Goal: Task Accomplishment & Management: Manage account settings

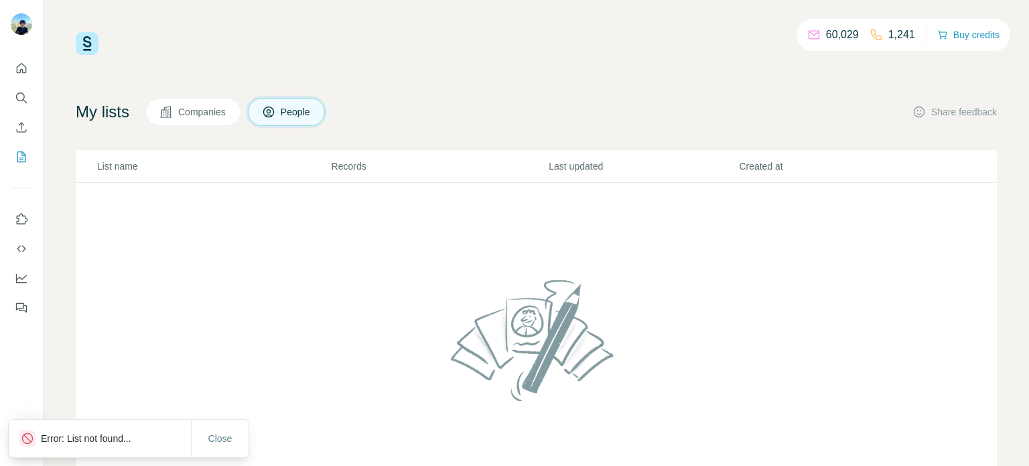
click at [126, 168] on p "List name" at bounding box center [213, 165] width 233 height 13
click at [17, 163] on icon "My lists" at bounding box center [21, 156] width 13 height 13
click at [16, 163] on icon "My lists" at bounding box center [21, 156] width 13 height 13
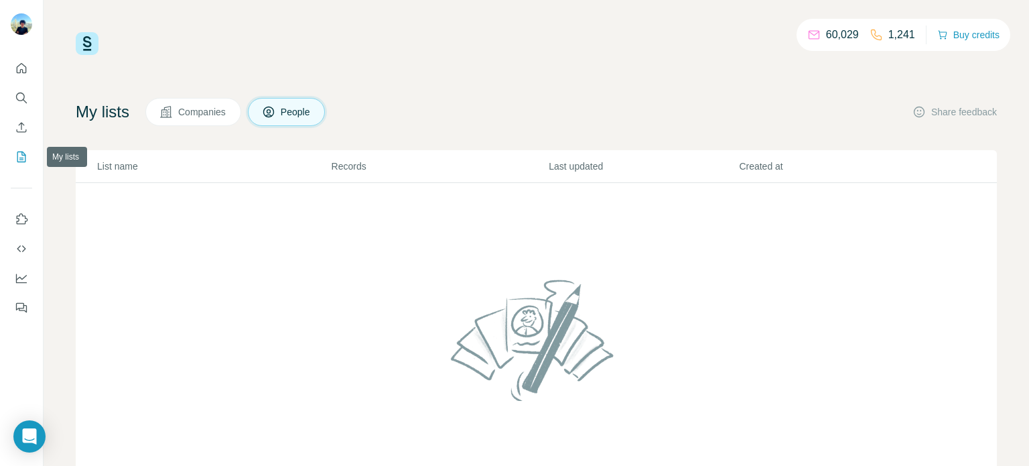
click at [16, 163] on icon "My lists" at bounding box center [21, 156] width 13 height 13
click at [16, 164] on button "My lists" at bounding box center [21, 157] width 21 height 24
click at [19, 162] on icon "My lists" at bounding box center [21, 156] width 13 height 13
click at [16, 165] on button "My lists" at bounding box center [21, 157] width 21 height 24
click at [14, 165] on button "My lists" at bounding box center [21, 157] width 21 height 24
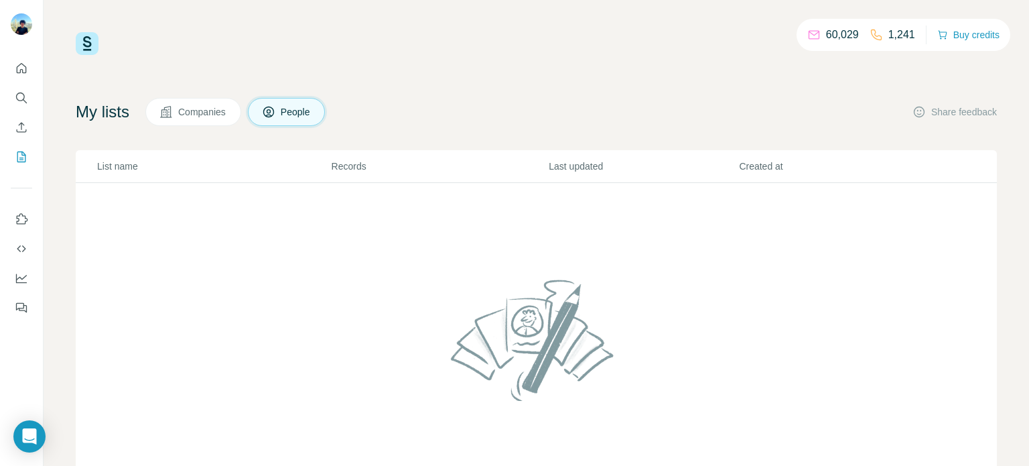
click at [557, 249] on td at bounding box center [536, 348] width 921 height 330
click at [553, 250] on td at bounding box center [536, 348] width 921 height 330
click at [555, 247] on td at bounding box center [536, 348] width 921 height 330
click at [553, 246] on td at bounding box center [536, 348] width 921 height 330
click at [551, 249] on td at bounding box center [536, 348] width 921 height 330
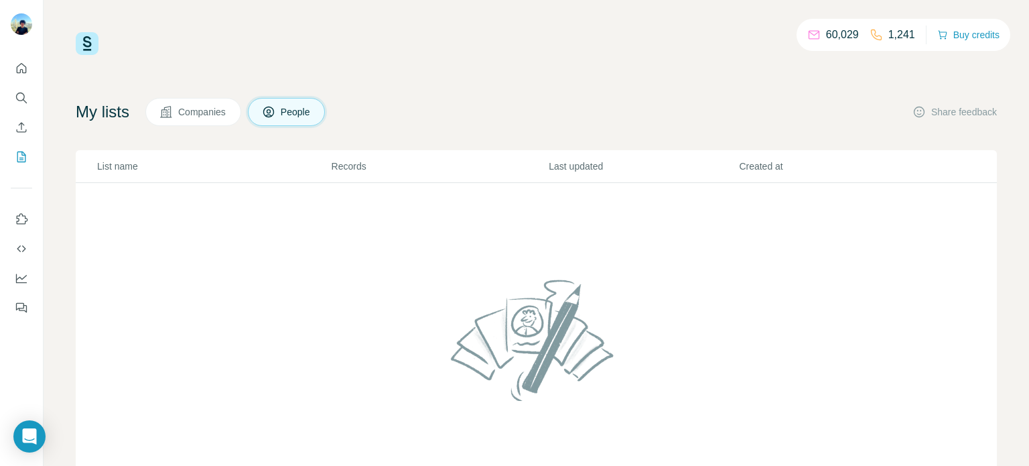
click at [545, 253] on td at bounding box center [536, 348] width 921 height 330
click at [542, 253] on td at bounding box center [536, 348] width 921 height 330
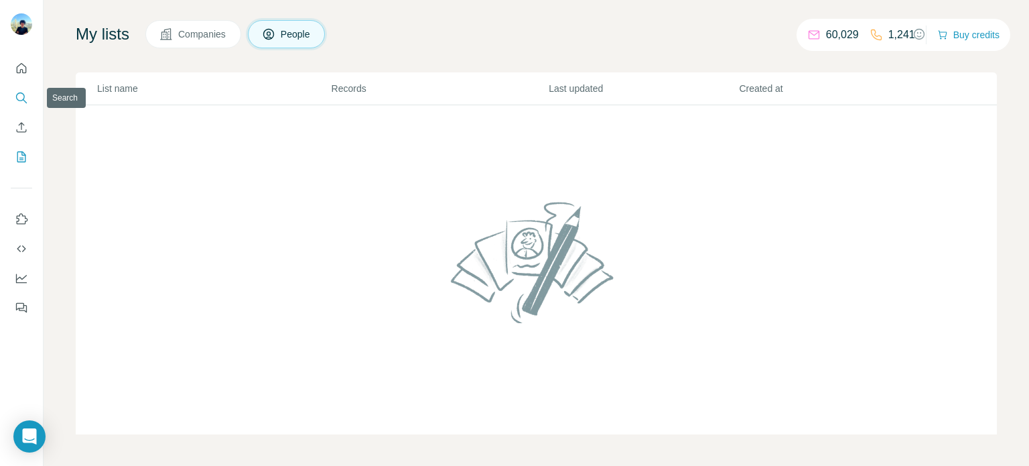
click at [19, 95] on icon "Search" at bounding box center [21, 97] width 13 height 13
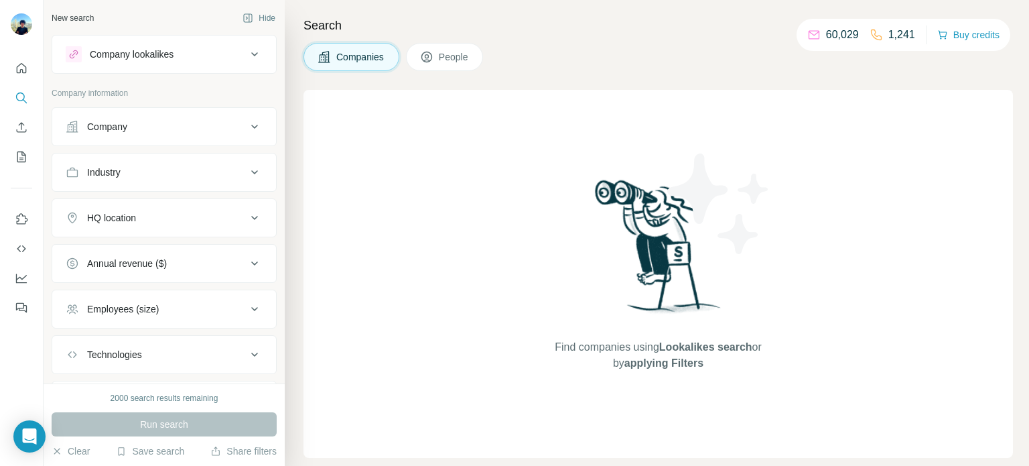
click at [110, 126] on div "Company" at bounding box center [107, 126] width 40 height 13
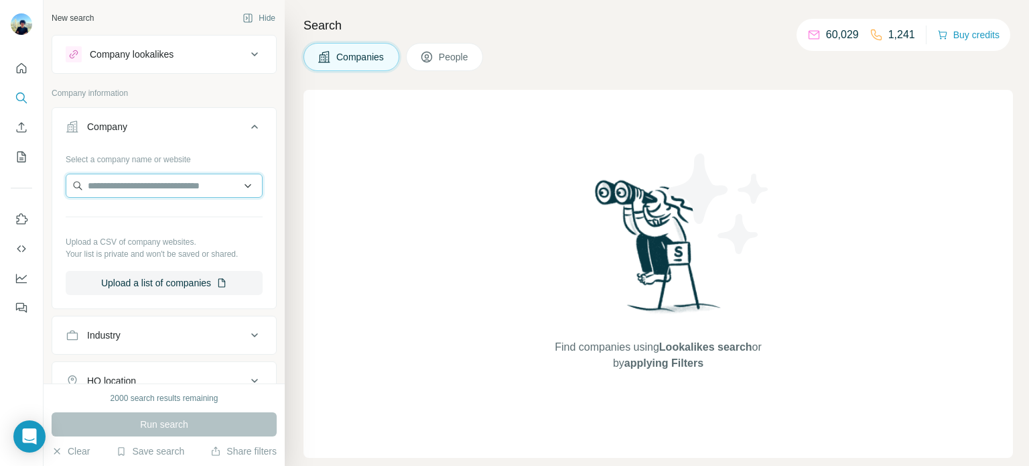
click at [132, 184] on input "text" at bounding box center [164, 186] width 197 height 24
paste input "**********"
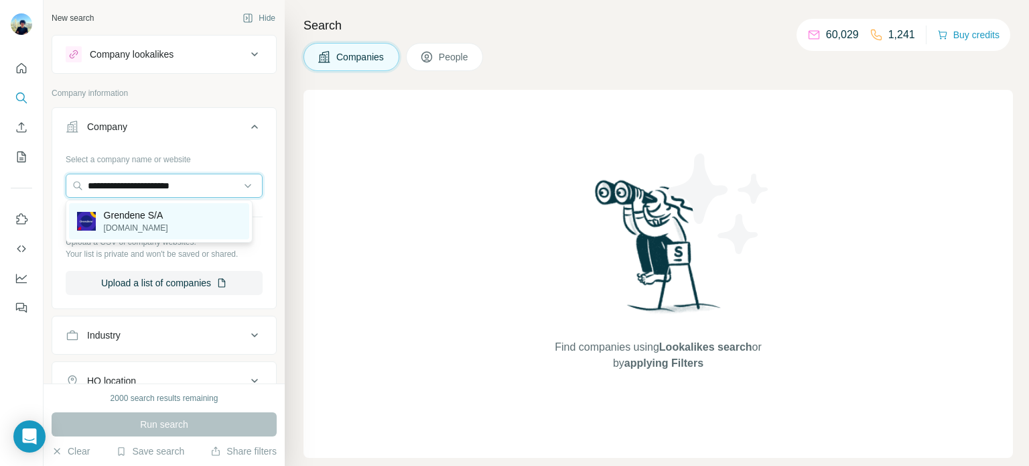
type input "**********"
click at [133, 222] on p "grendene.com.br" at bounding box center [136, 228] width 64 height 12
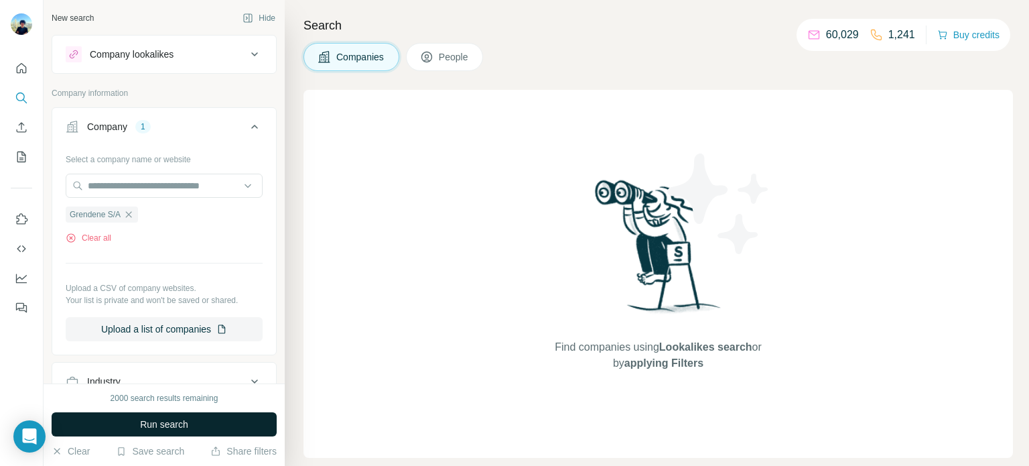
click at [116, 435] on button "Run search" at bounding box center [164, 424] width 225 height 24
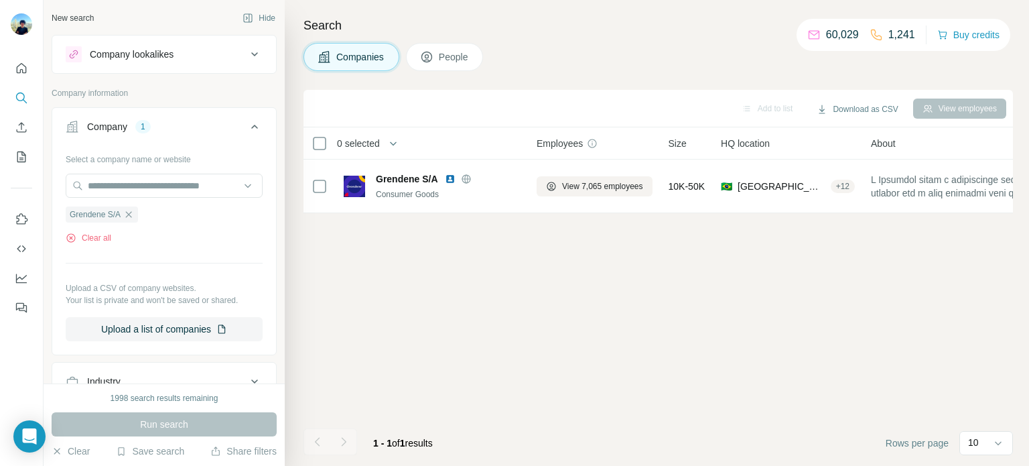
click at [456, 48] on button "People" at bounding box center [445, 57] width 78 height 28
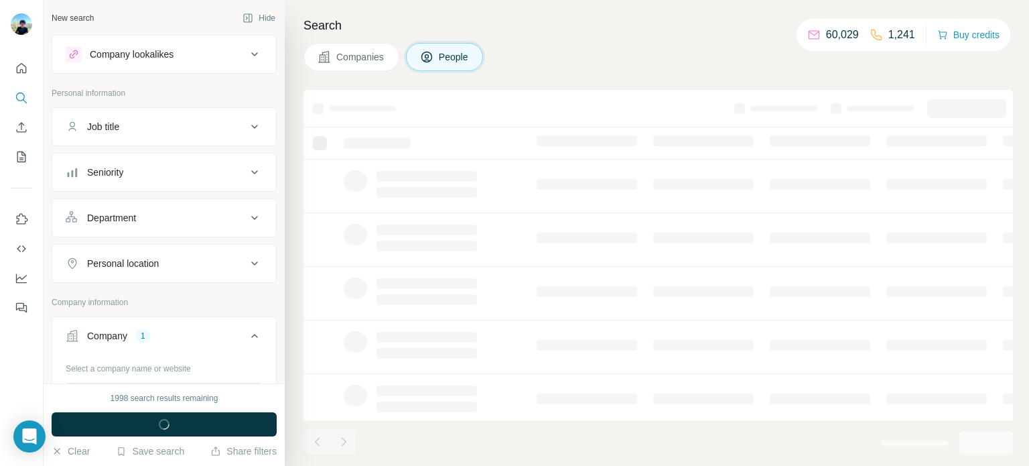
click at [150, 136] on button "Job title" at bounding box center [164, 127] width 224 height 32
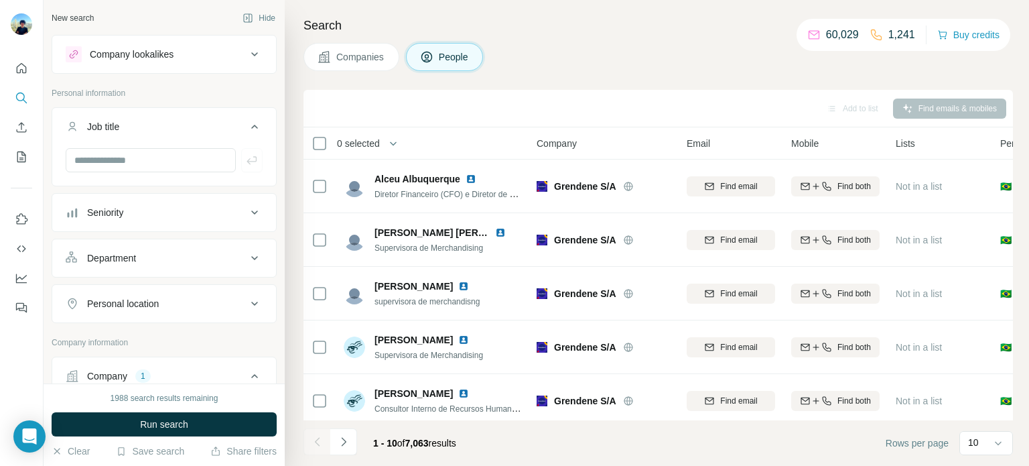
click at [139, 204] on button "Seniority" at bounding box center [164, 212] width 224 height 32
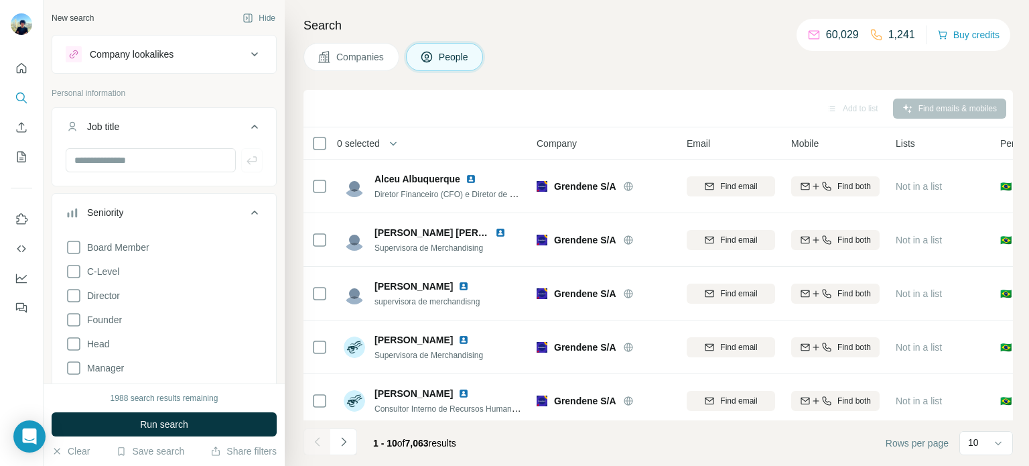
scroll to position [201, 0]
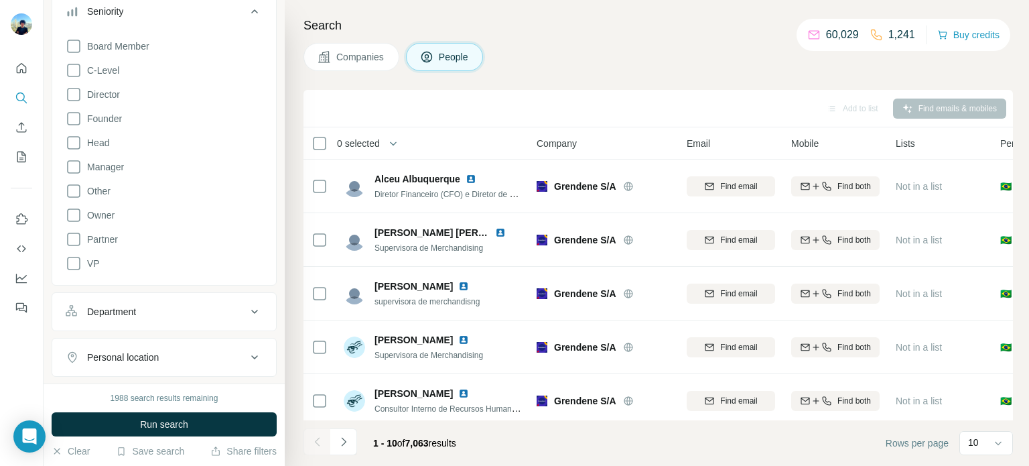
click at [70, 78] on div "Board Member C-Level Director Founder Head Manager Other Owner Partner VP" at bounding box center [164, 152] width 197 height 239
click at [72, 72] on icon at bounding box center [74, 70] width 16 height 16
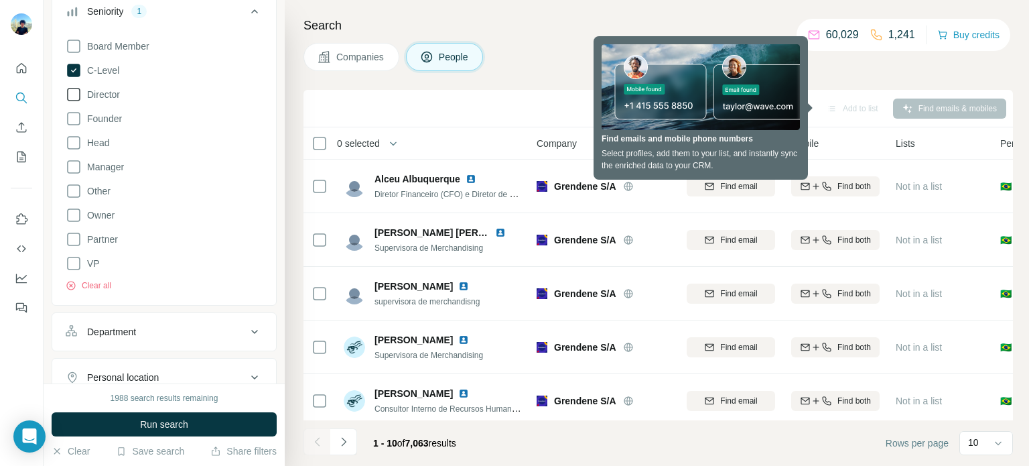
click at [68, 101] on icon at bounding box center [74, 94] width 16 height 16
click at [74, 123] on icon at bounding box center [74, 119] width 16 height 16
click at [72, 145] on icon at bounding box center [74, 143] width 16 height 16
click at [68, 169] on icon at bounding box center [74, 167] width 16 height 16
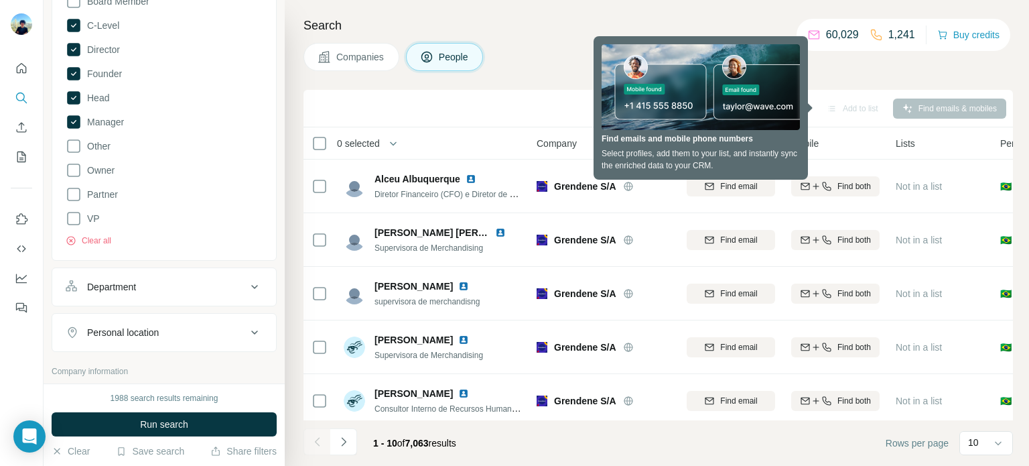
scroll to position [268, 0]
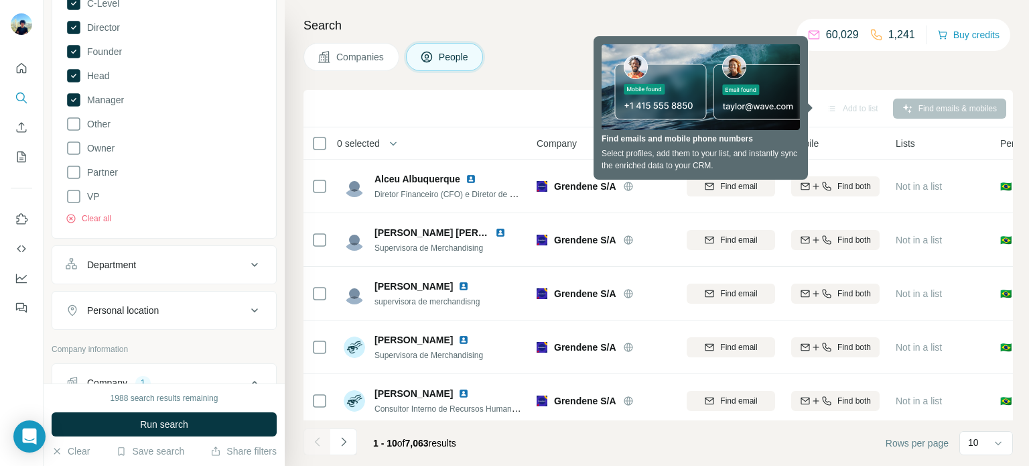
click at [122, 259] on div "Department" at bounding box center [111, 264] width 49 height 13
click at [129, 308] on div at bounding box center [156, 298] width 165 height 23
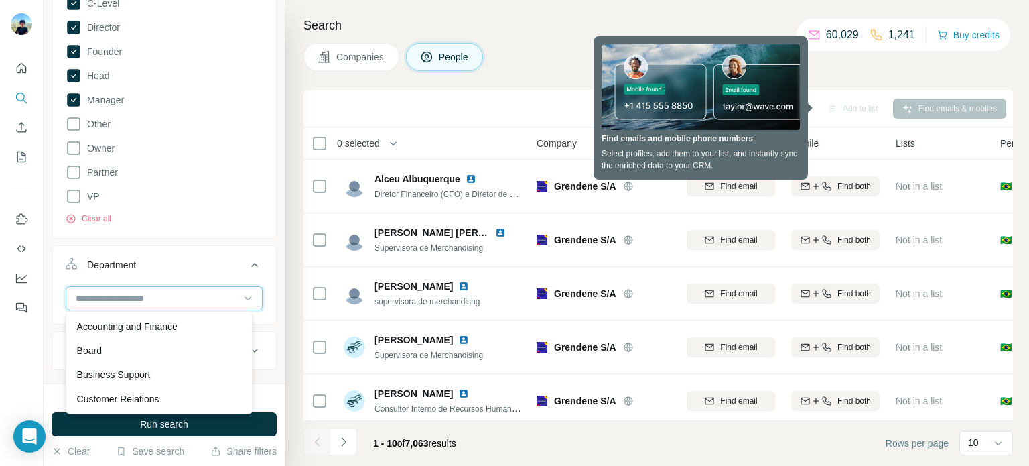
scroll to position [469, 0]
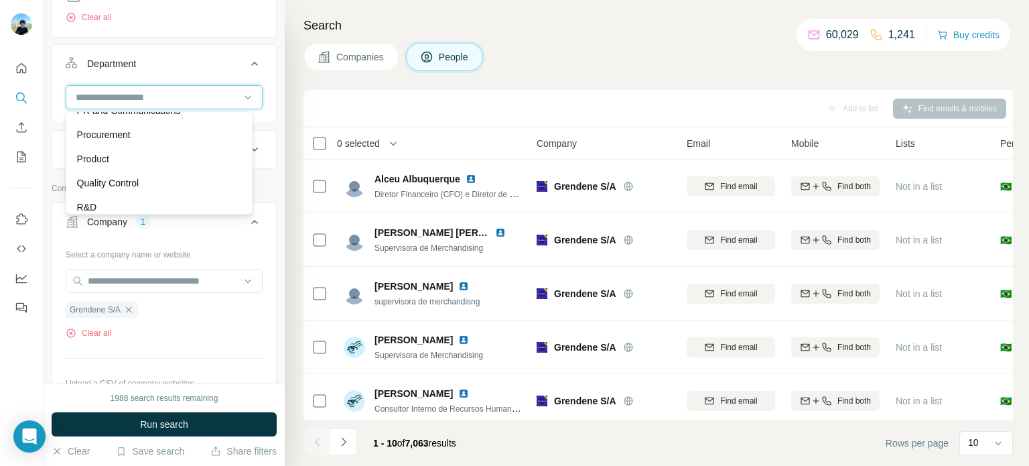
scroll to position [469, 0]
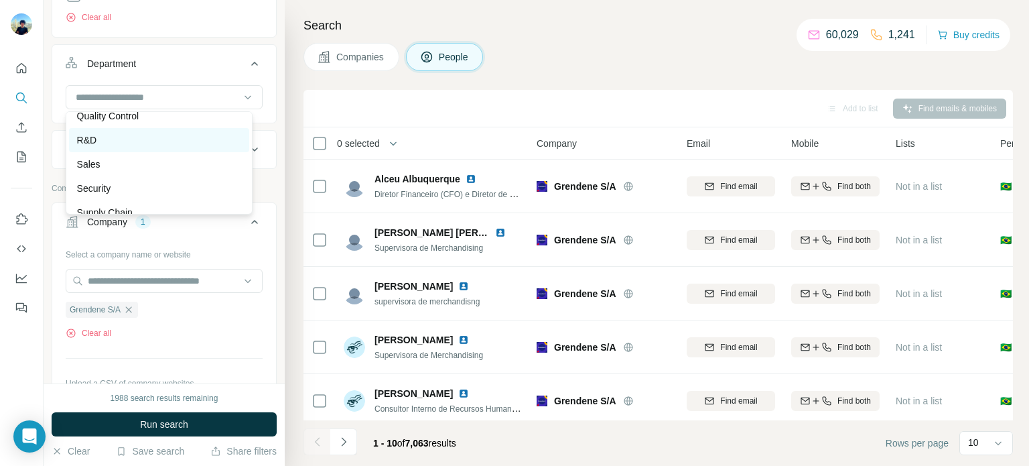
click at [135, 136] on div "R&D" at bounding box center [159, 139] width 164 height 13
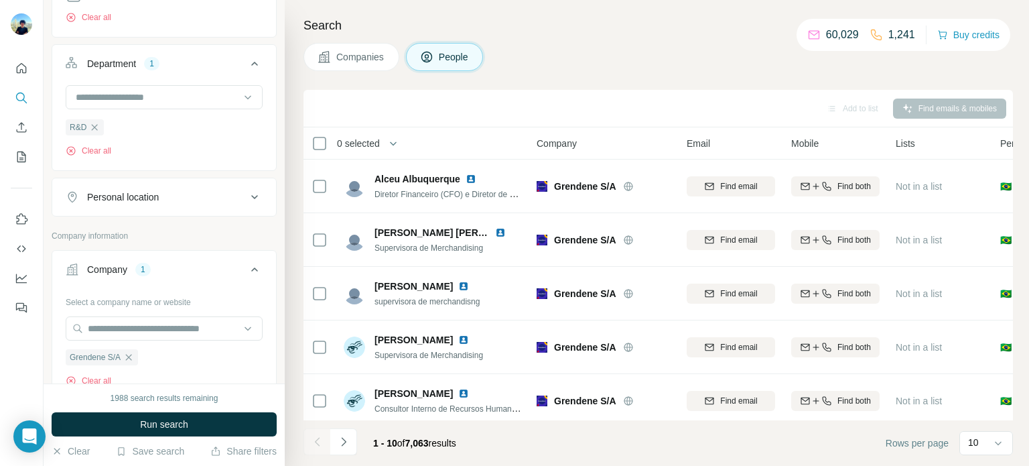
click at [153, 425] on span "Run search" at bounding box center [164, 423] width 48 height 13
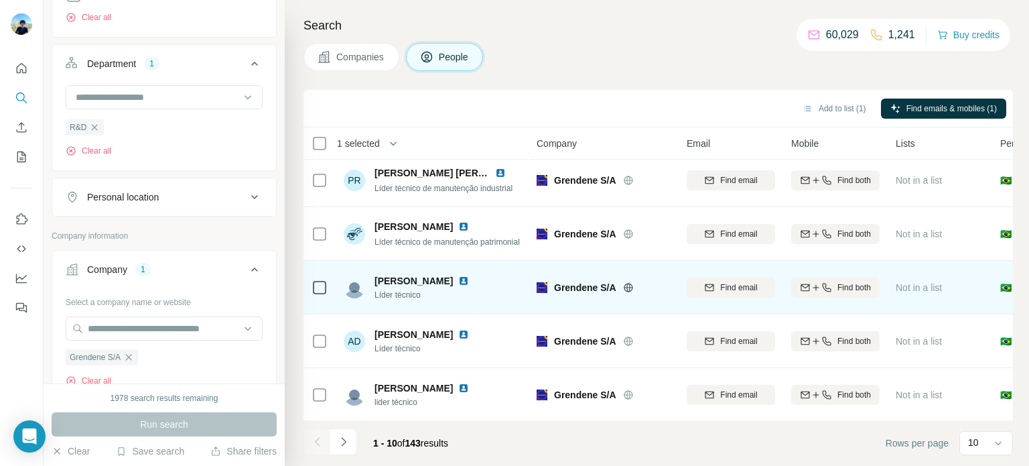
scroll to position [134, 0]
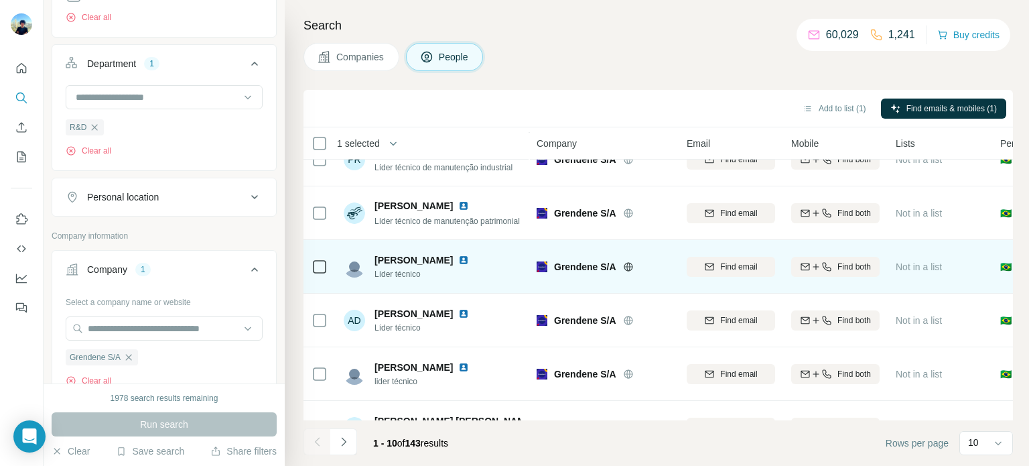
click at [314, 273] on icon at bounding box center [320, 267] width 16 height 16
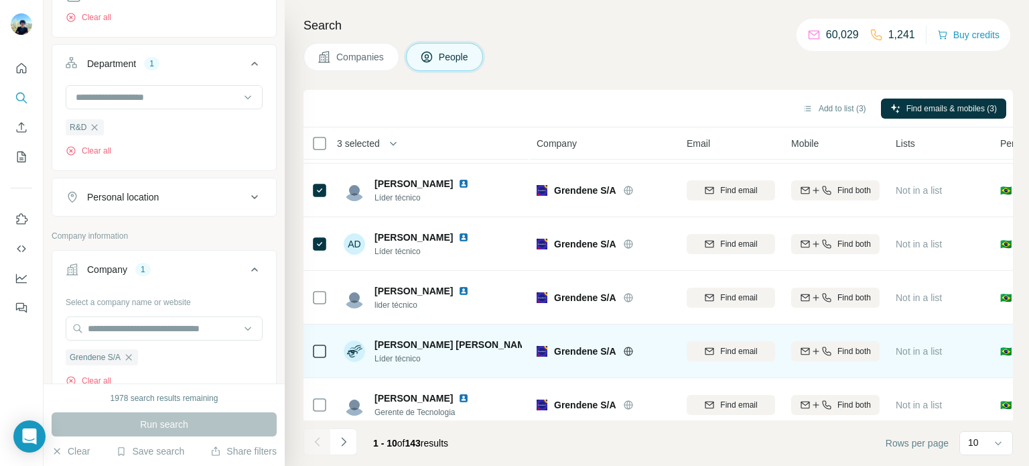
scroll to position [281, 0]
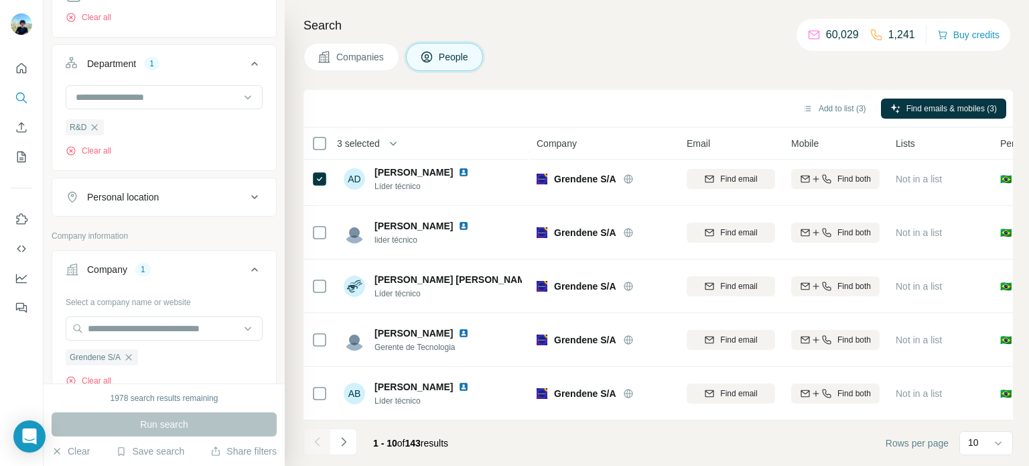
click at [341, 440] on icon "Navigate to next page" at bounding box center [343, 441] width 13 height 13
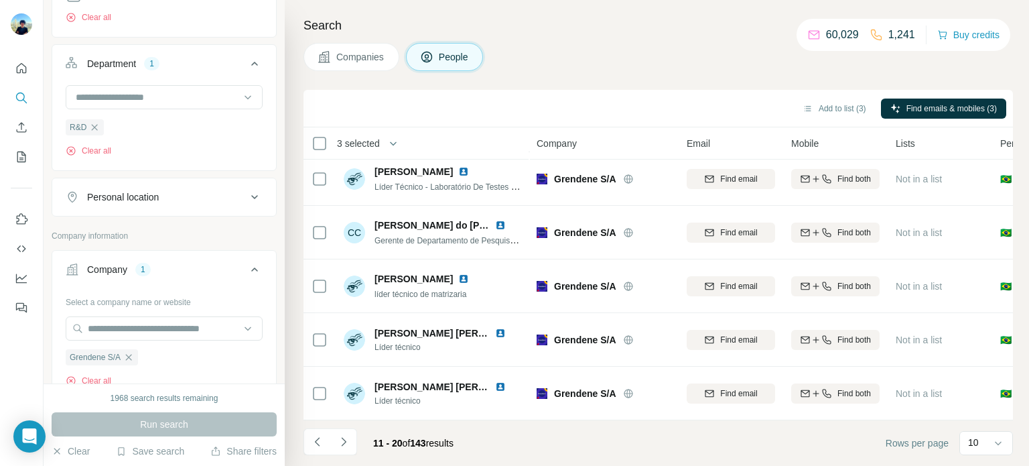
drag, startPoint x: 349, startPoint y: 442, endPoint x: 356, endPoint y: 425, distance: 17.7
click at [348, 442] on icon "Navigate to next page" at bounding box center [343, 441] width 13 height 13
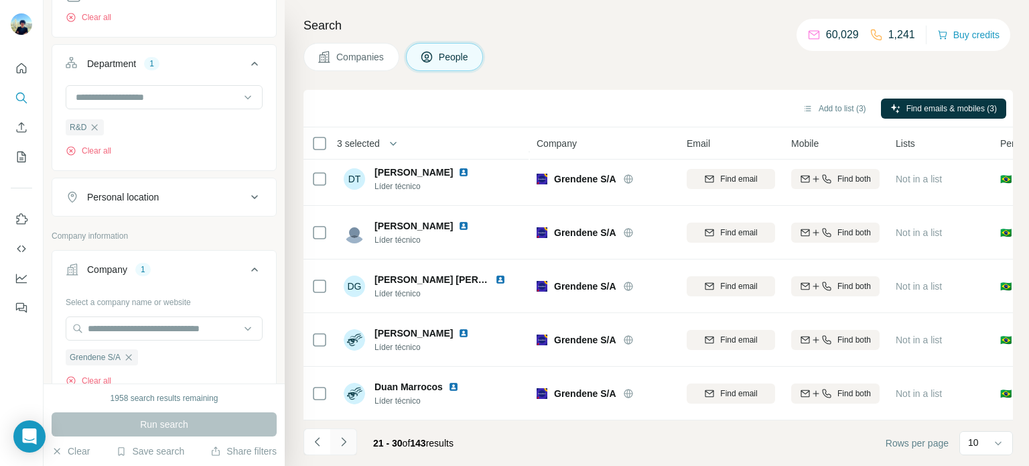
click at [346, 444] on icon "Navigate to next page" at bounding box center [343, 441] width 13 height 13
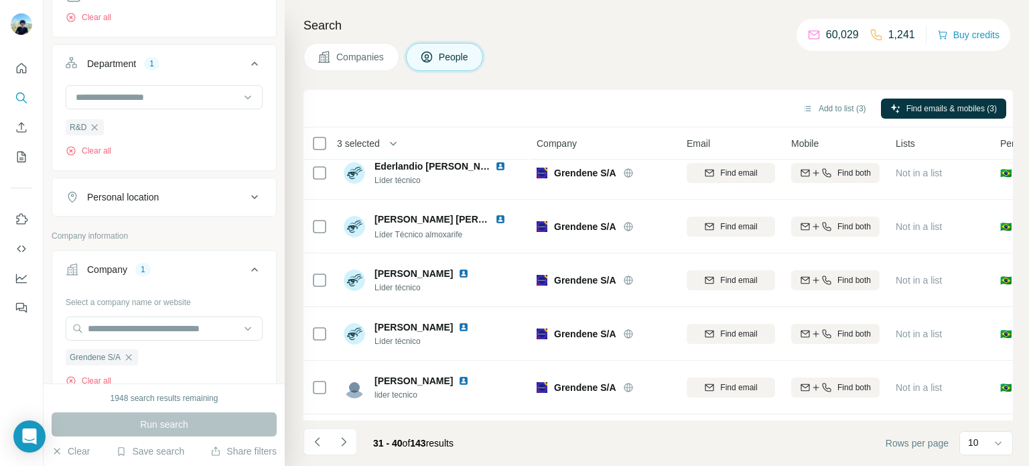
scroll to position [0, 0]
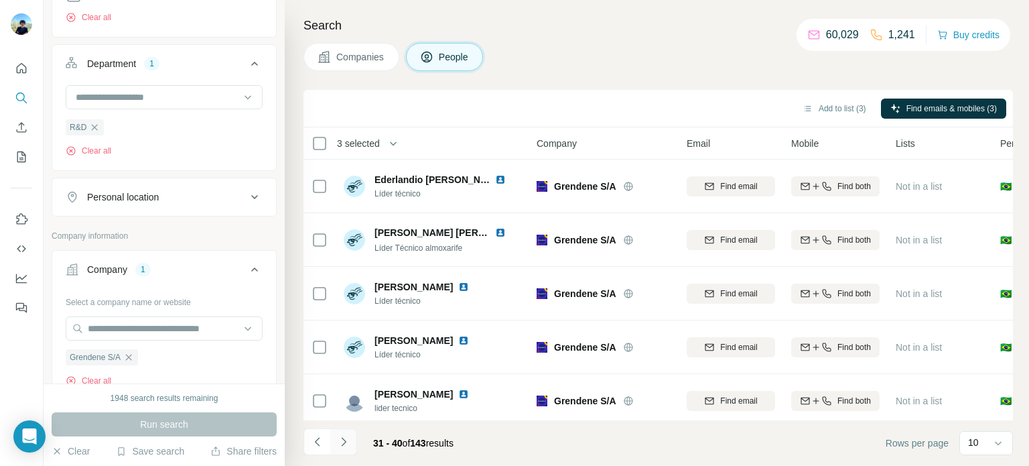
click at [354, 445] on button "Navigate to next page" at bounding box center [343, 441] width 27 height 27
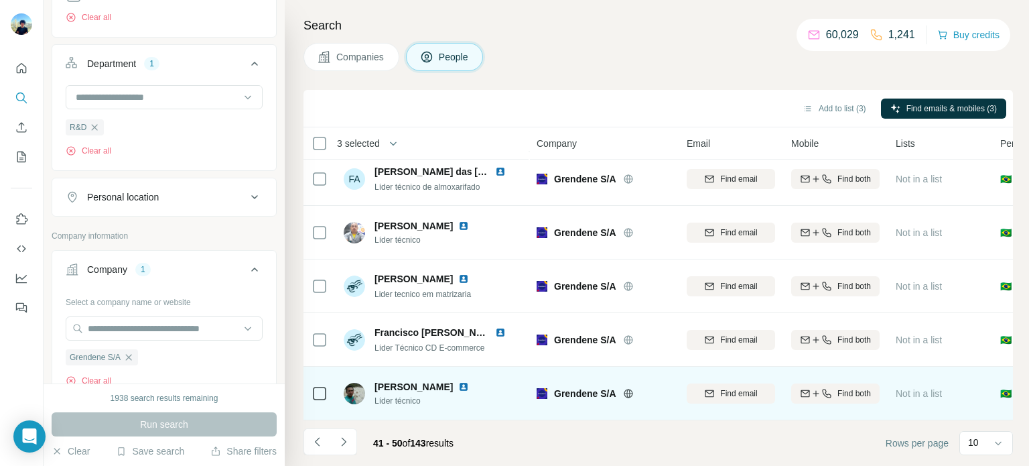
scroll to position [281, 0]
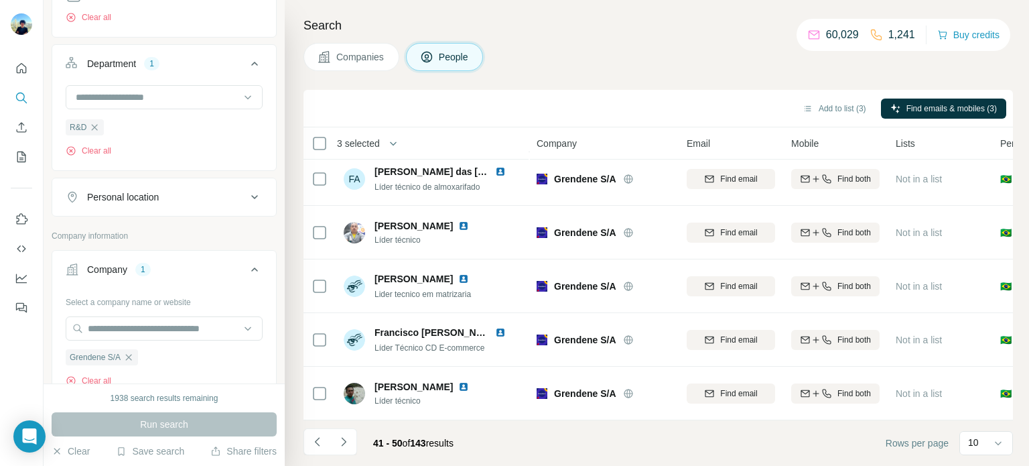
click at [337, 444] on icon "Navigate to next page" at bounding box center [343, 441] width 13 height 13
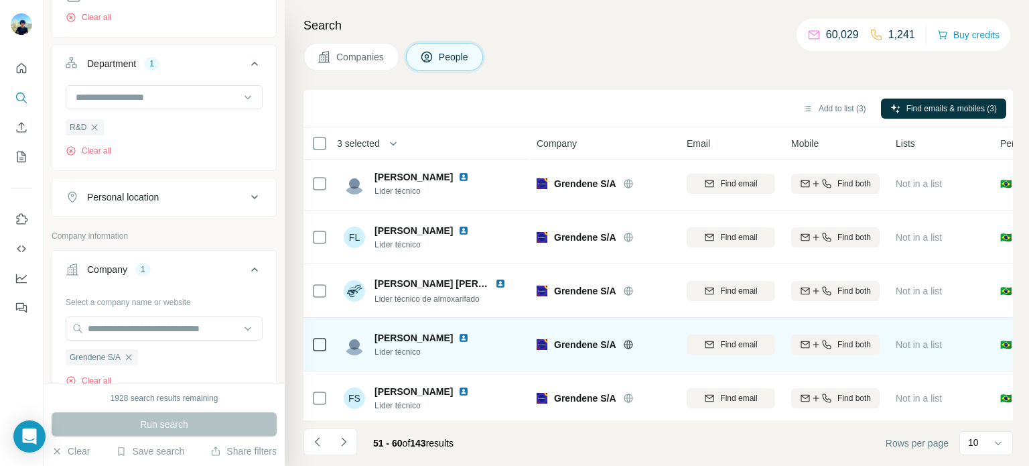
scroll to position [0, 0]
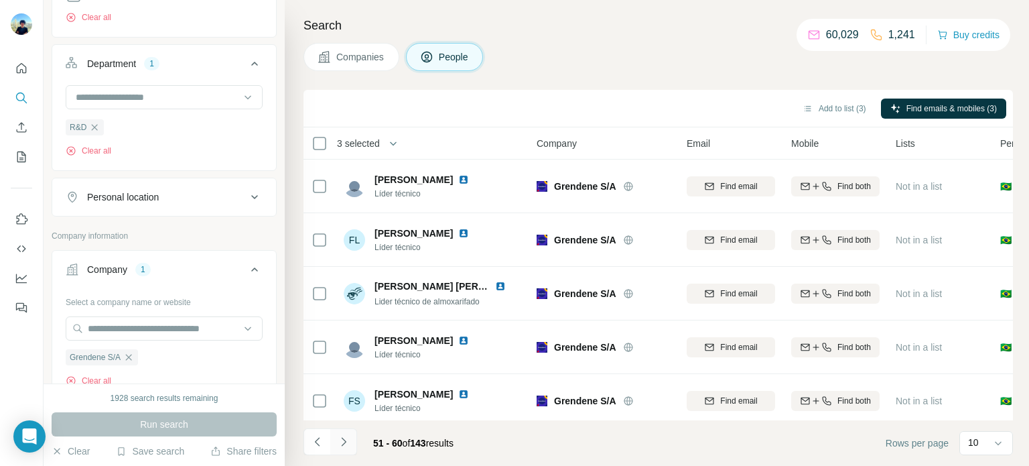
click at [343, 447] on icon "Navigate to next page" at bounding box center [343, 441] width 13 height 13
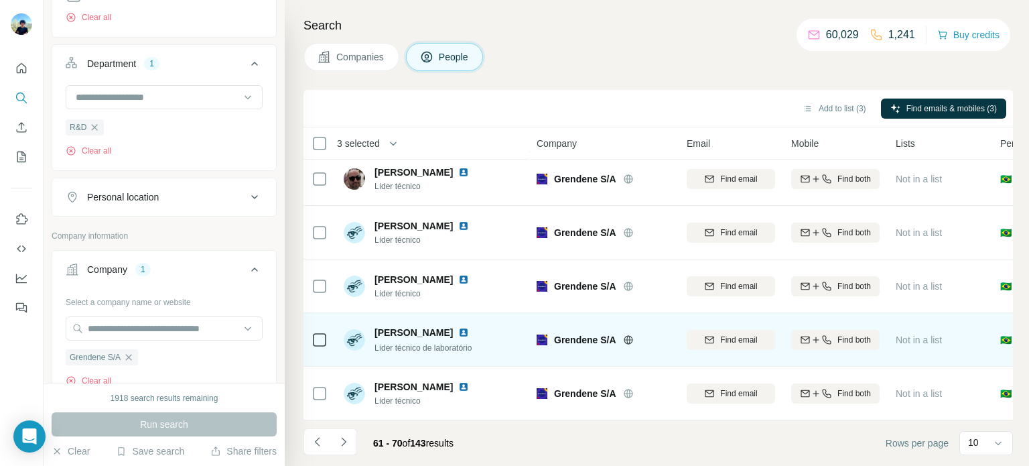
scroll to position [281, 0]
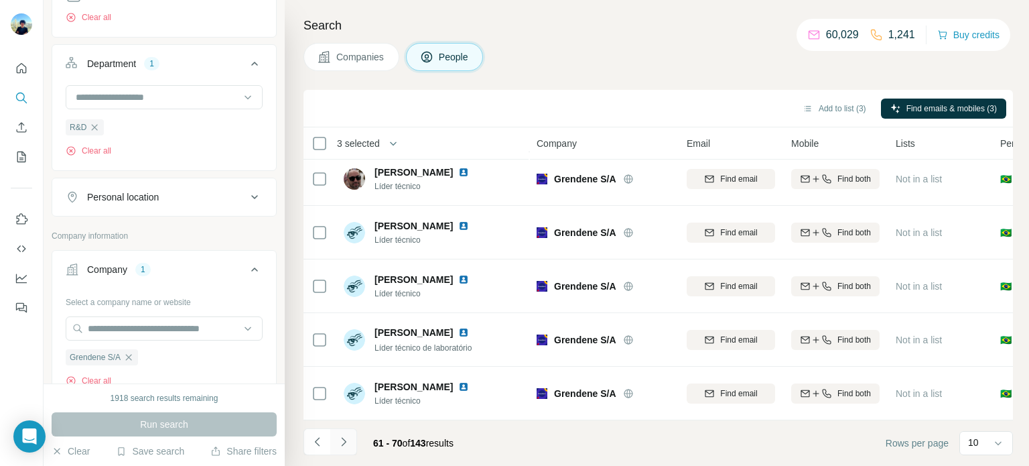
click at [337, 436] on icon "Navigate to next page" at bounding box center [343, 441] width 13 height 13
click at [346, 443] on icon "Navigate to next page" at bounding box center [343, 441] width 13 height 13
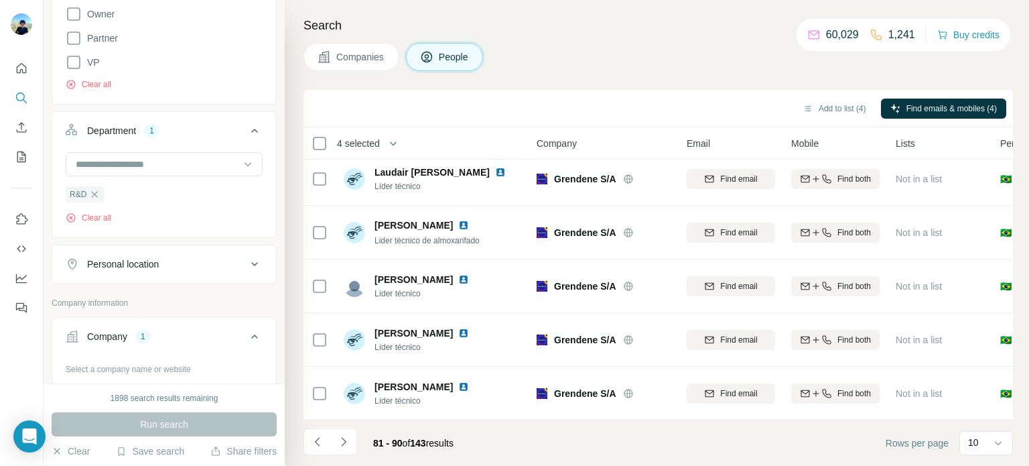
scroll to position [335, 0]
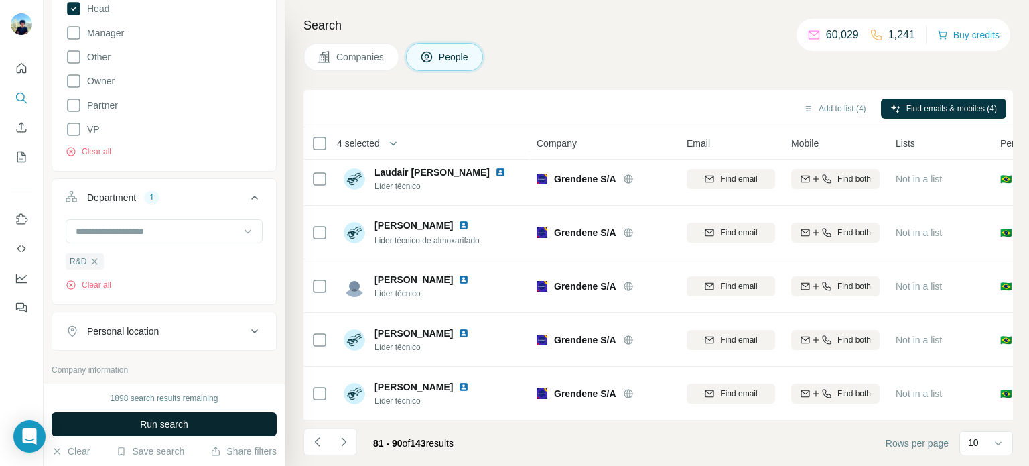
click at [144, 419] on span "Run search" at bounding box center [164, 423] width 48 height 13
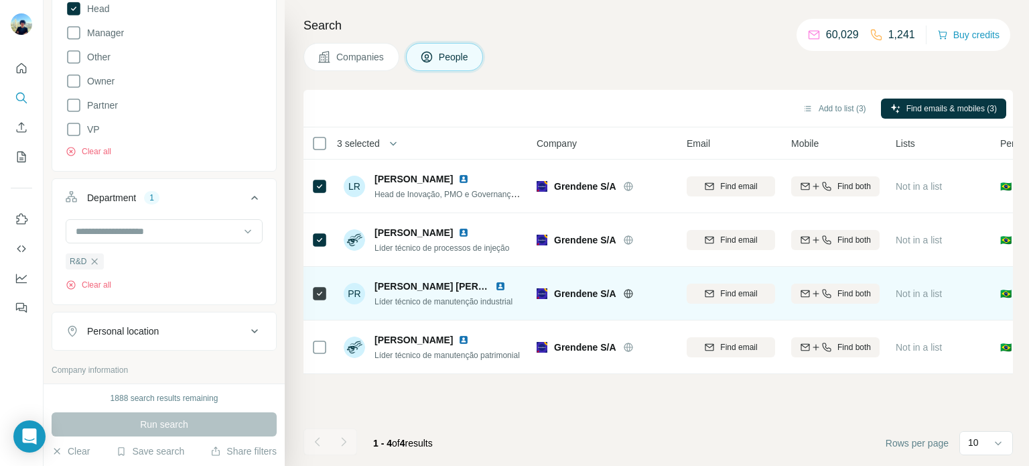
click at [310, 295] on td at bounding box center [319, 294] width 32 height 54
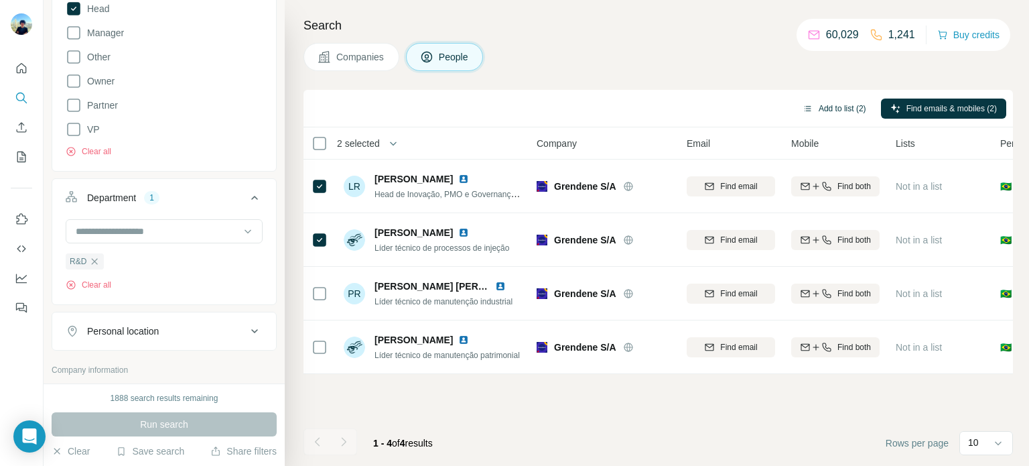
click at [851, 104] on button "Add to list (2)" at bounding box center [834, 108] width 82 height 20
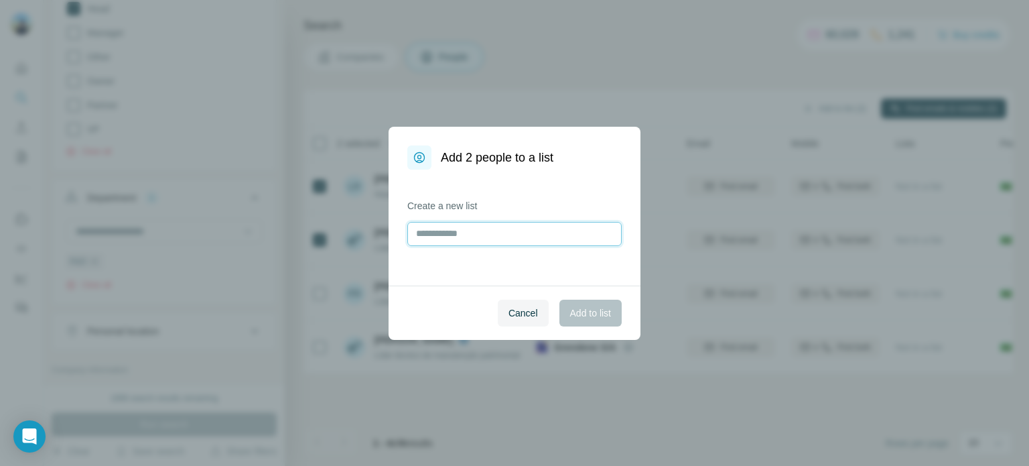
click at [517, 222] on input "text" at bounding box center [514, 234] width 214 height 24
type input "*********"
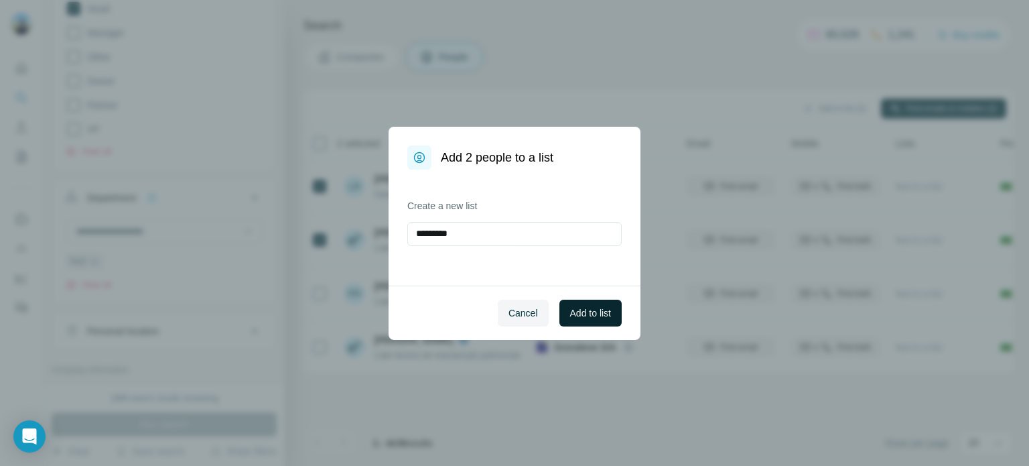
click at [599, 312] on span "Add to list" at bounding box center [590, 312] width 41 height 13
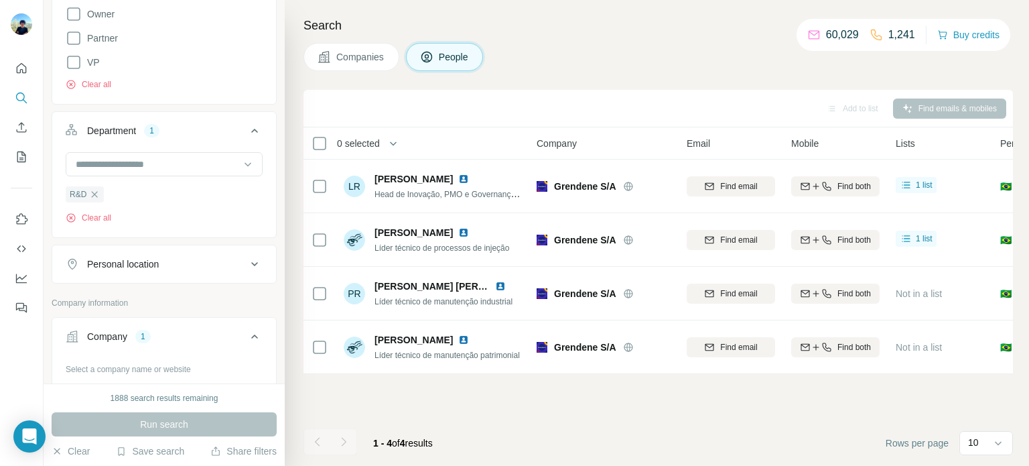
scroll to position [201, 0]
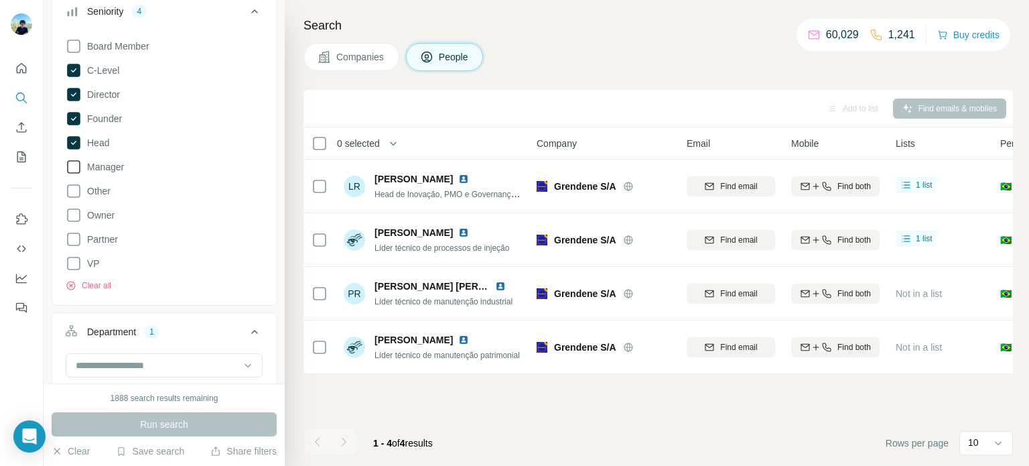
click at [70, 167] on icon at bounding box center [74, 167] width 16 height 16
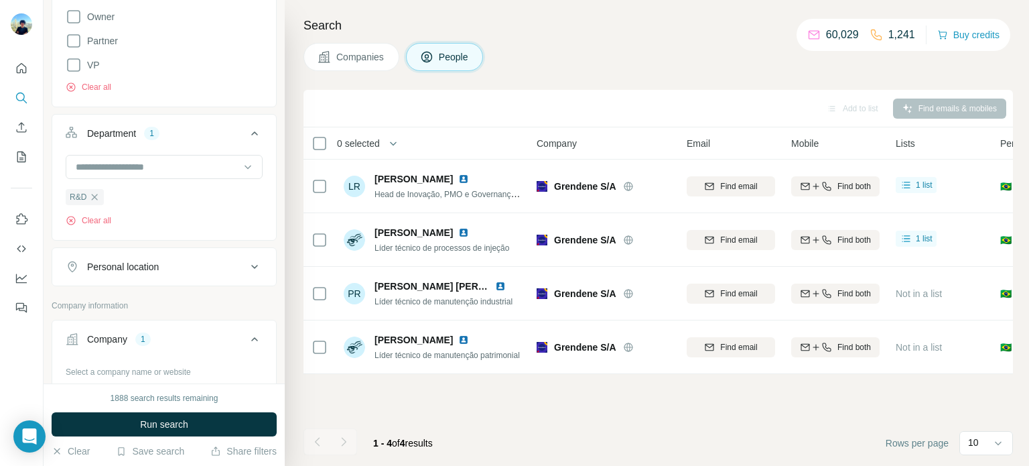
scroll to position [469, 0]
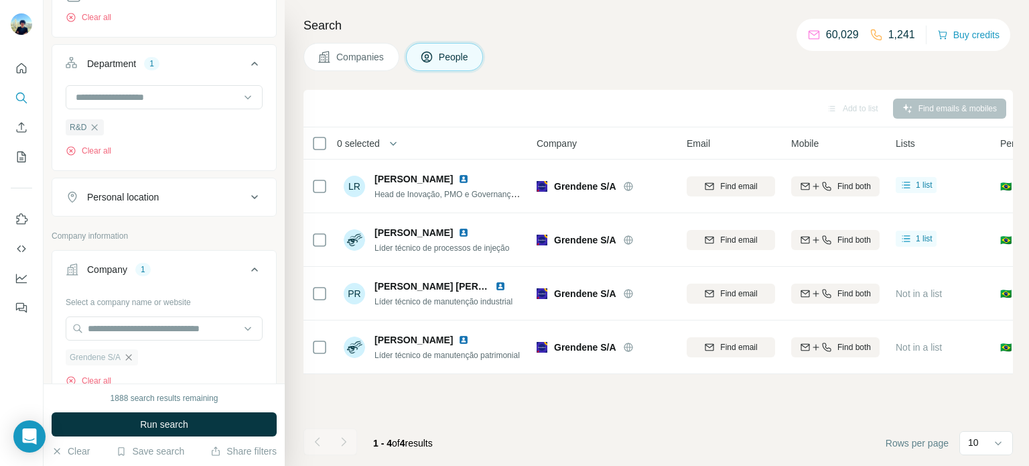
click at [129, 353] on icon "button" at bounding box center [128, 357] width 11 height 11
click at [145, 327] on input "text" at bounding box center [164, 328] width 197 height 24
paste input "**********"
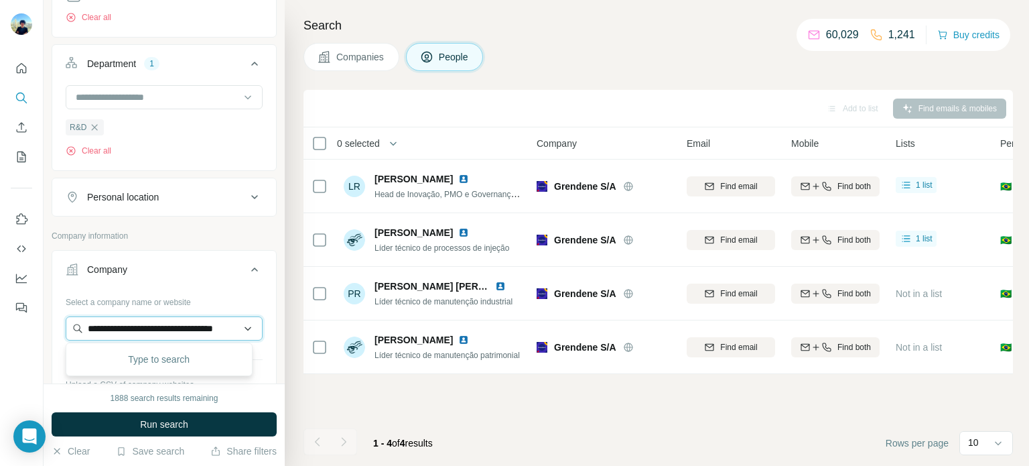
scroll to position [0, 7]
type input "**********"
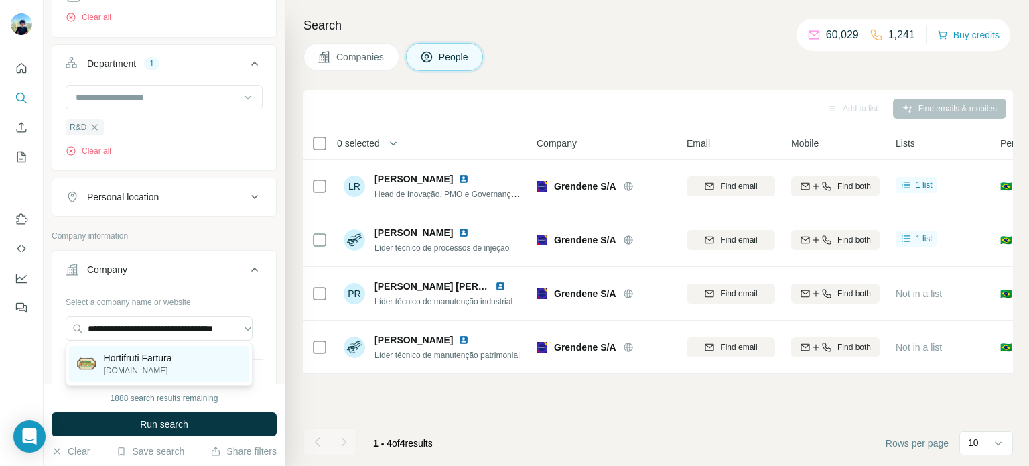
click at [166, 360] on p "Hortifruti Fartura" at bounding box center [138, 357] width 68 height 13
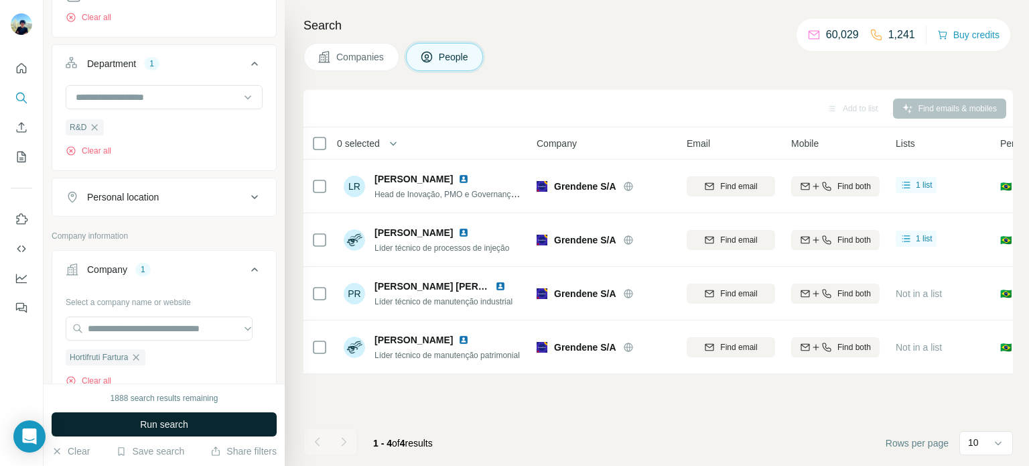
click at [157, 429] on span "Run search" at bounding box center [164, 423] width 48 height 13
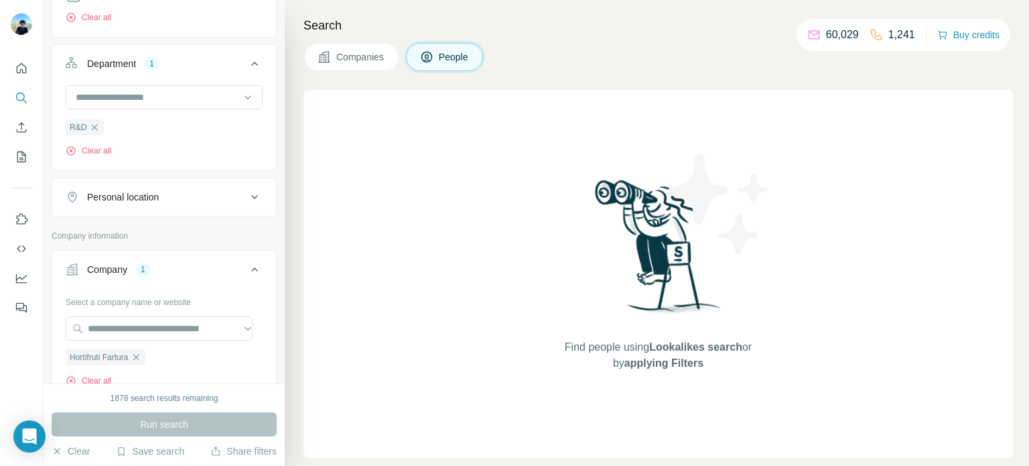
click at [374, 60] on span "Companies" at bounding box center [360, 56] width 49 height 13
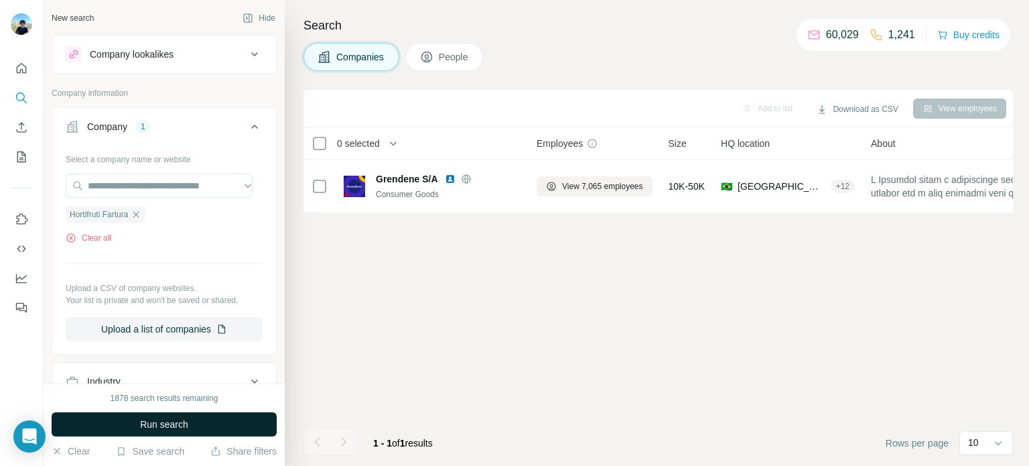
click at [182, 417] on span "Run search" at bounding box center [164, 423] width 48 height 13
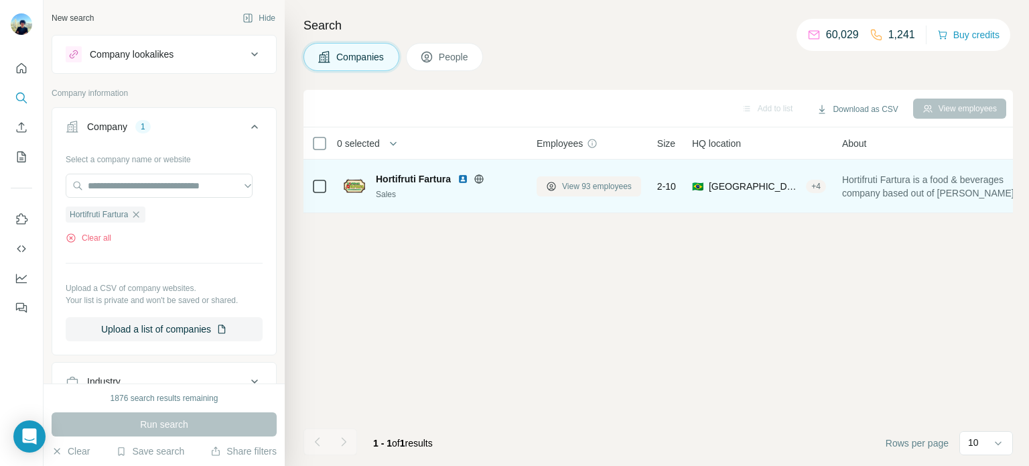
click at [602, 186] on span "View 93 employees" at bounding box center [597, 186] width 70 height 12
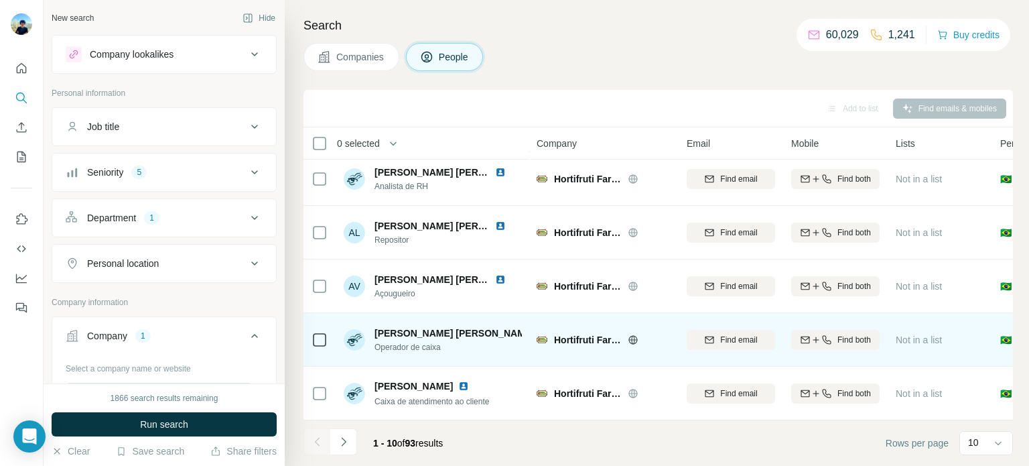
scroll to position [281, 0]
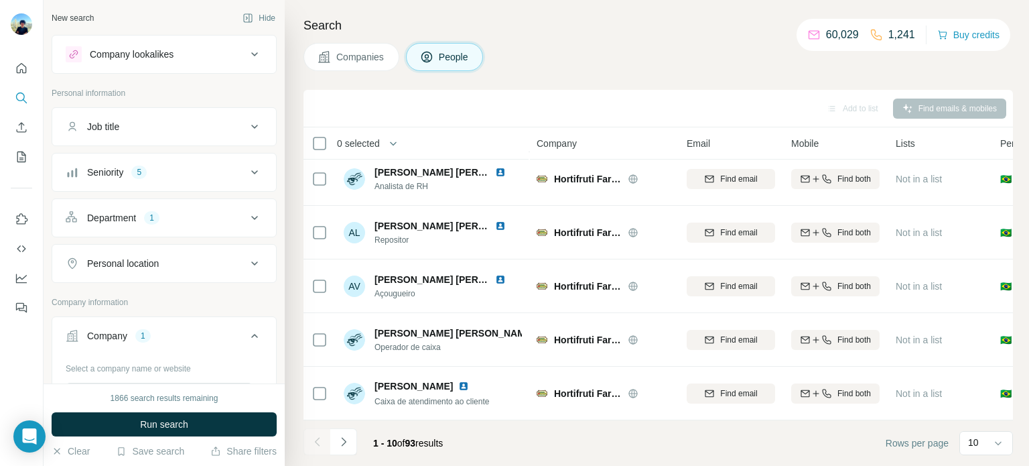
click at [357, 435] on div "1 - 10 of 93 results" at bounding box center [378, 442] width 150 height 29
click at [342, 441] on icon "Navigate to next page" at bounding box center [343, 441] width 13 height 13
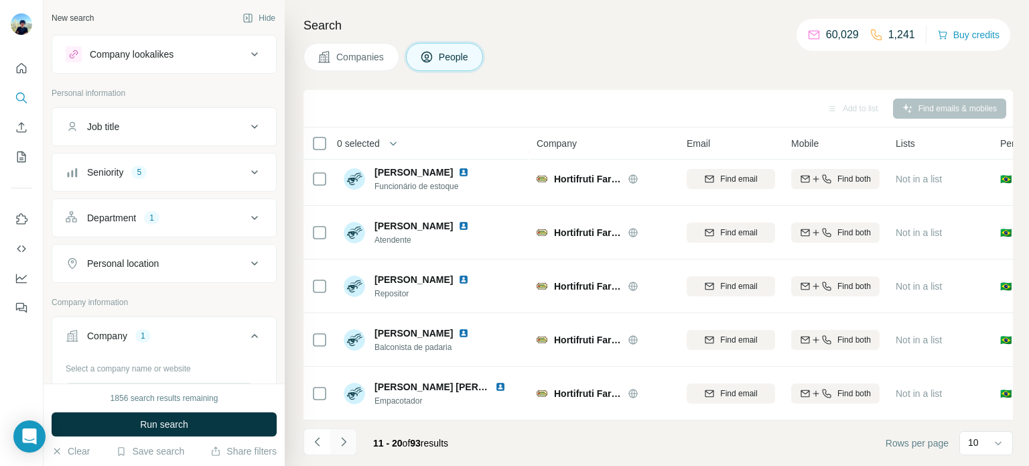
click at [342, 443] on icon "Navigate to next page" at bounding box center [343, 441] width 13 height 13
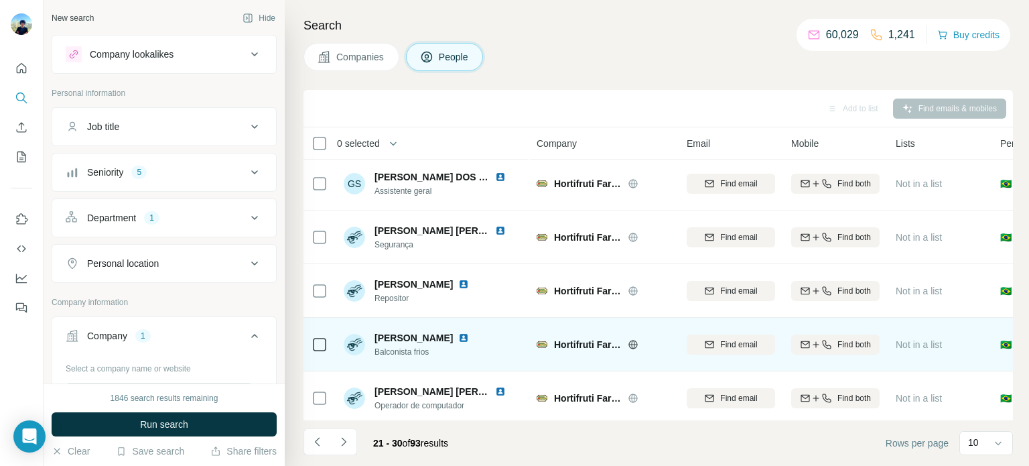
scroll to position [0, 0]
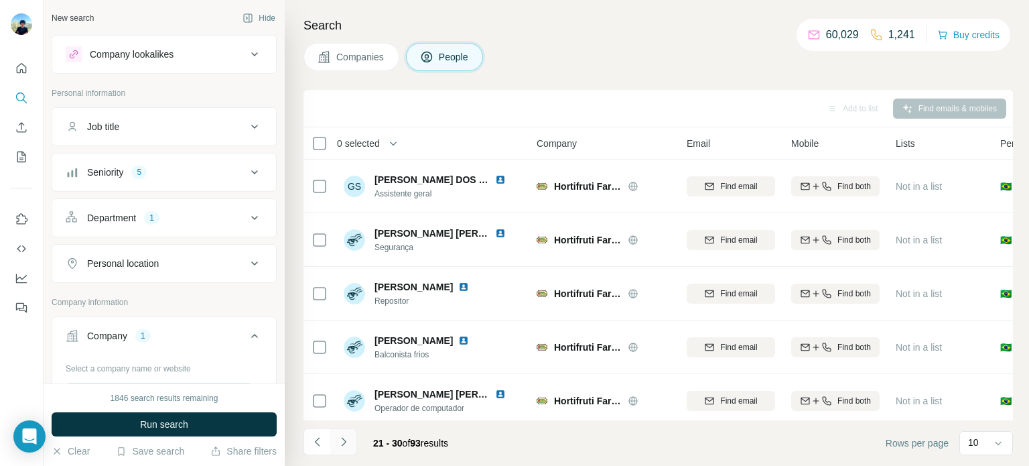
click at [345, 440] on icon "Navigate to next page" at bounding box center [343, 441] width 13 height 13
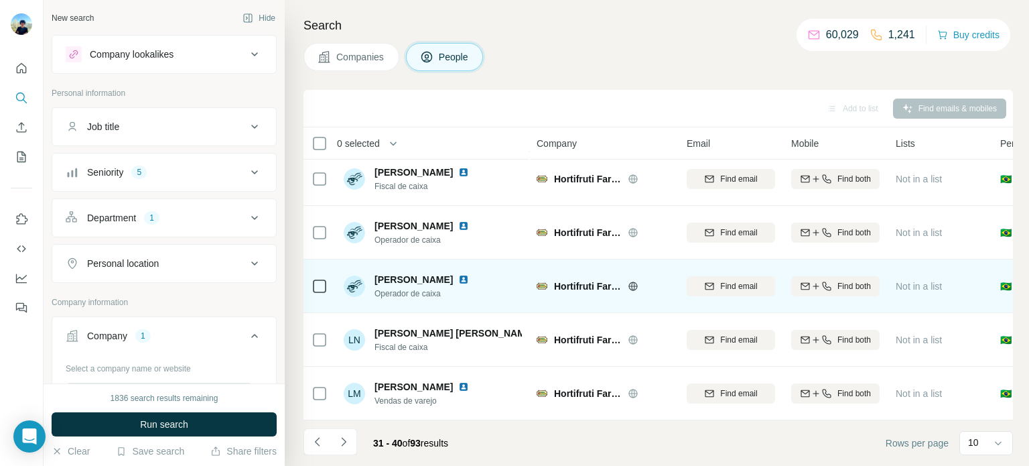
scroll to position [281, 0]
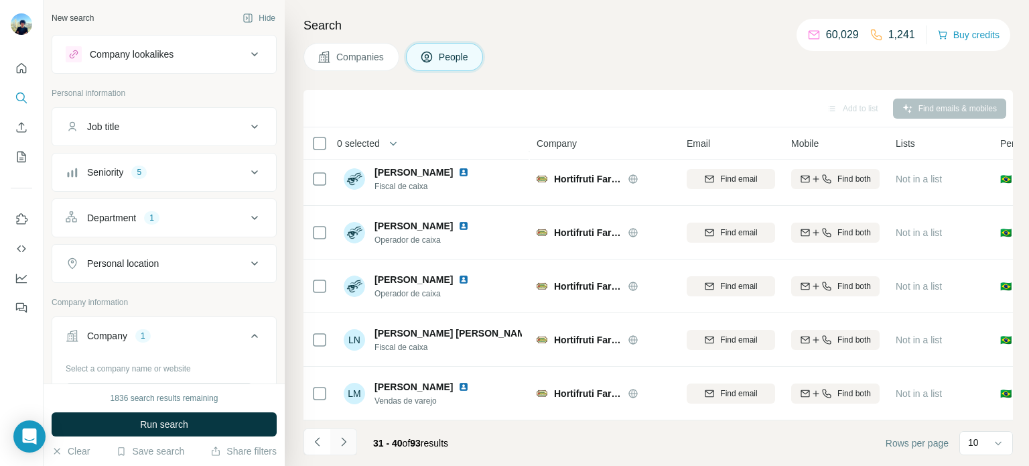
click at [348, 437] on icon "Navigate to next page" at bounding box center [343, 441] width 13 height 13
click at [346, 442] on icon "Navigate to next page" at bounding box center [343, 441] width 13 height 13
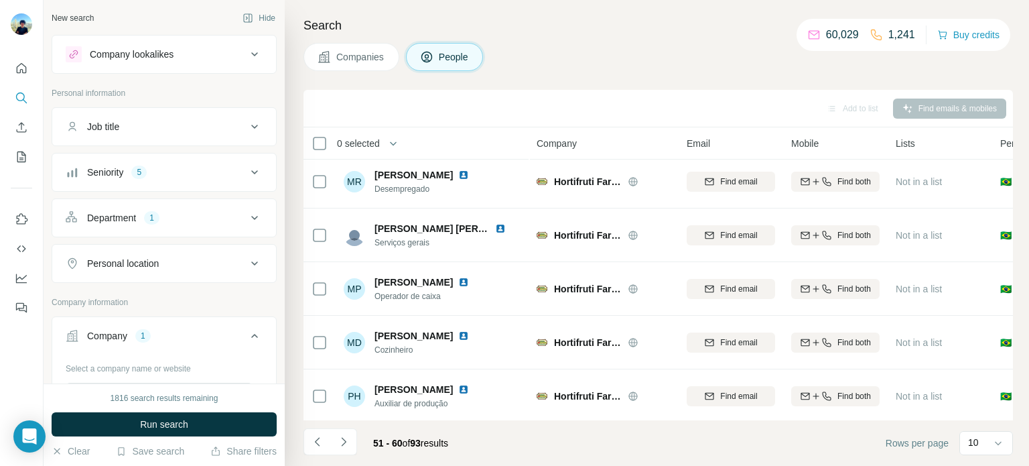
scroll to position [0, 0]
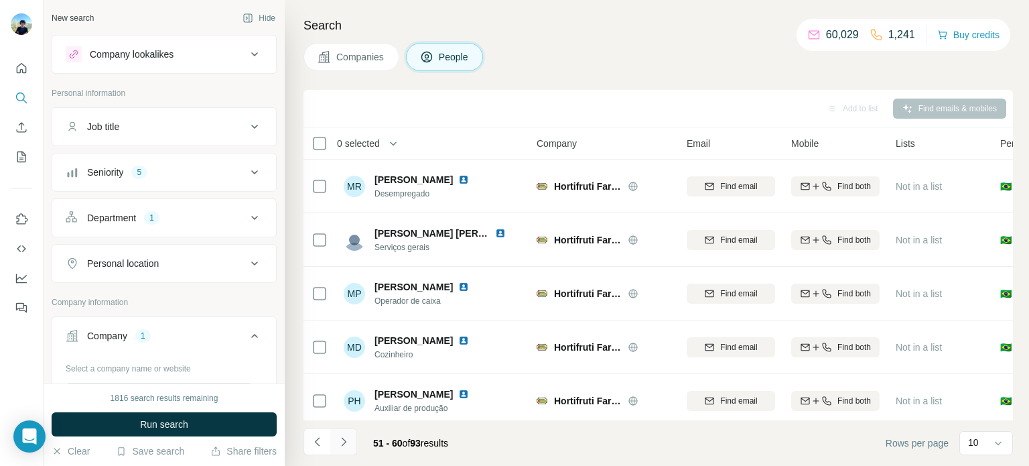
click at [352, 431] on button "Navigate to next page" at bounding box center [343, 441] width 27 height 27
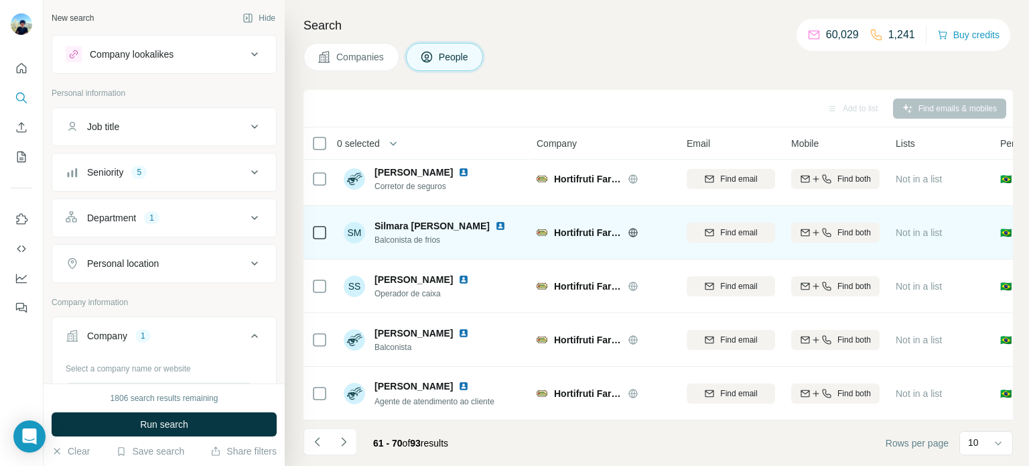
scroll to position [281, 0]
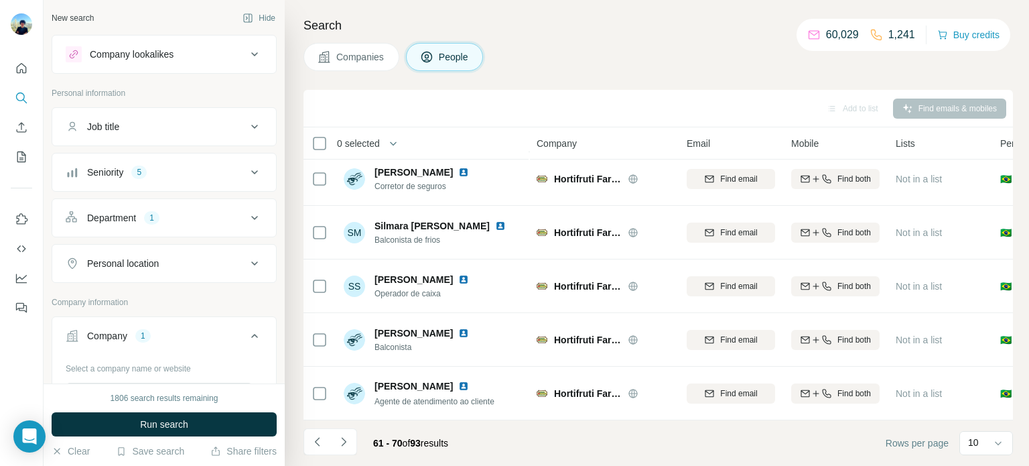
click at [348, 454] on button "Navigate to next page" at bounding box center [343, 441] width 27 height 27
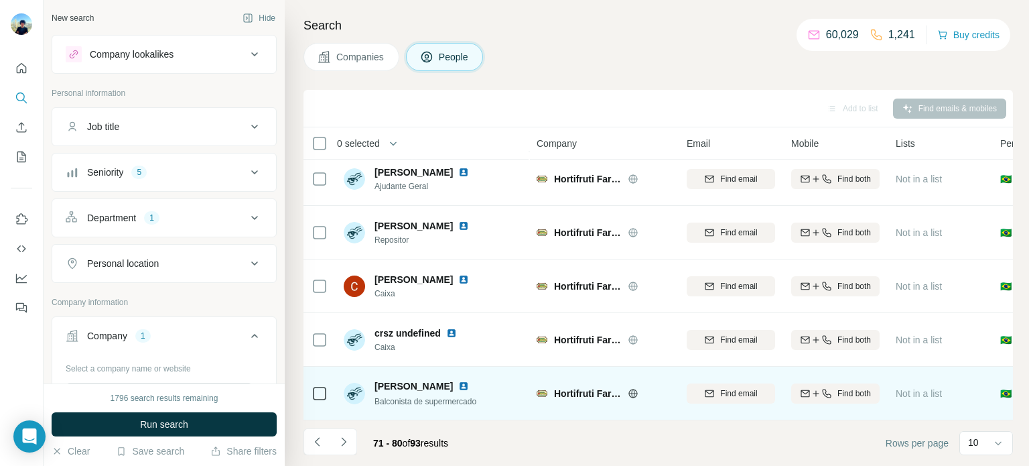
scroll to position [0, 0]
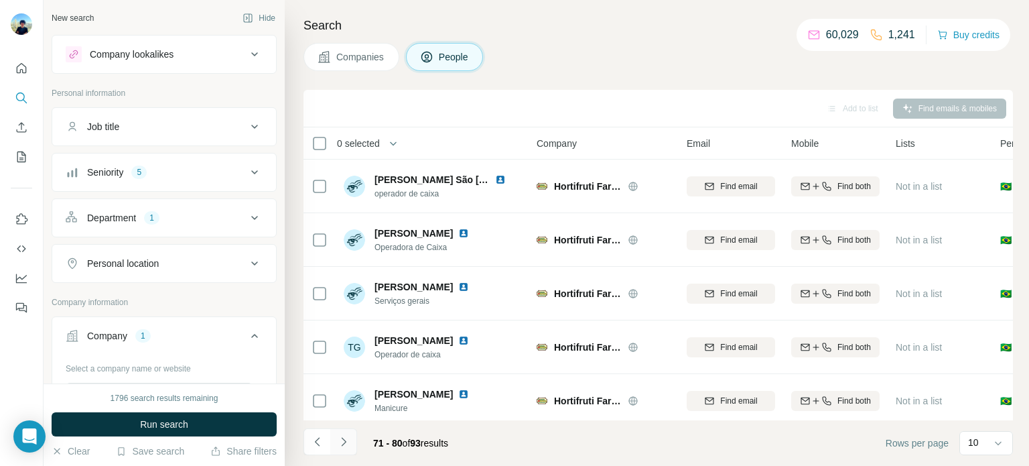
click at [337, 443] on icon "Navigate to next page" at bounding box center [343, 441] width 13 height 13
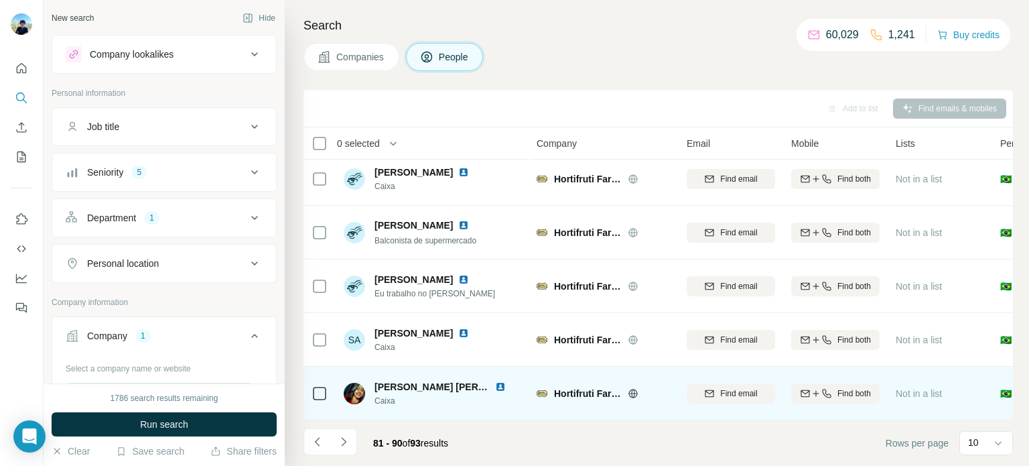
scroll to position [281, 0]
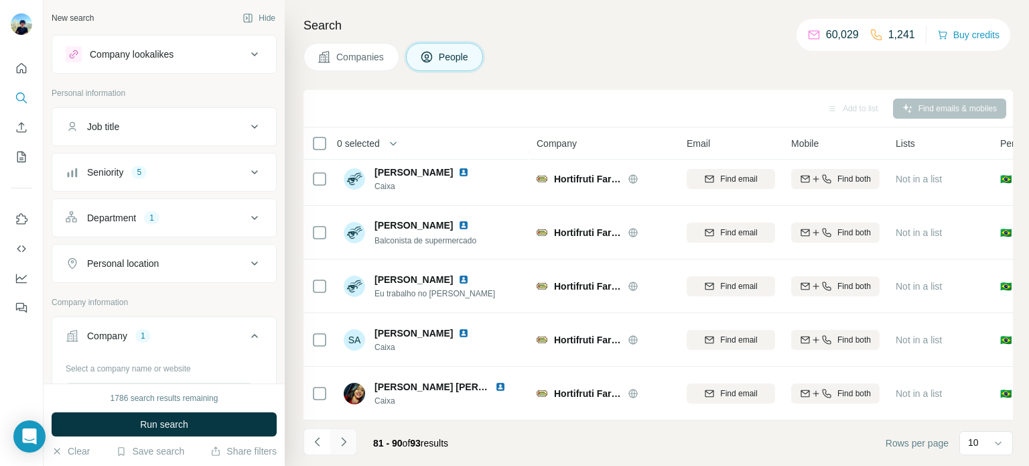
click at [348, 442] on icon "Navigate to next page" at bounding box center [343, 441] width 13 height 13
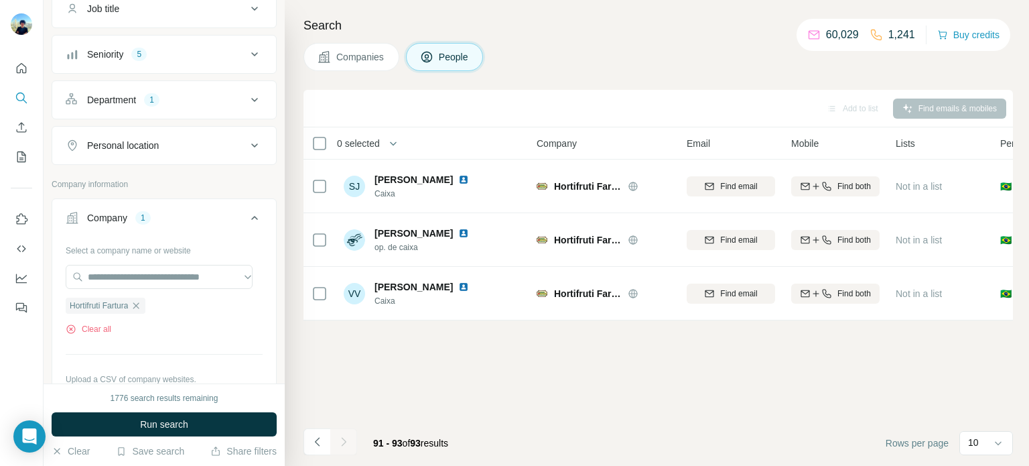
scroll to position [201, 0]
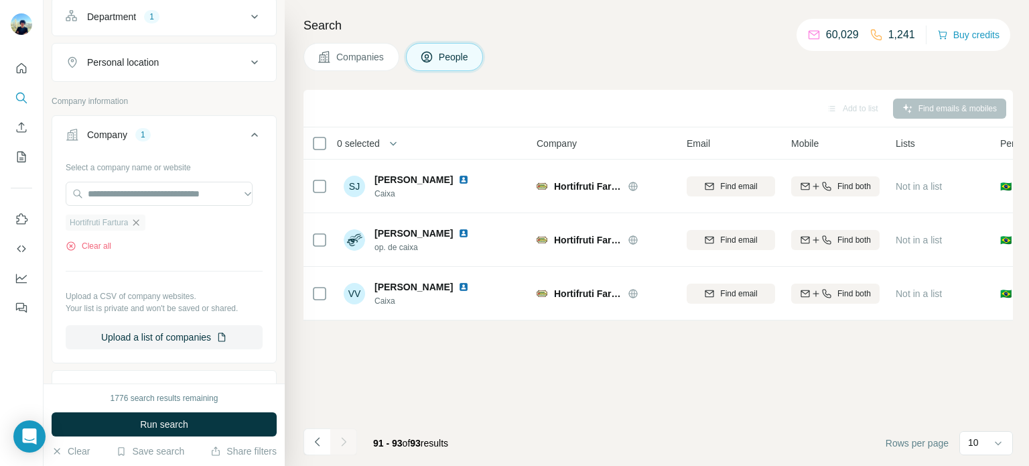
click at [136, 220] on icon "button" at bounding box center [136, 222] width 11 height 11
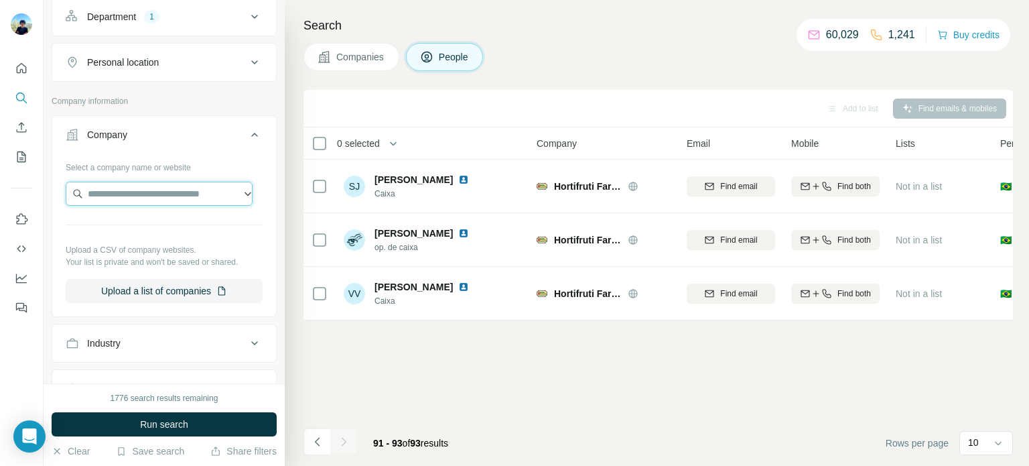
click at [150, 192] on input "text" at bounding box center [159, 194] width 187 height 24
paste input "**********"
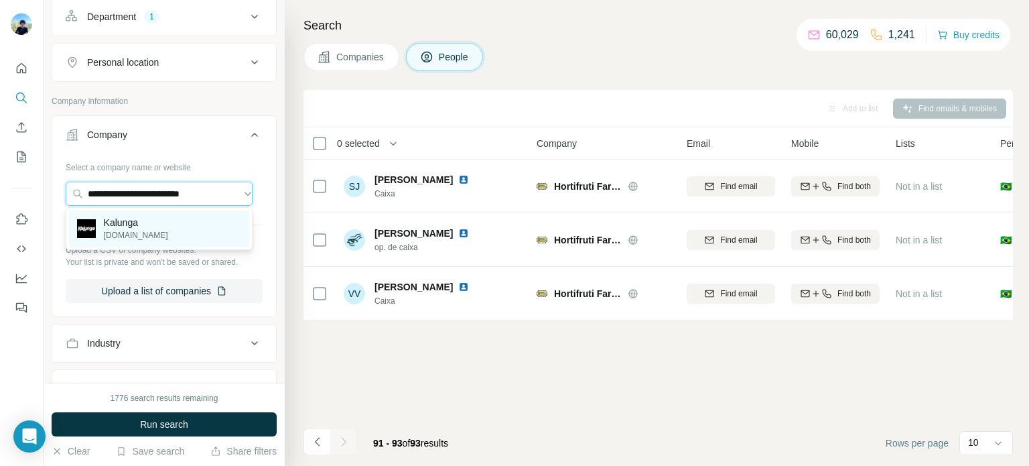
type input "**********"
click at [123, 214] on div "Kalunga kalunga.com.br" at bounding box center [159, 228] width 180 height 36
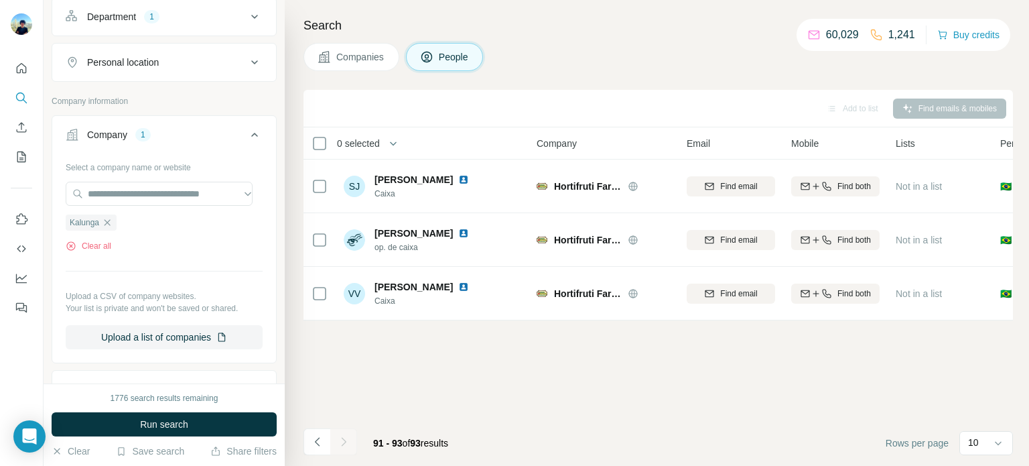
click at [169, 421] on span "Run search" at bounding box center [164, 423] width 48 height 13
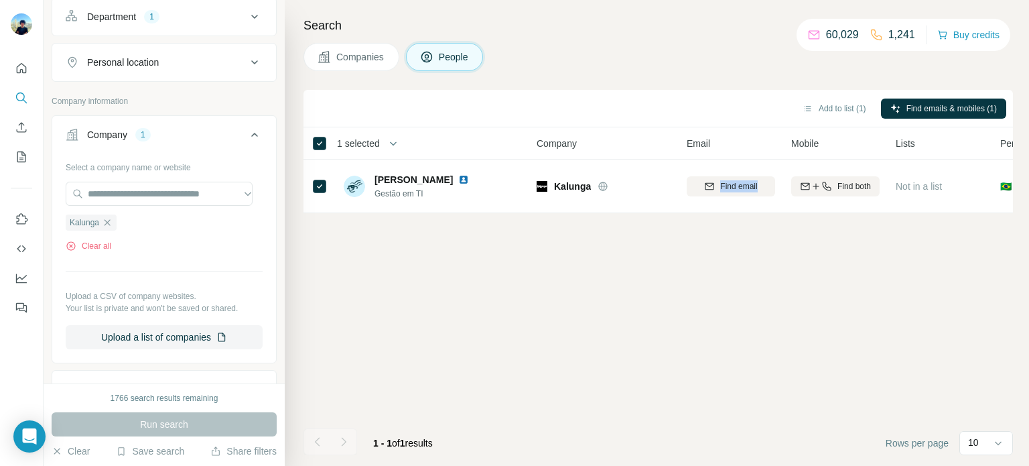
drag, startPoint x: 663, startPoint y: 220, endPoint x: 701, endPoint y: 222, distance: 37.6
click at [701, 222] on div "Add to list (1) Find emails & mobiles (1) 1 selected People Company Email Mobil…" at bounding box center [658, 278] width 710 height 376
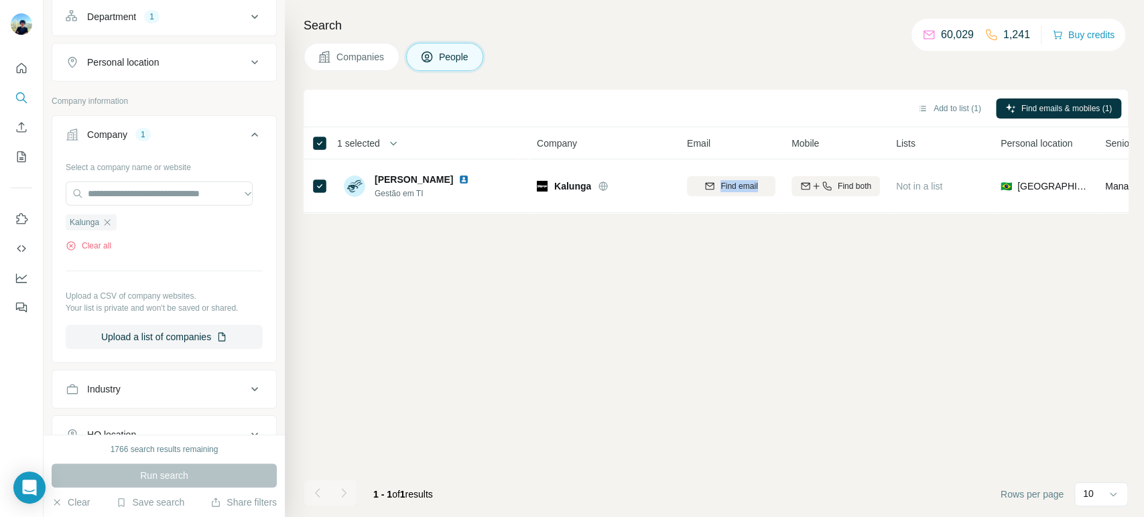
scroll to position [201, 0]
drag, startPoint x: 710, startPoint y: 222, endPoint x: 716, endPoint y: 220, distance: 7.2
click at [716, 220] on div "Add to list (1) Find emails & mobiles (1) 1 selected People Company Email Mobil…" at bounding box center [715, 303] width 824 height 427
click at [949, 107] on button "Add to list (1)" at bounding box center [949, 108] width 82 height 20
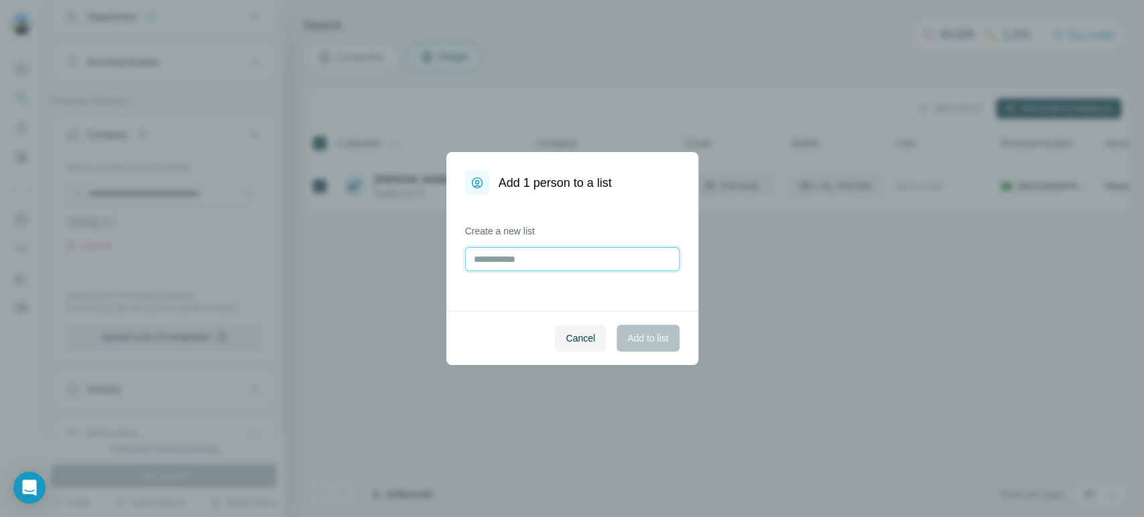
click at [486, 258] on input "text" at bounding box center [572, 259] width 214 height 24
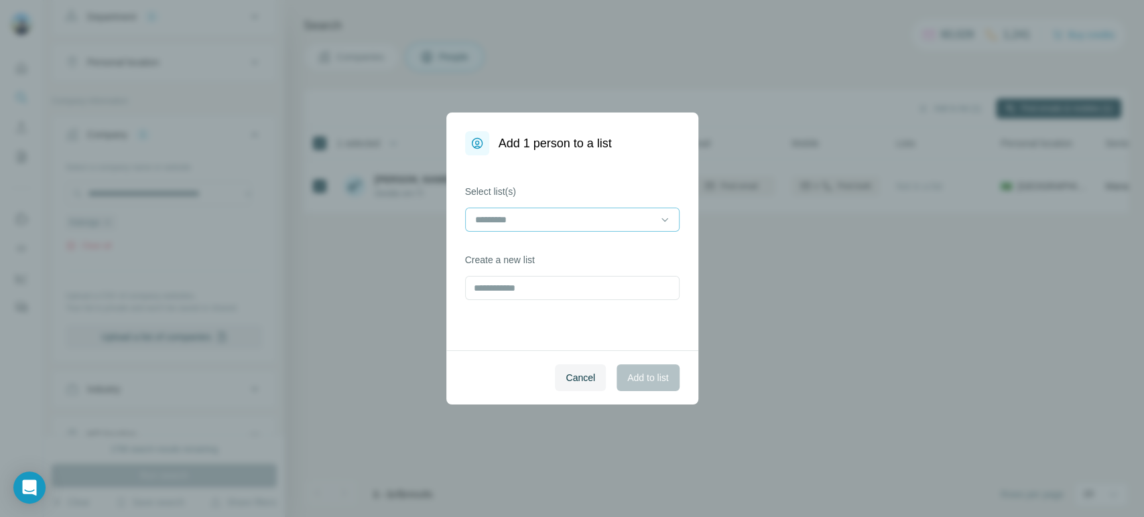
click at [502, 216] on input at bounding box center [564, 219] width 181 height 15
click at [586, 247] on div "Summit 03" at bounding box center [572, 249] width 192 height 13
click at [654, 374] on span "Add to list" at bounding box center [647, 377] width 41 height 13
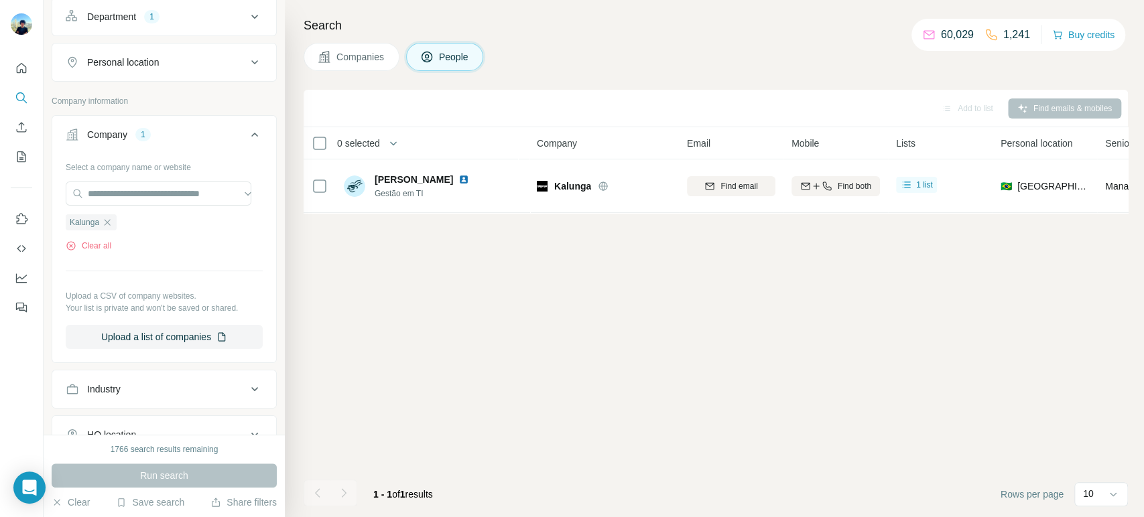
click at [116, 221] on div "Kalunga" at bounding box center [91, 222] width 51 height 16
click at [113, 221] on div "Kalunga" at bounding box center [91, 222] width 51 height 16
click at [111, 220] on icon "button" at bounding box center [107, 222] width 11 height 11
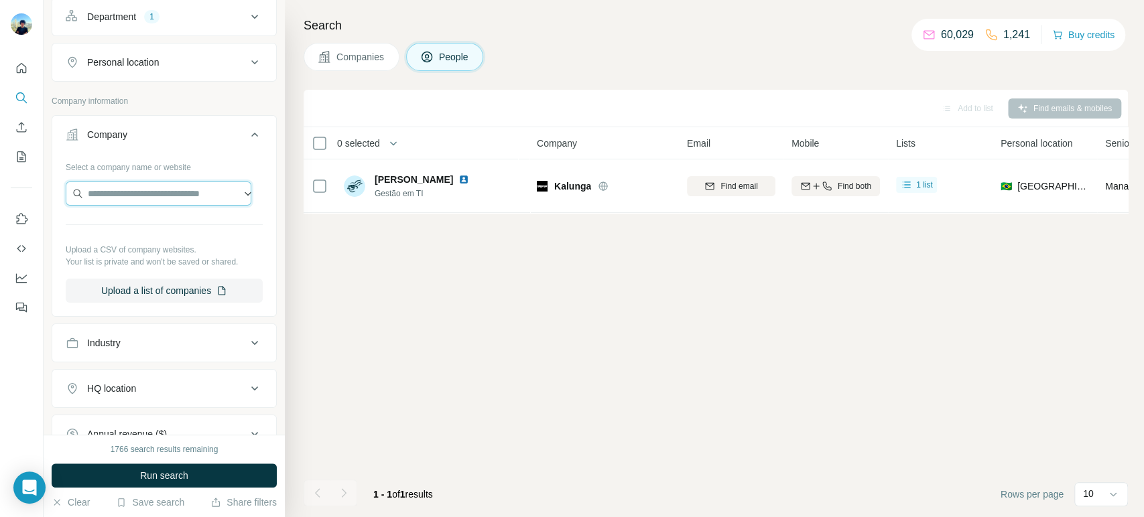
click at [129, 184] on input "text" at bounding box center [159, 194] width 186 height 24
paste input "**********"
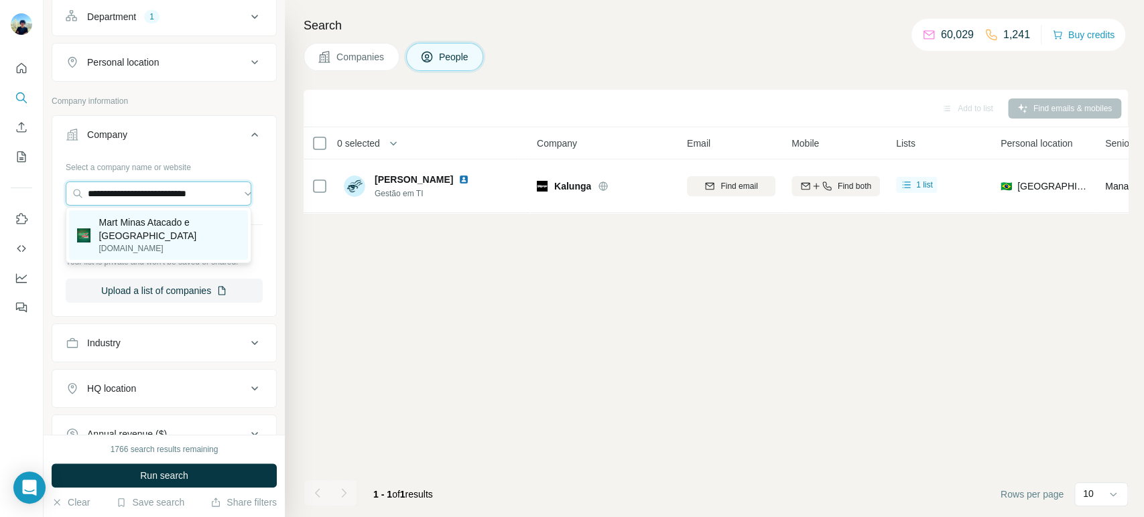
type input "**********"
click at [199, 242] on div "Mart Minas Atacado e Varejo martminas.com.br" at bounding box center [158, 235] width 179 height 50
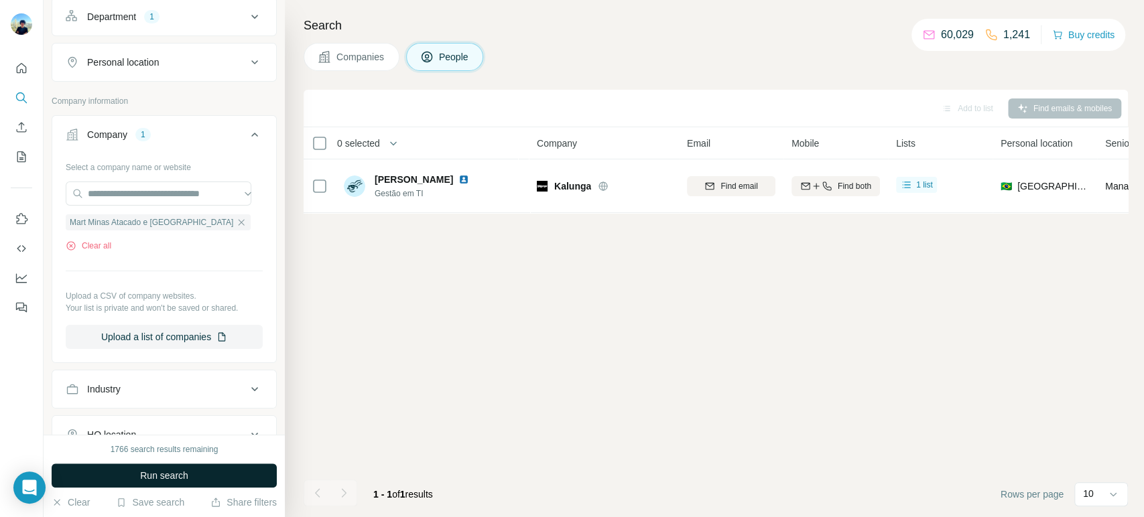
click at [177, 465] on span "Run search" at bounding box center [164, 475] width 48 height 13
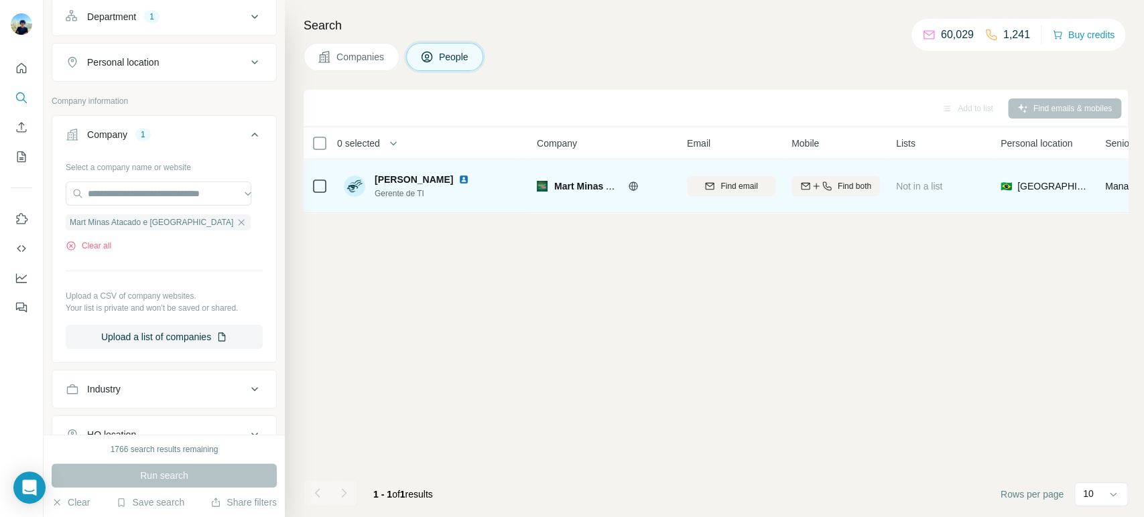
click at [330, 185] on td at bounding box center [319, 186] width 32 height 54
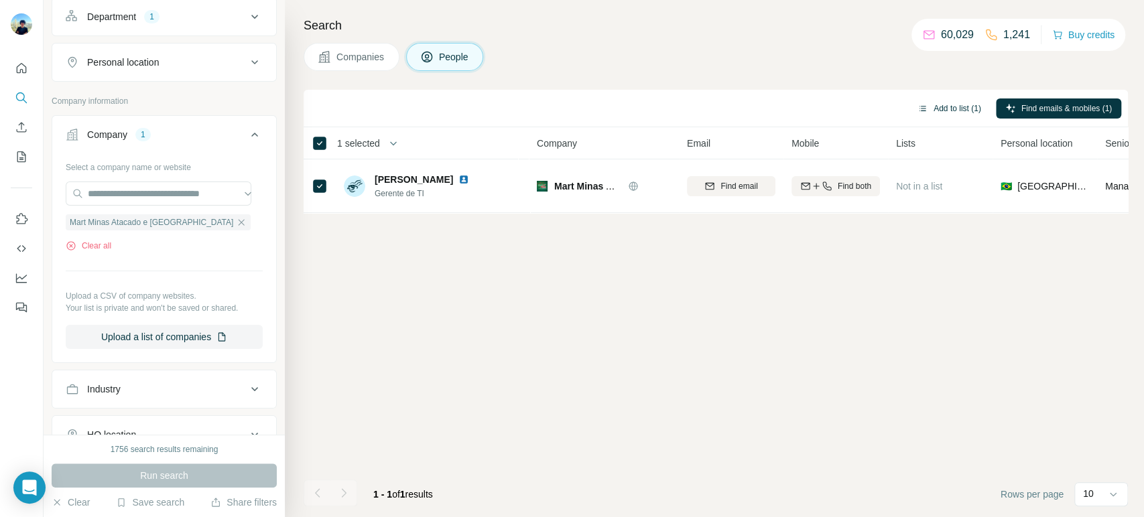
click at [948, 108] on button "Add to list (1)" at bounding box center [949, 108] width 82 height 20
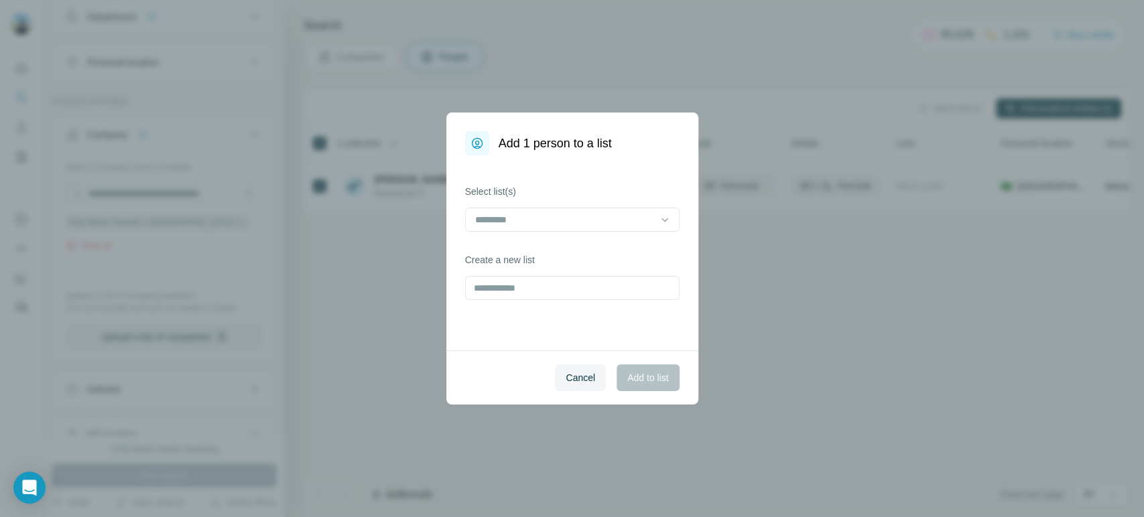
click at [499, 232] on div at bounding box center [572, 221] width 214 height 27
click at [507, 228] on div at bounding box center [564, 219] width 181 height 23
drag, startPoint x: 509, startPoint y: 248, endPoint x: 516, endPoint y: 269, distance: 22.7
click at [509, 249] on p "Summit 03" at bounding box center [498, 249] width 45 height 13
click at [649, 387] on button "Add to list" at bounding box center [647, 377] width 62 height 27
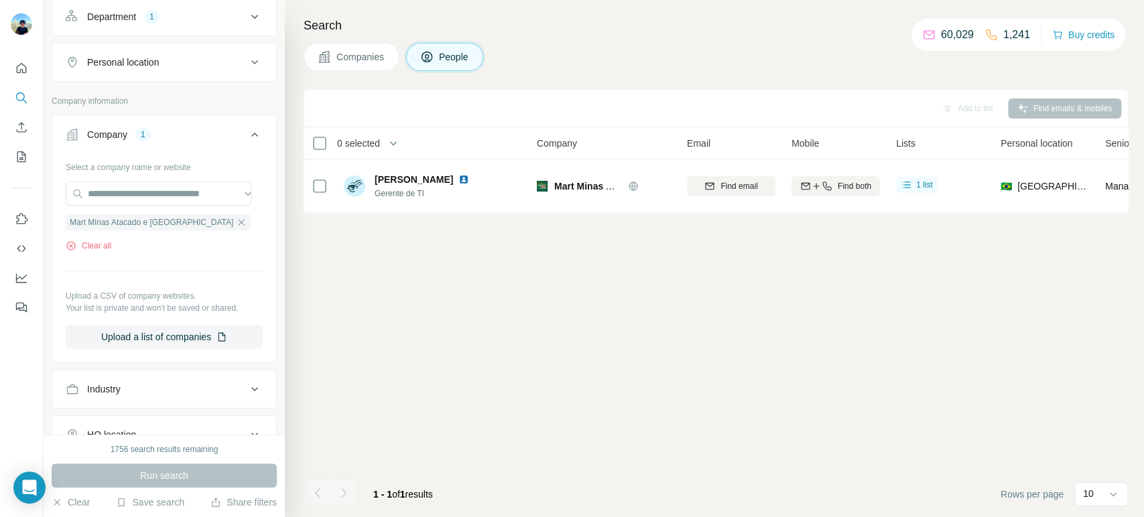
click at [181, 214] on div "Mart Minas Atacado e Varejo" at bounding box center [158, 222] width 185 height 17
click at [236, 223] on icon "button" at bounding box center [241, 222] width 11 height 11
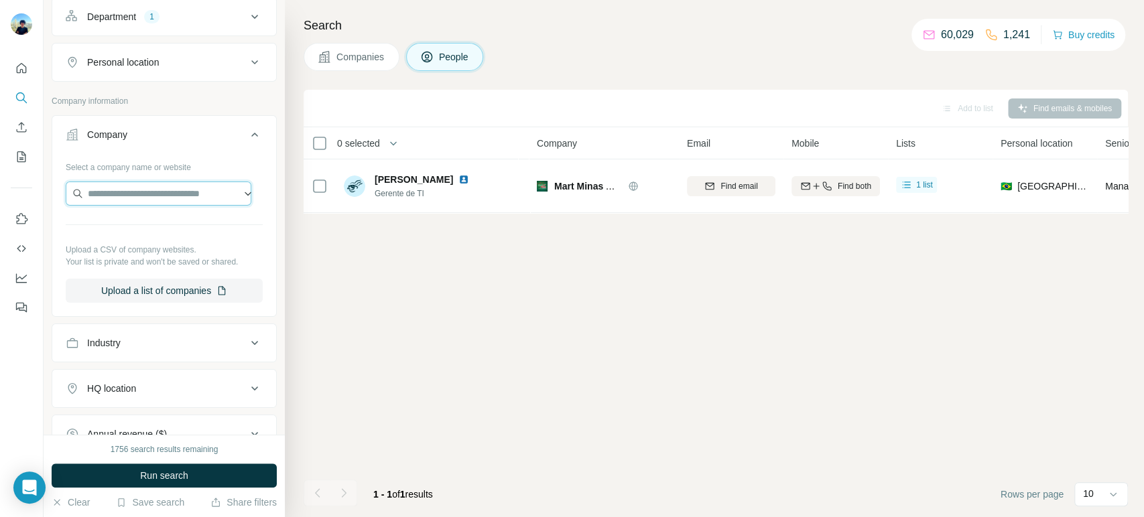
click at [191, 196] on input "text" at bounding box center [159, 194] width 186 height 24
paste input "**********"
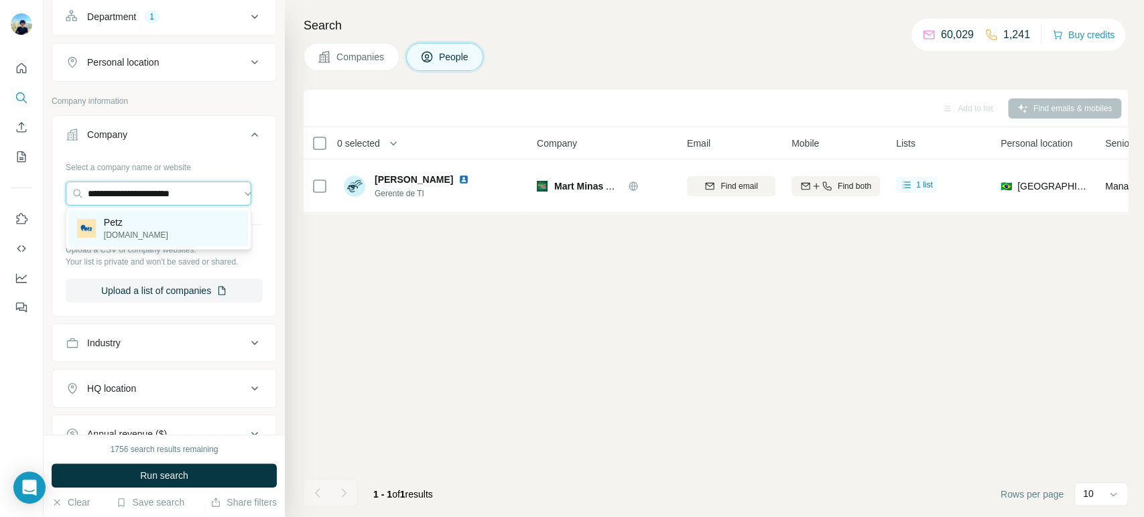
type input "**********"
click at [188, 220] on div "Petz petz.com.br" at bounding box center [158, 228] width 179 height 36
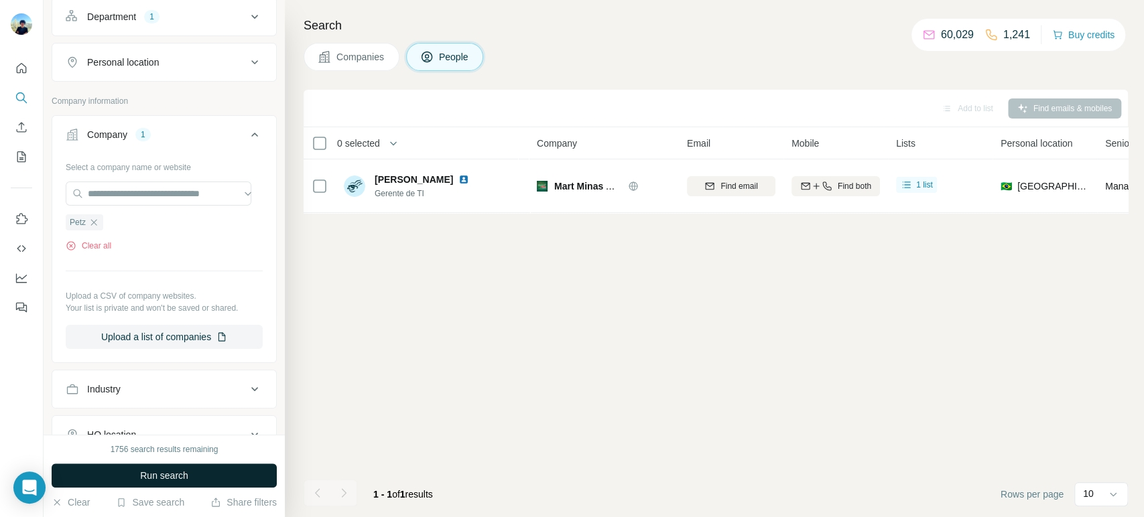
click at [140, 465] on span "Run search" at bounding box center [164, 475] width 48 height 13
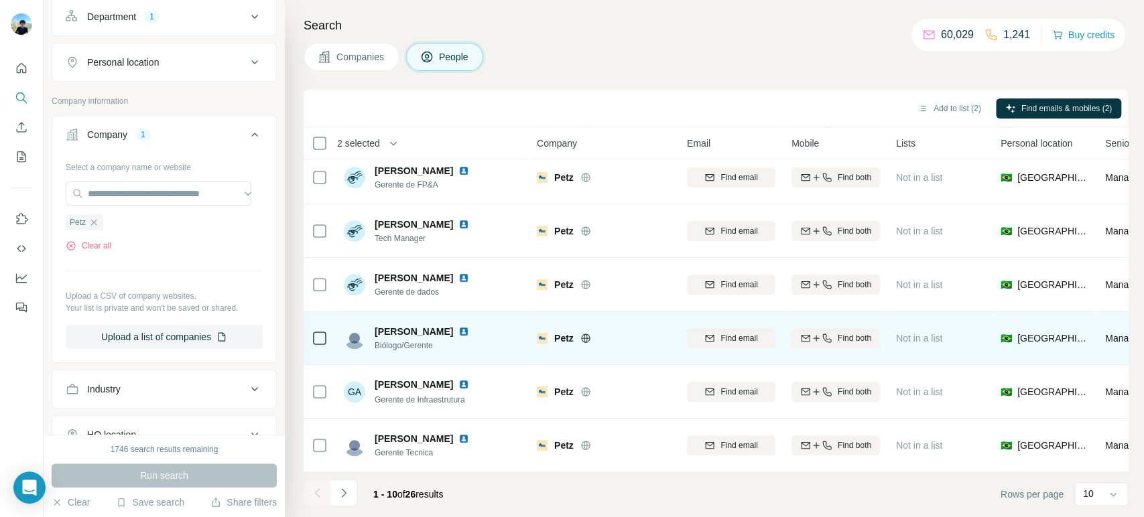
scroll to position [230, 0]
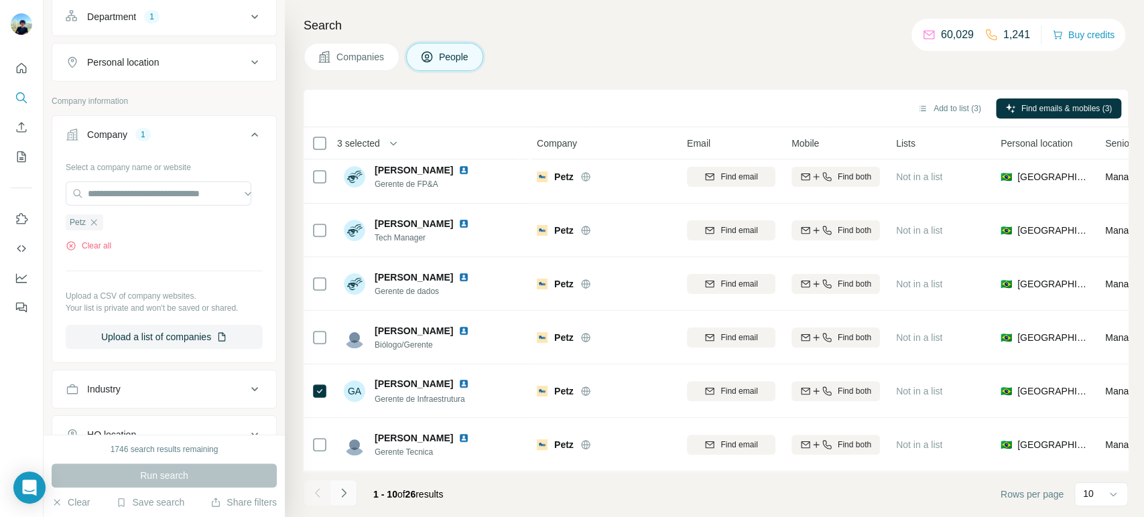
click at [352, 465] on button "Navigate to next page" at bounding box center [343, 493] width 27 height 27
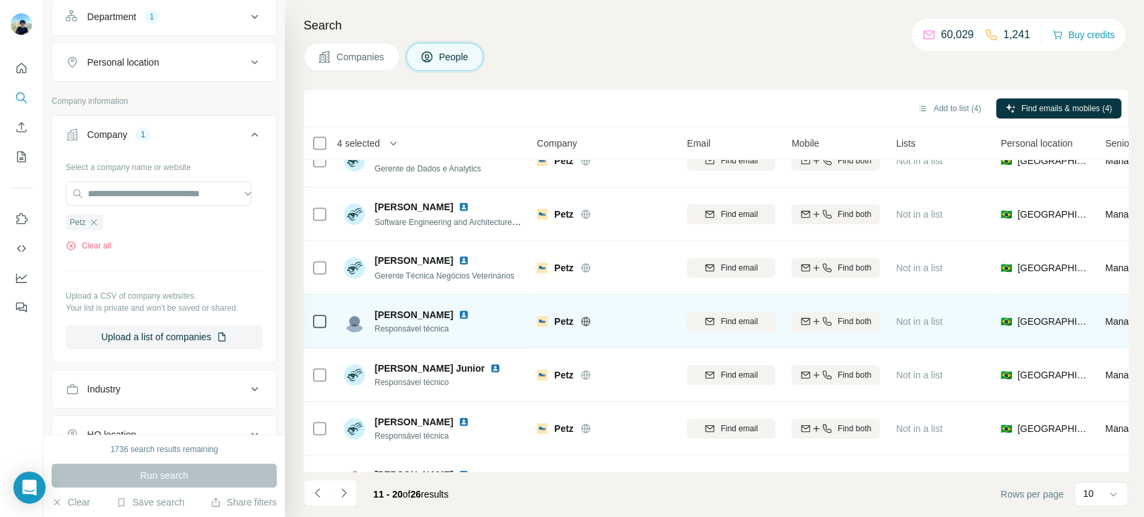
scroll to position [0, 0]
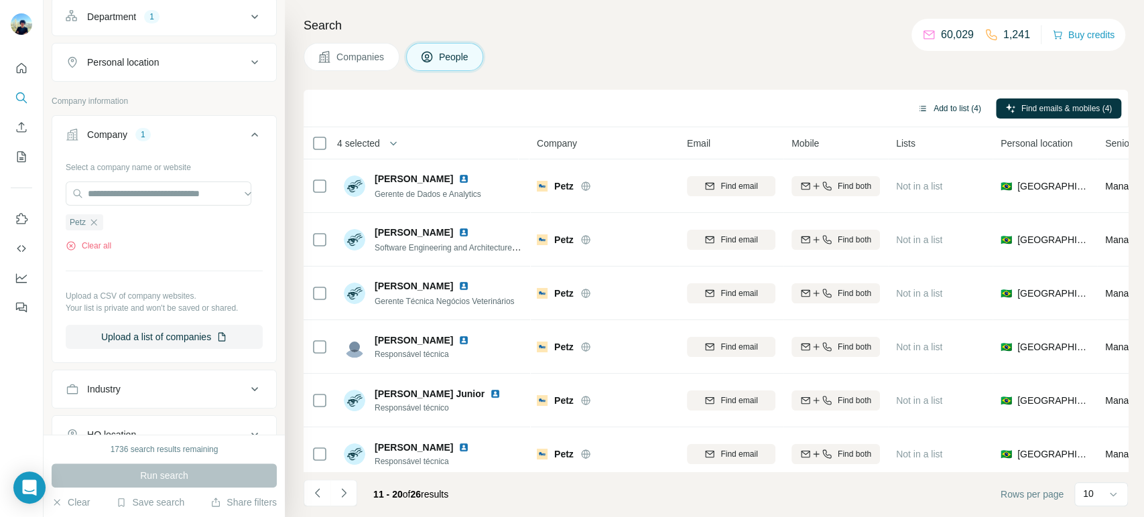
drag, startPoint x: 955, startPoint y: 96, endPoint x: 934, endPoint y: 116, distance: 29.4
click at [955, 96] on div "Add to list (4) Find emails & mobiles (4)" at bounding box center [715, 107] width 811 height 23
click at [931, 115] on button "Add to list (4)" at bounding box center [949, 108] width 82 height 20
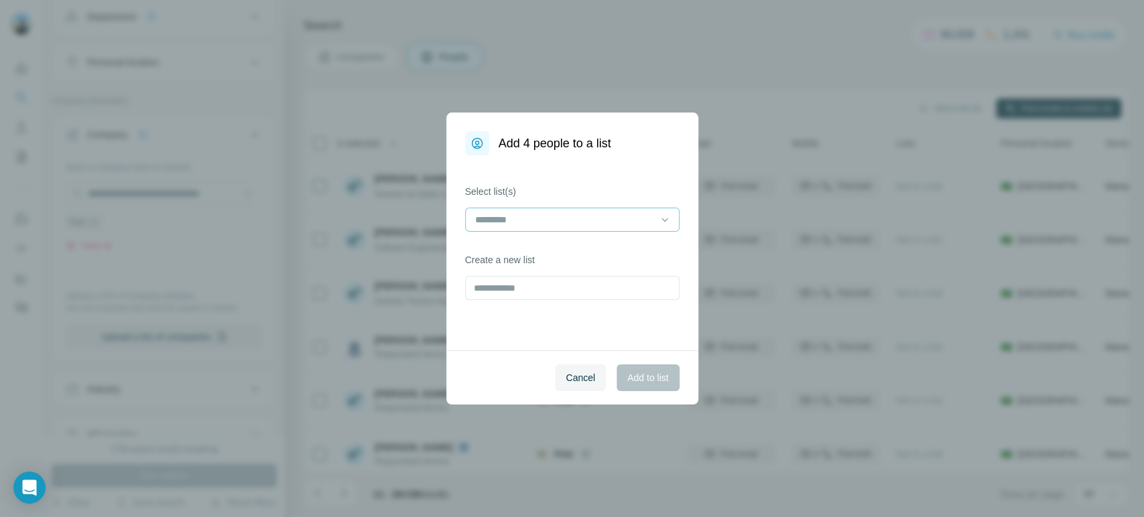
click at [479, 210] on div at bounding box center [564, 219] width 181 height 23
click at [519, 241] on div "Summit 03" at bounding box center [572, 250] width 208 height 24
click at [624, 377] on button "Add to list" at bounding box center [647, 377] width 62 height 27
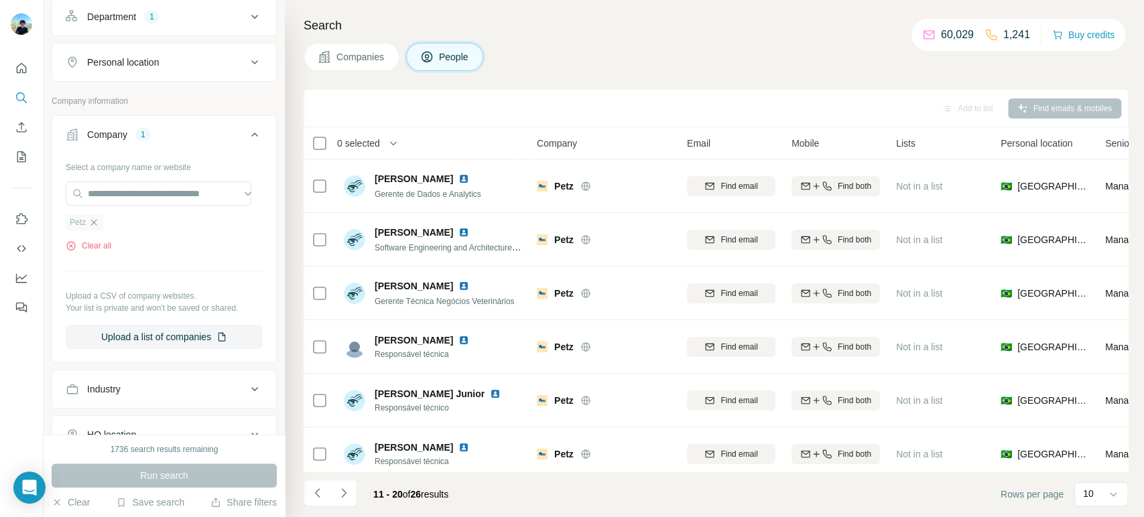
click at [98, 220] on icon "button" at bounding box center [93, 222] width 11 height 11
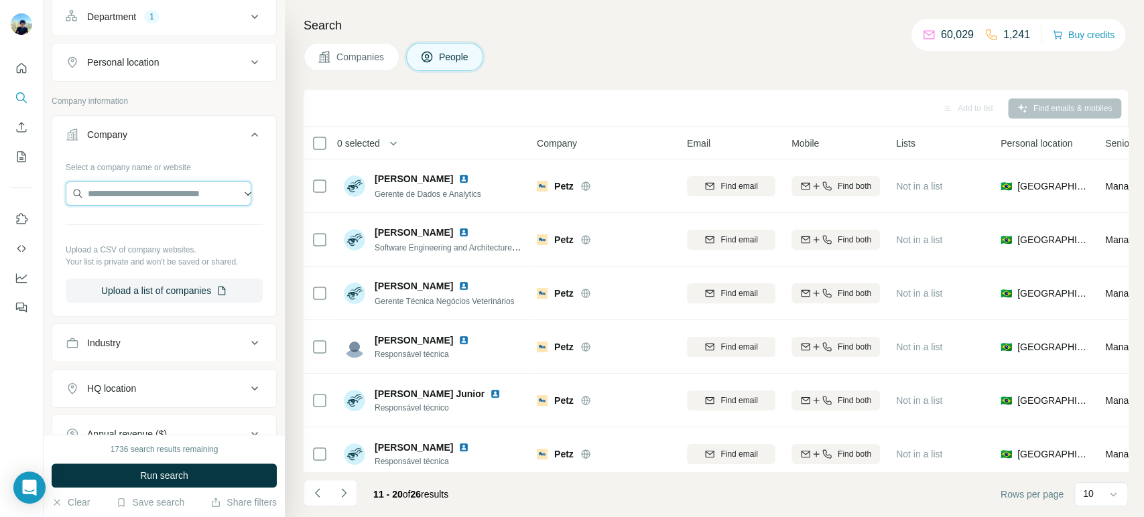
click at [151, 182] on input "text" at bounding box center [159, 194] width 186 height 24
paste input "**********"
type input "**********"
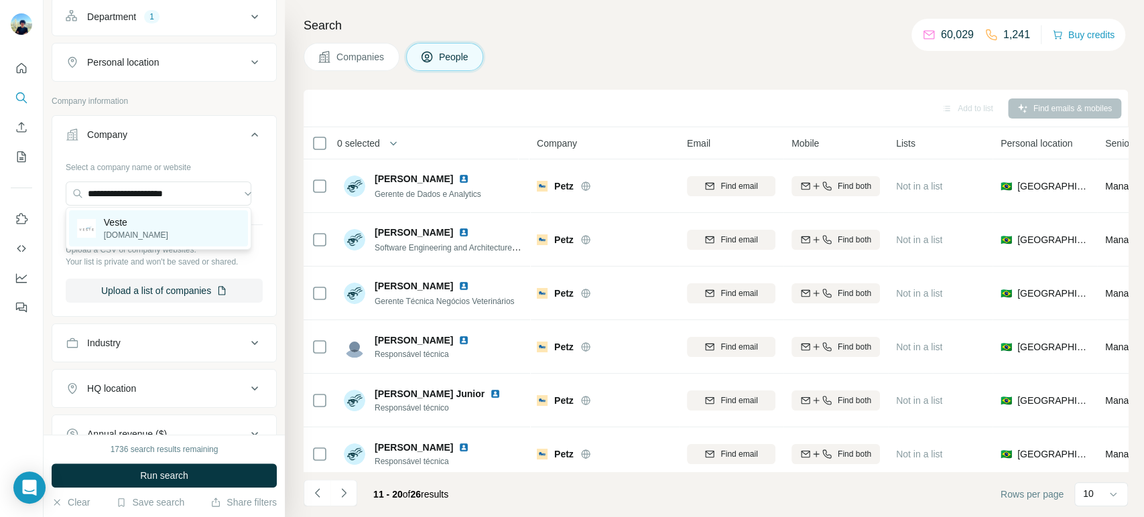
click at [165, 239] on div "Veste veste.com" at bounding box center [158, 228] width 179 height 36
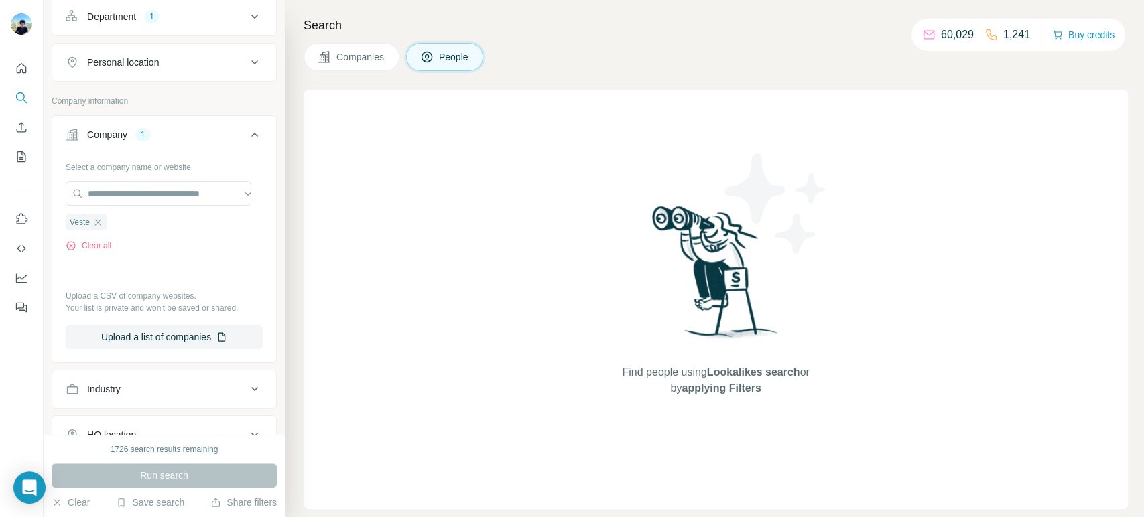
click at [385, 60] on button "Companies" at bounding box center [351, 57] width 96 height 28
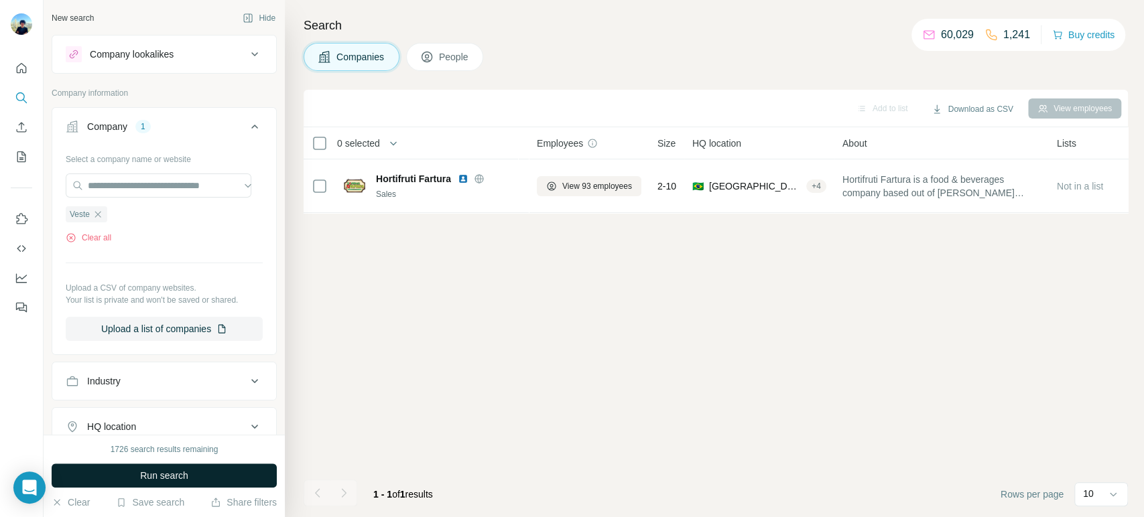
click at [99, 465] on button "Run search" at bounding box center [164, 476] width 225 height 24
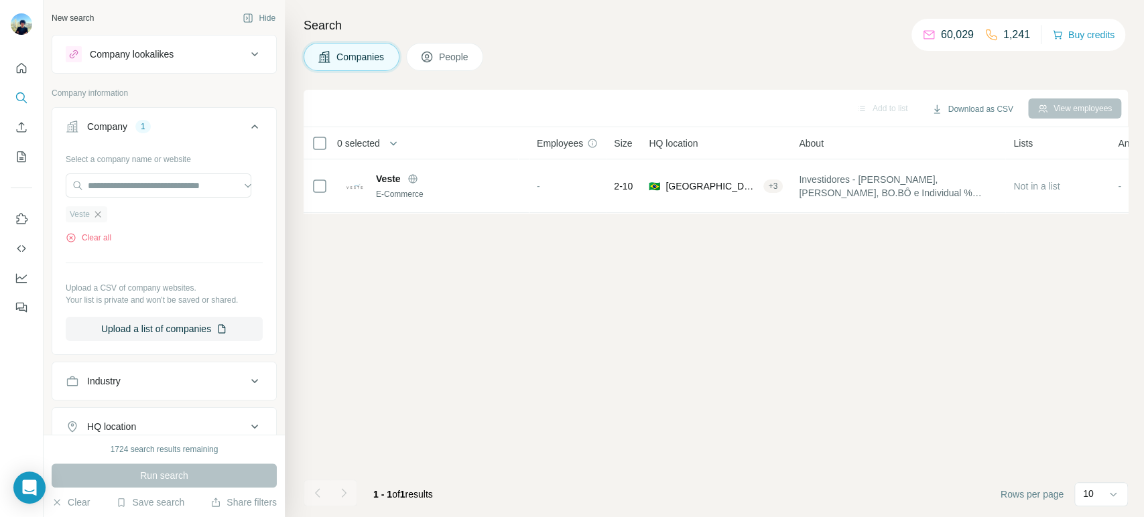
click at [102, 214] on icon "button" at bounding box center [97, 214] width 11 height 11
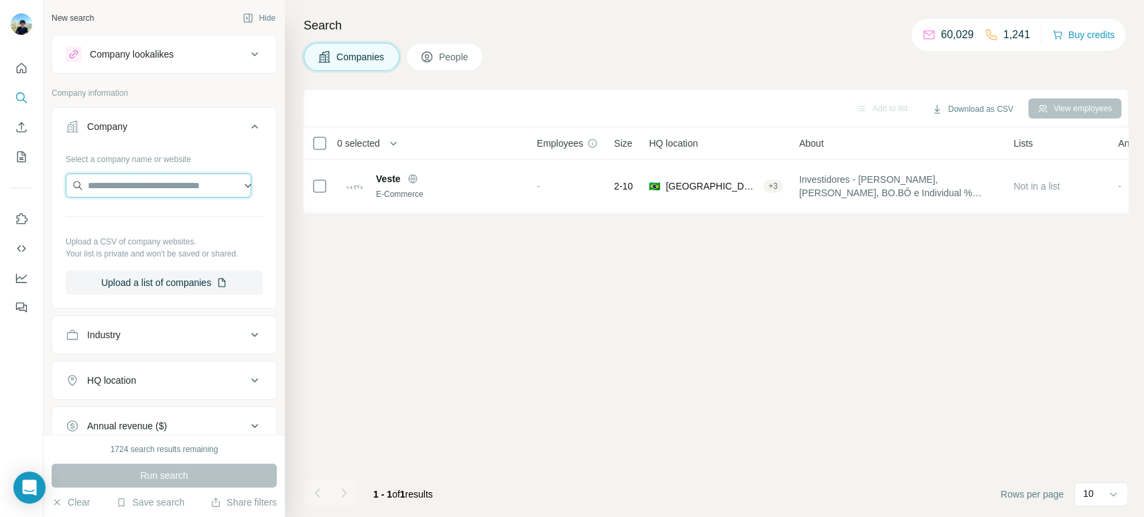
click at [128, 178] on input "text" at bounding box center [159, 186] width 186 height 24
paste input "**********"
drag, startPoint x: 125, startPoint y: 182, endPoint x: 159, endPoint y: 224, distance: 54.3
click at [123, 201] on body "**********" at bounding box center [572, 258] width 1144 height 517
type input "**********"
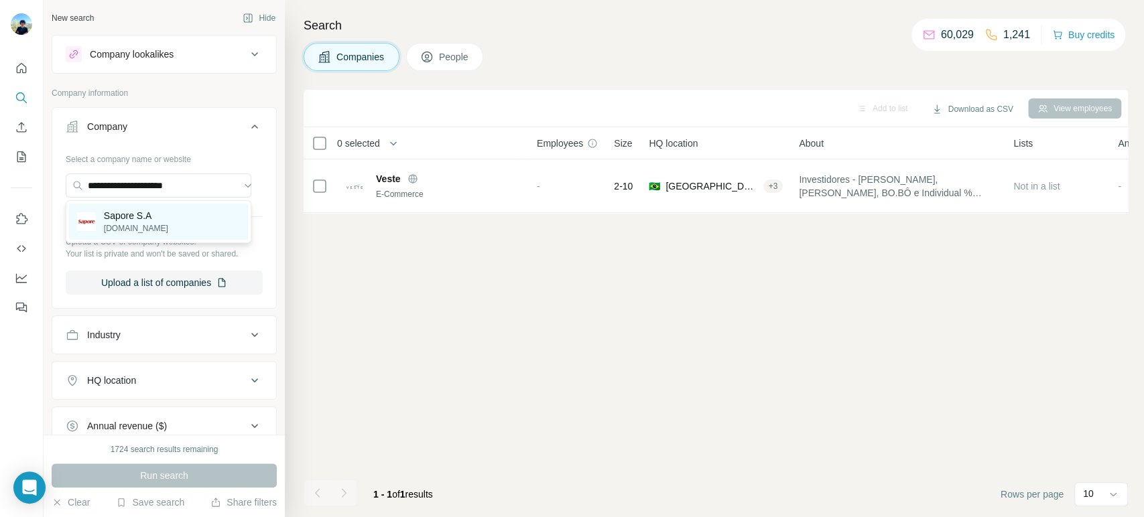
click at [143, 228] on p "sapore.com.br" at bounding box center [136, 228] width 64 height 12
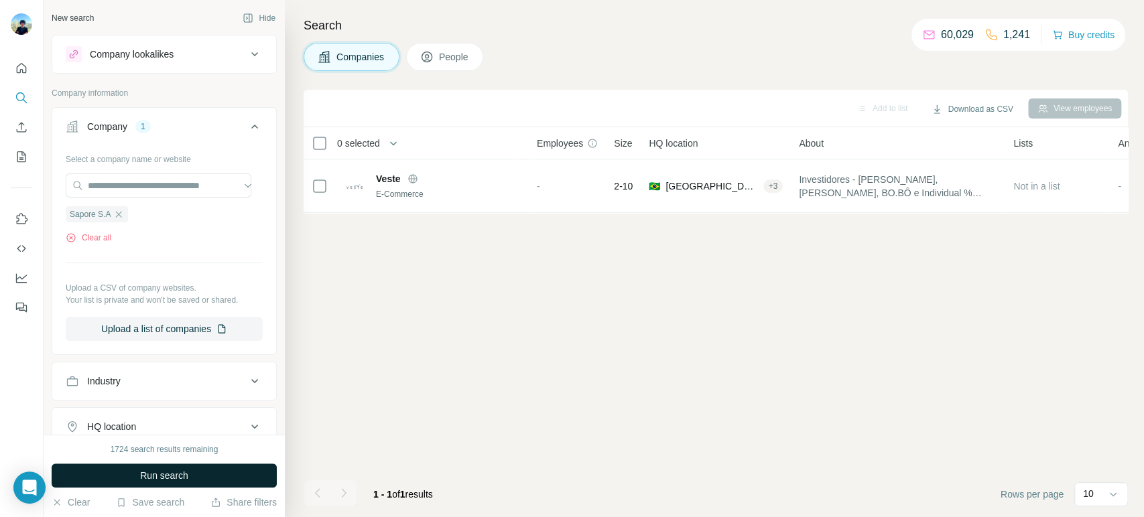
click at [146, 465] on span "Run search" at bounding box center [164, 475] width 48 height 13
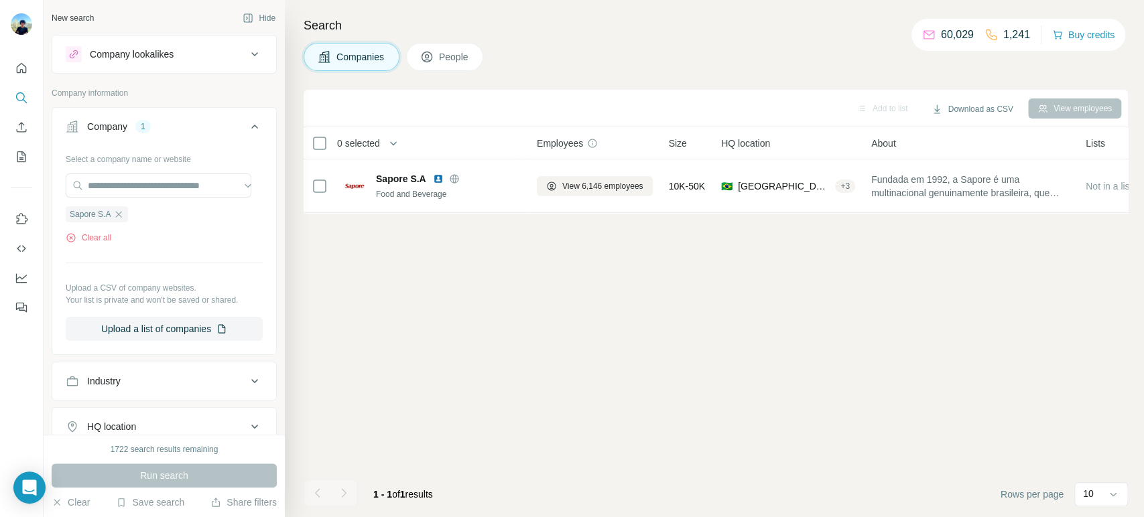
drag, startPoint x: 431, startPoint y: 54, endPoint x: 425, endPoint y: 76, distance: 23.1
click at [433, 54] on icon at bounding box center [426, 56] width 13 height 13
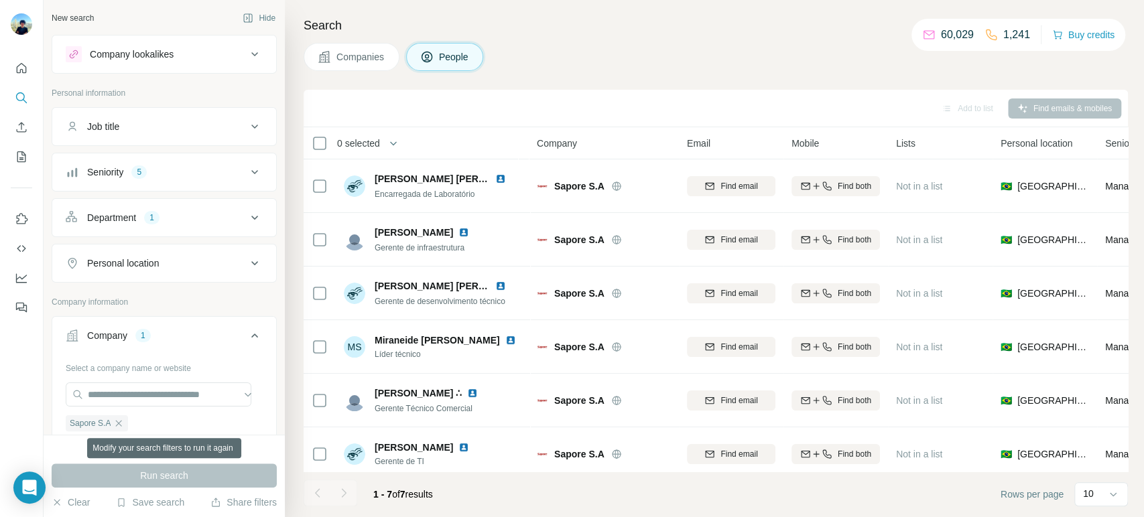
click at [200, 465] on div "Run search" at bounding box center [164, 476] width 225 height 24
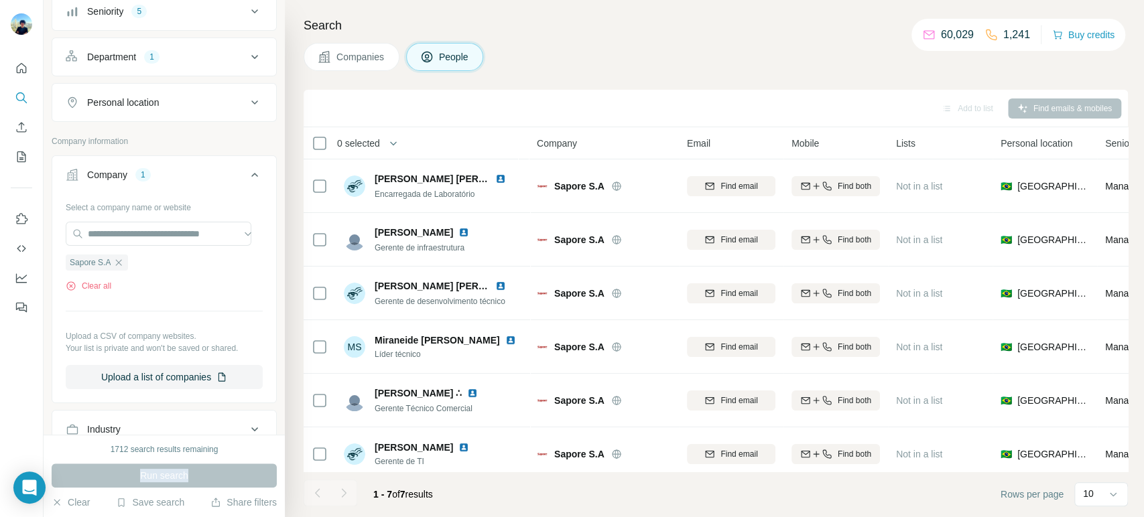
scroll to position [297, 0]
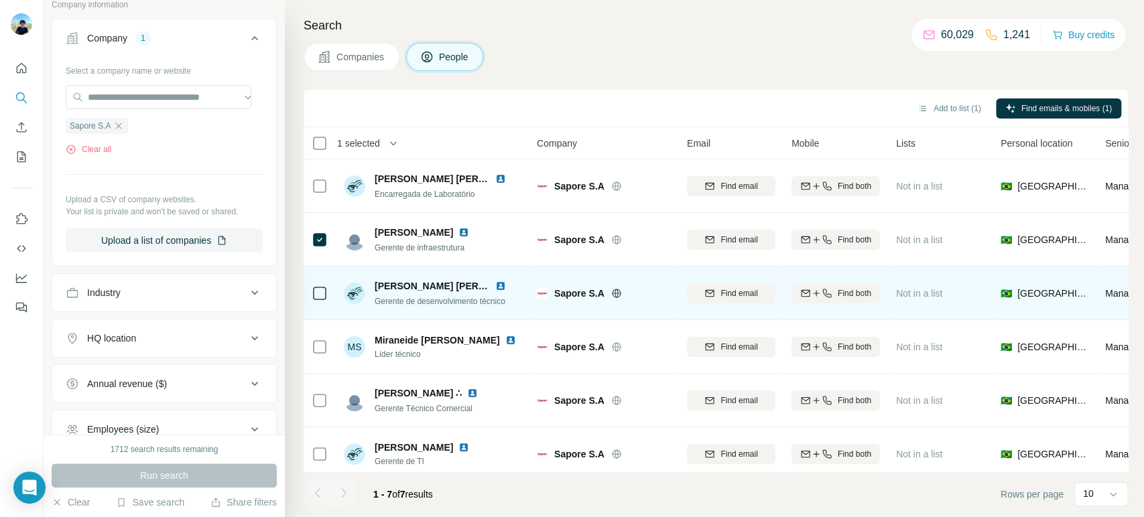
click at [326, 291] on icon at bounding box center [320, 293] width 16 height 16
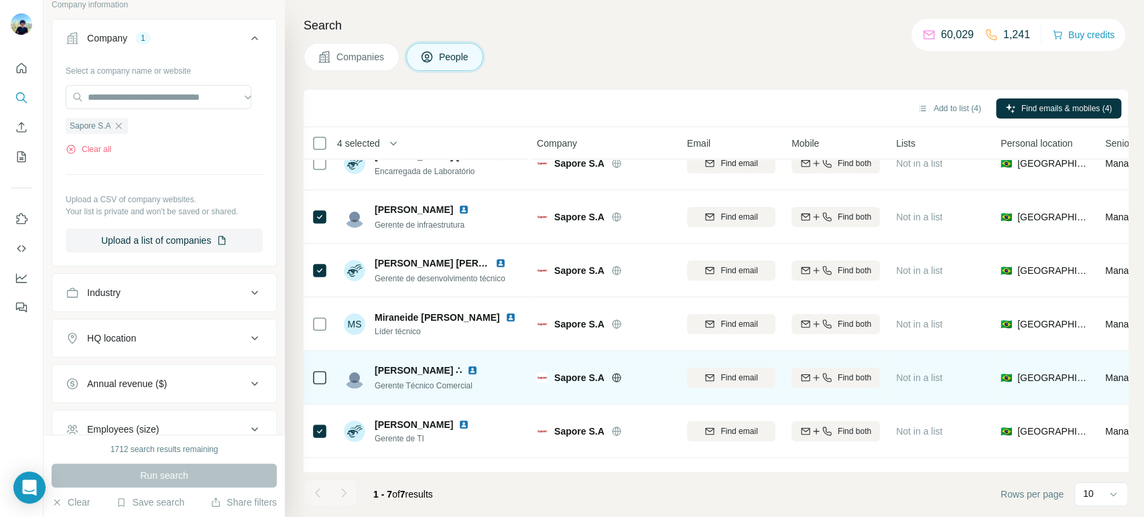
scroll to position [0, 0]
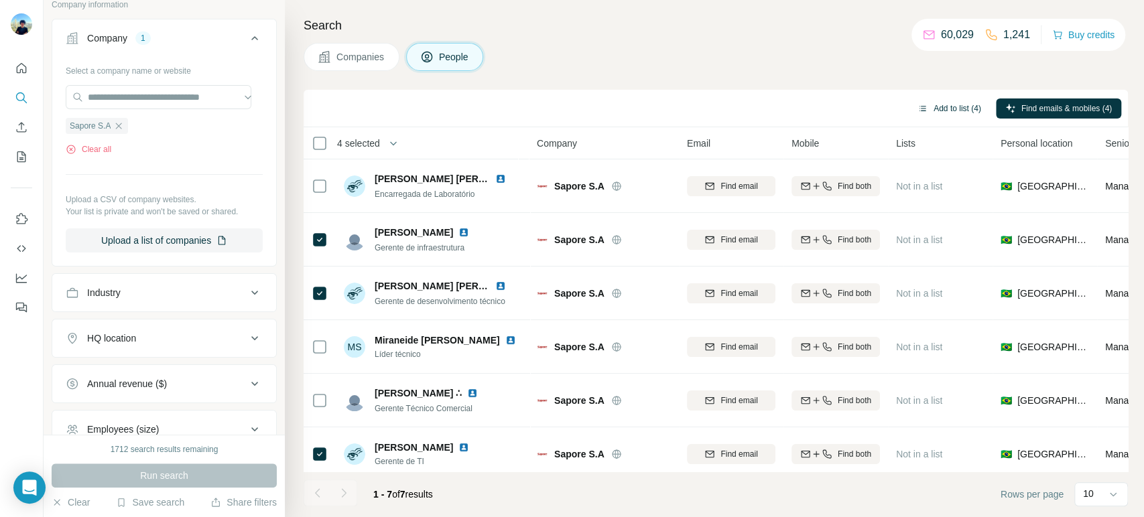
click at [943, 99] on button "Add to list (4)" at bounding box center [949, 108] width 82 height 20
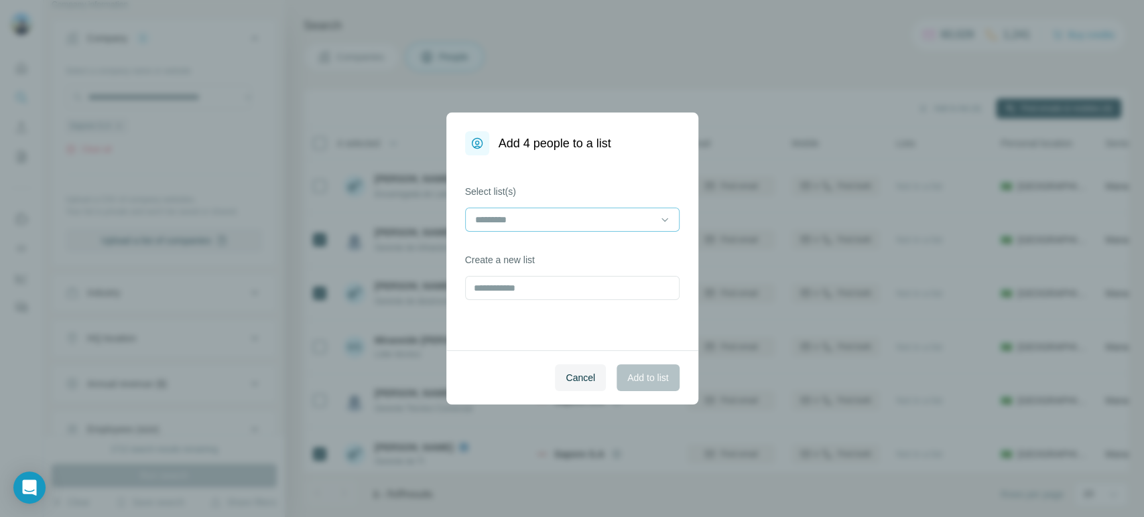
click at [602, 212] on div at bounding box center [564, 219] width 181 height 23
click at [538, 251] on div "Summit 03" at bounding box center [572, 249] width 192 height 13
click at [634, 376] on span "Add to list" at bounding box center [647, 377] width 41 height 13
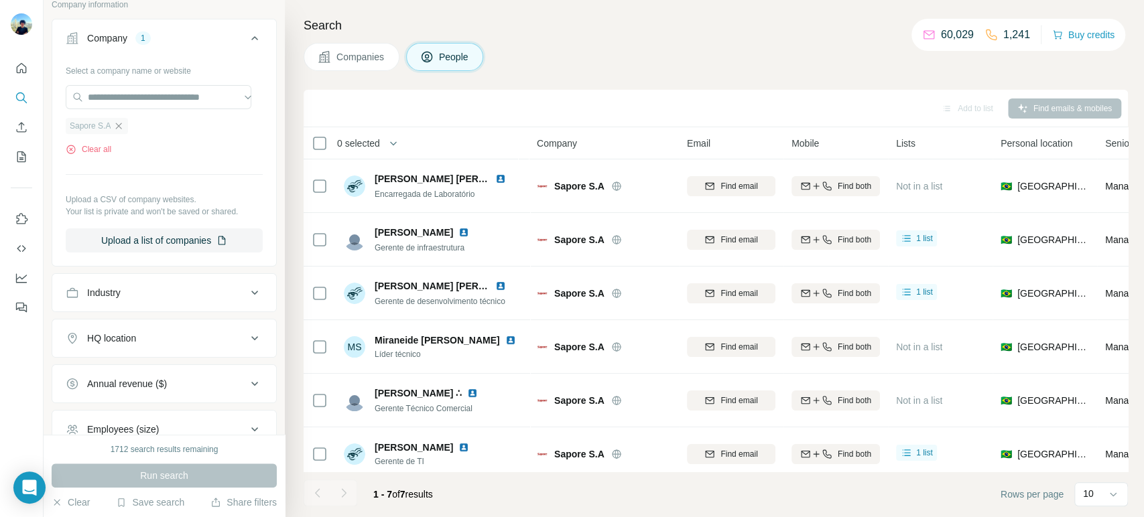
click at [123, 124] on icon "button" at bounding box center [118, 126] width 11 height 11
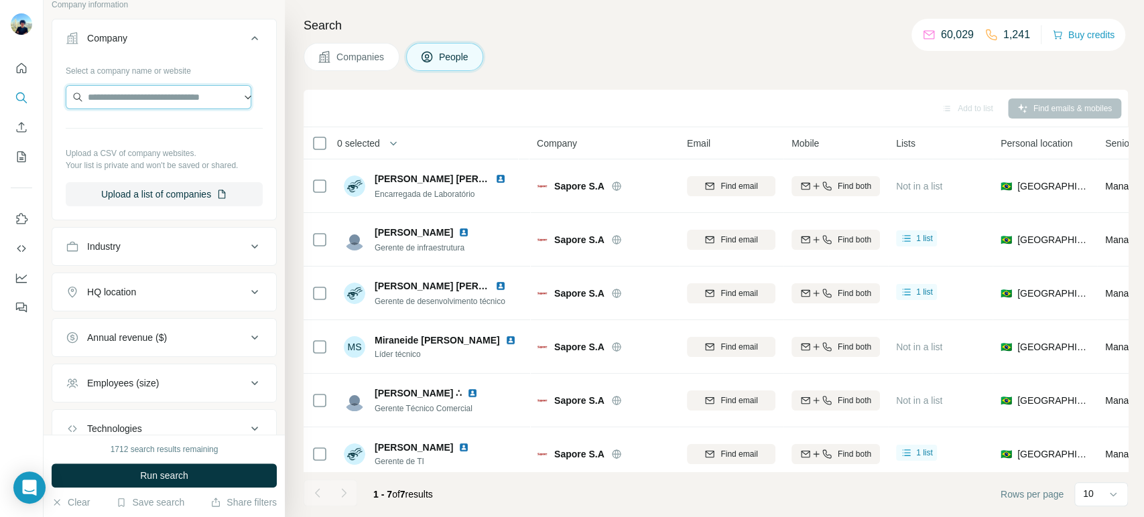
click at [139, 106] on input "text" at bounding box center [159, 97] width 186 height 24
paste input "**********"
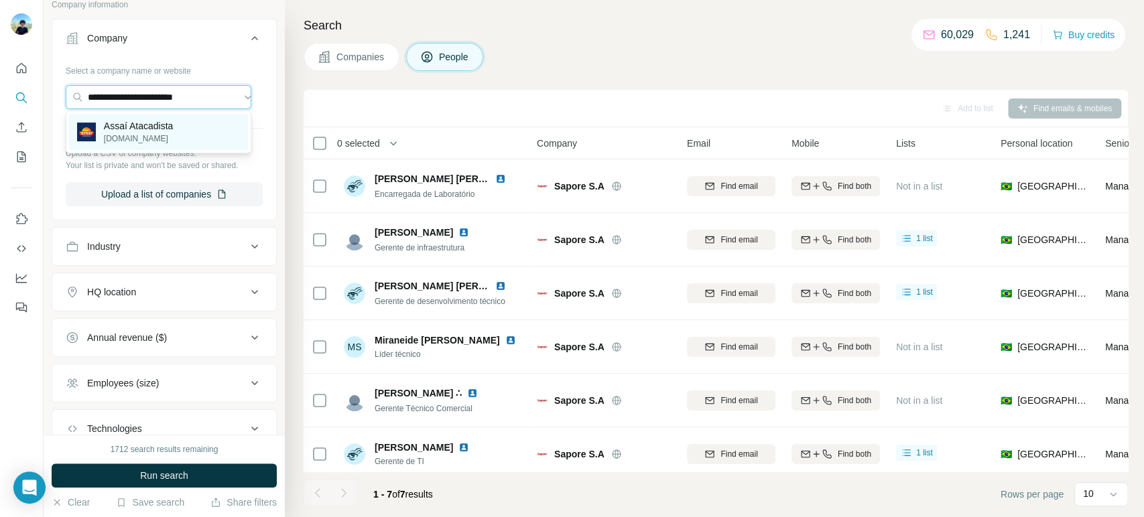
type input "**********"
click at [131, 130] on p "Assaí Atacadista" at bounding box center [139, 125] width 70 height 13
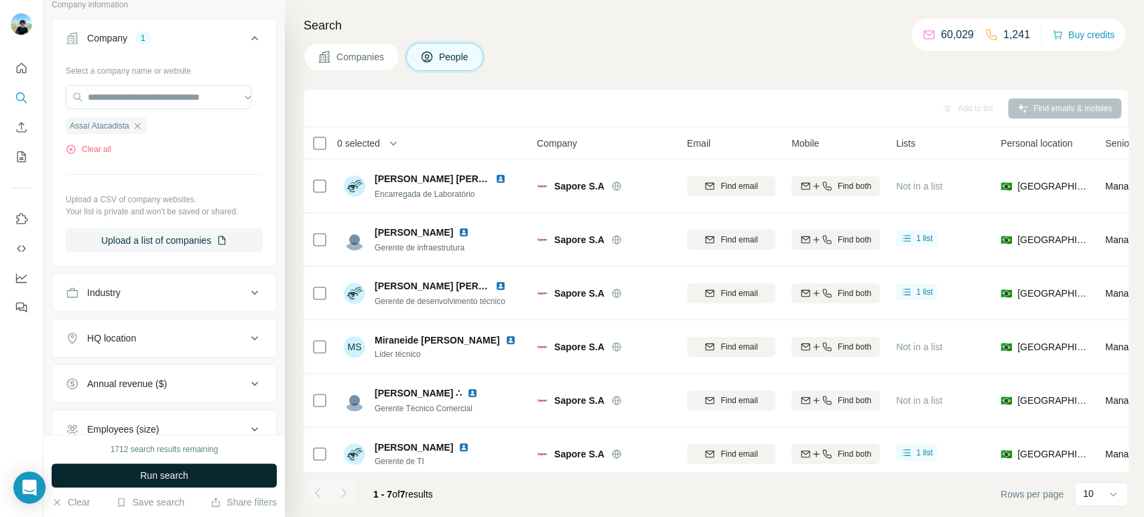
click at [150, 465] on span "Run search" at bounding box center [164, 475] width 48 height 13
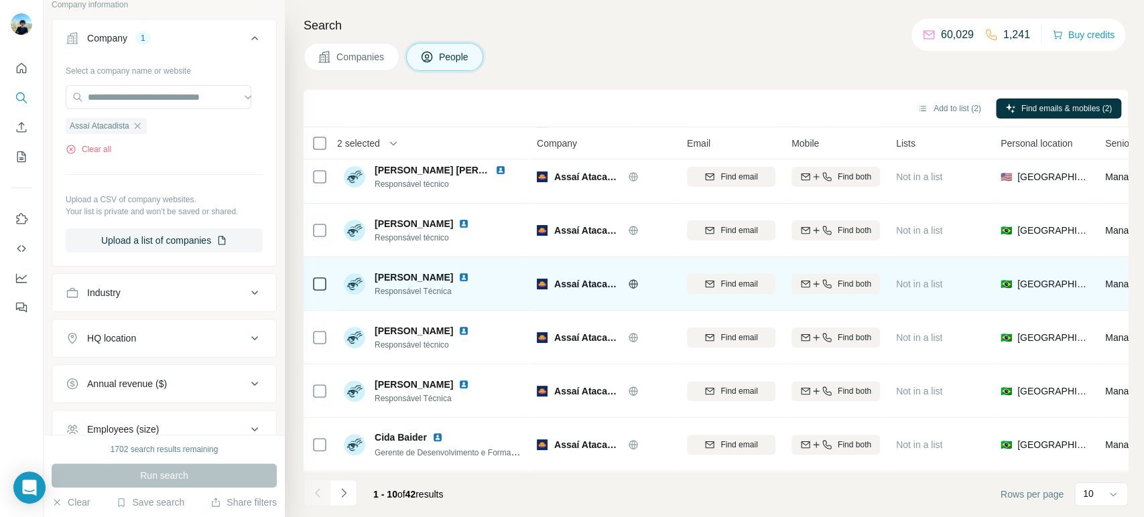
scroll to position [230, 0]
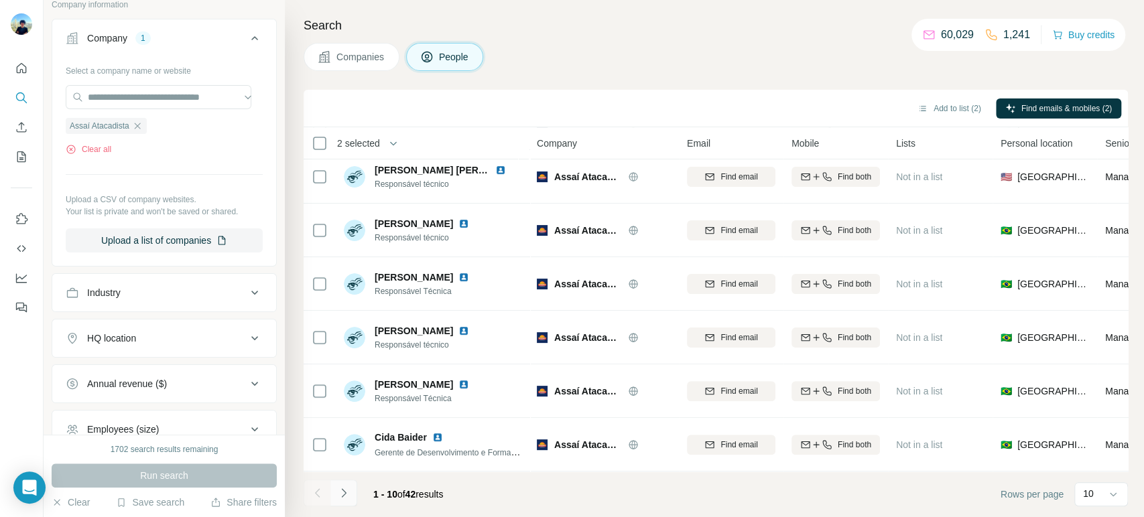
click at [349, 465] on icon "Navigate to next page" at bounding box center [343, 492] width 13 height 13
click at [343, 465] on icon "Navigate to next page" at bounding box center [343, 492] width 13 height 13
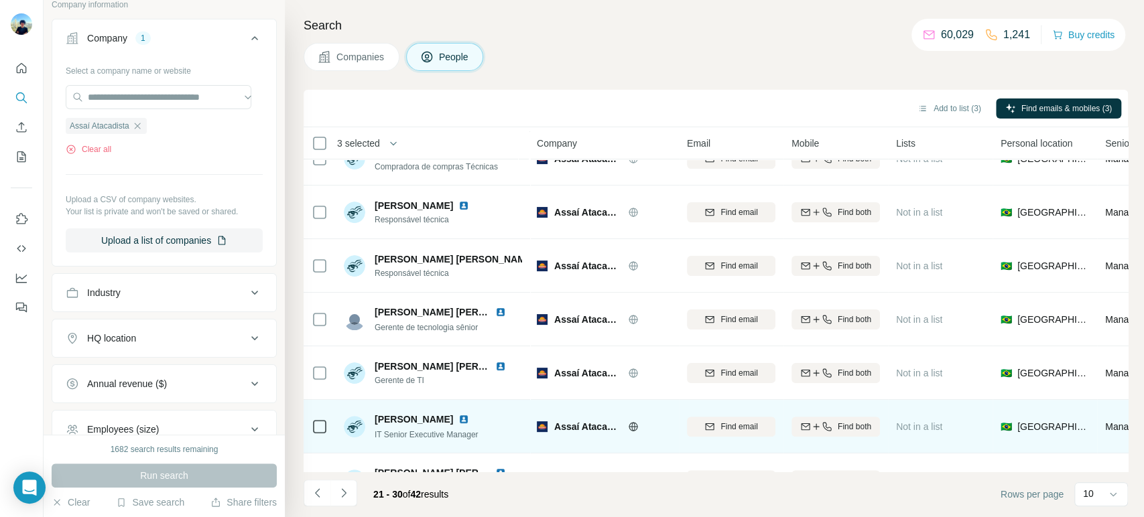
scroll to position [223, 0]
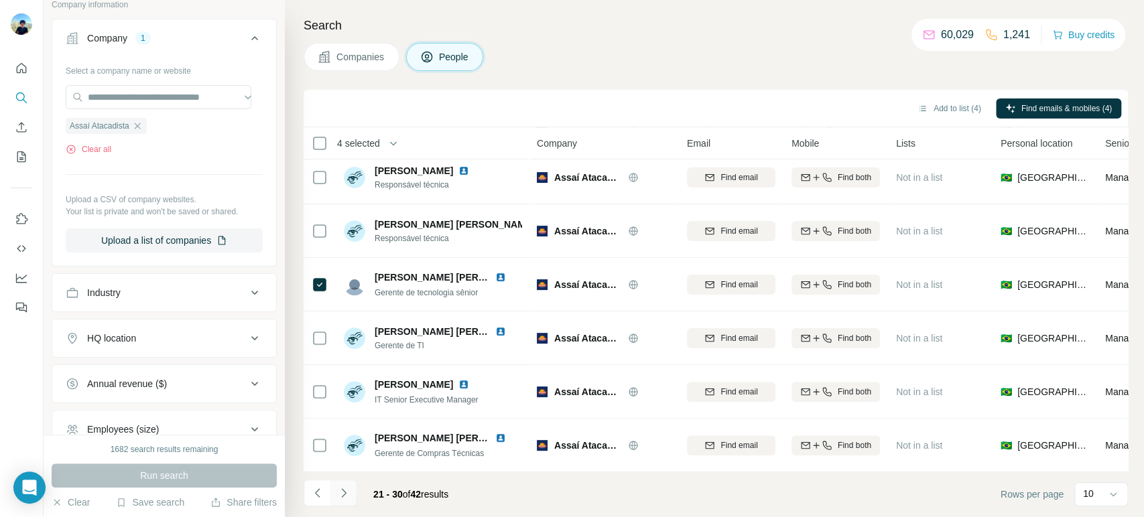
click at [348, 465] on icon "Navigate to next page" at bounding box center [343, 492] width 13 height 13
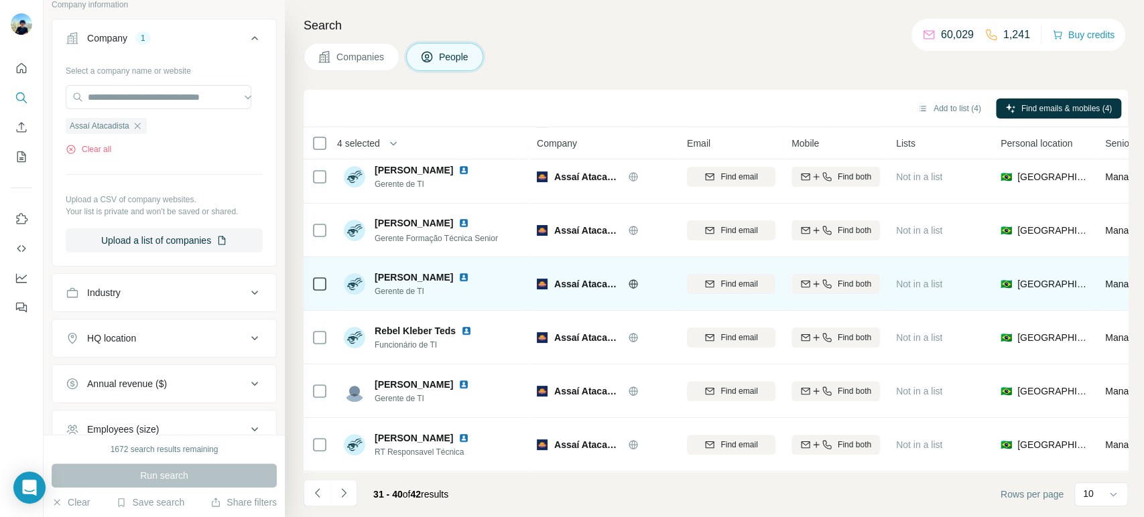
scroll to position [230, 0]
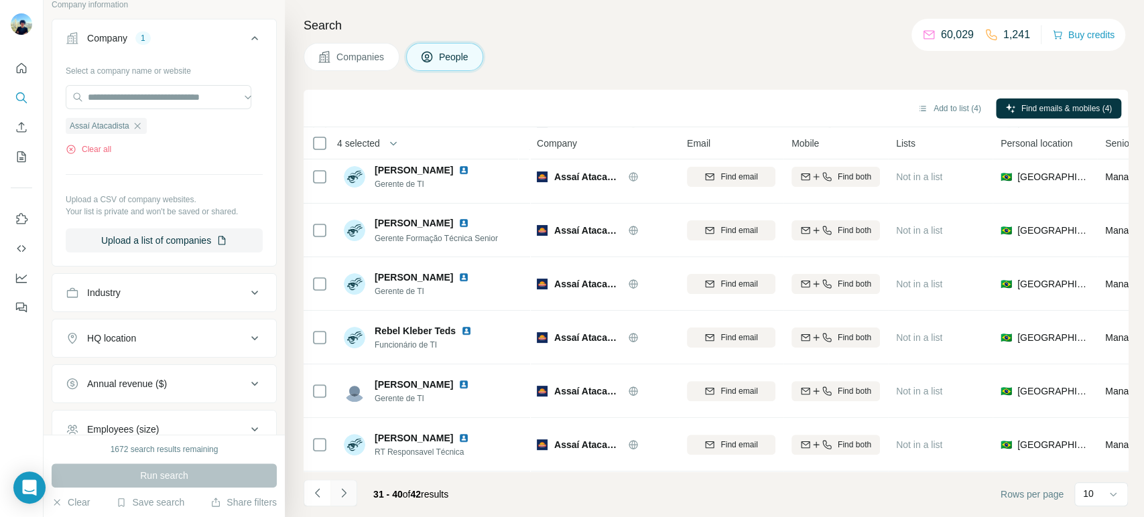
click at [345, 465] on icon "Navigate to next page" at bounding box center [343, 492] width 13 height 13
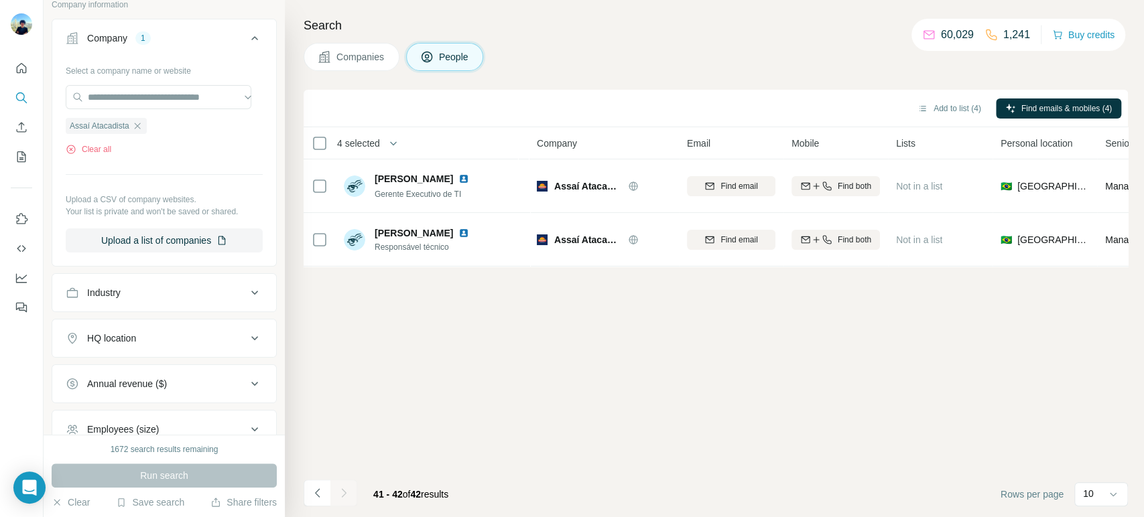
scroll to position [0, 0]
click at [935, 105] on button "Add to list (5)" at bounding box center [949, 108] width 82 height 20
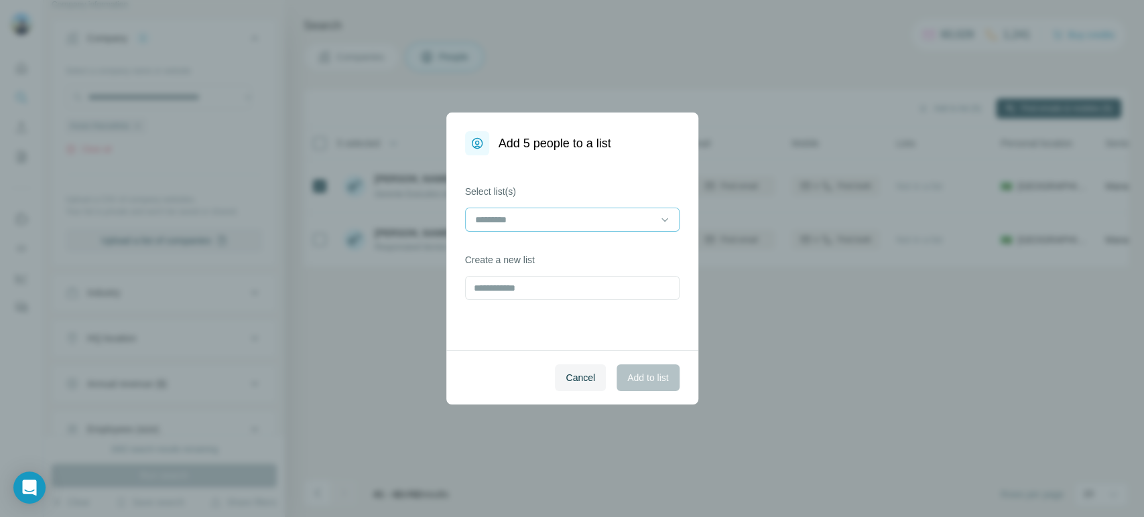
click at [602, 214] on input at bounding box center [564, 219] width 181 height 15
click at [525, 255] on div "Summit 03" at bounding box center [572, 249] width 192 height 13
click at [638, 383] on span "Add to list" at bounding box center [647, 377] width 41 height 13
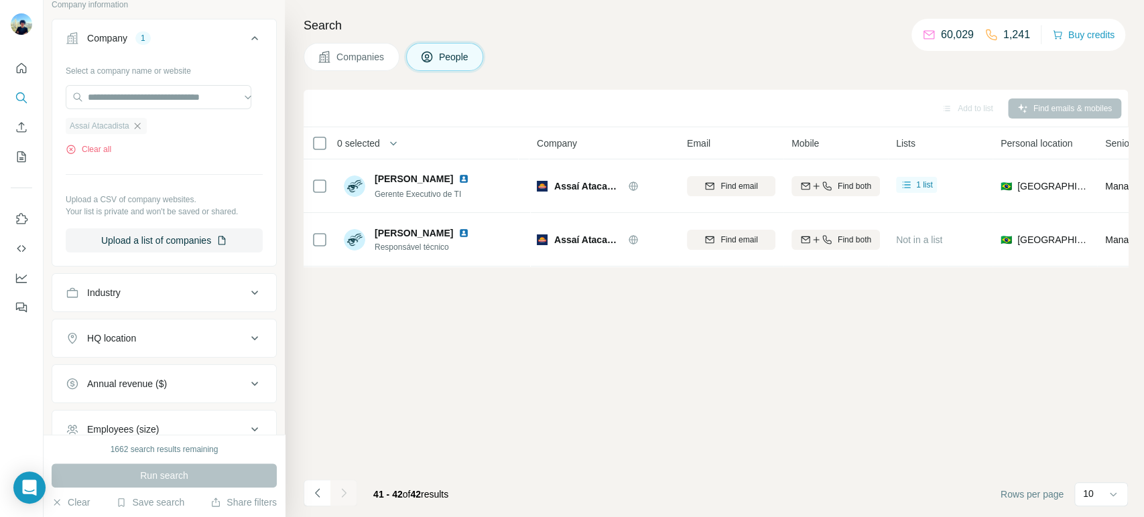
click at [135, 128] on icon "button" at bounding box center [137, 126] width 11 height 11
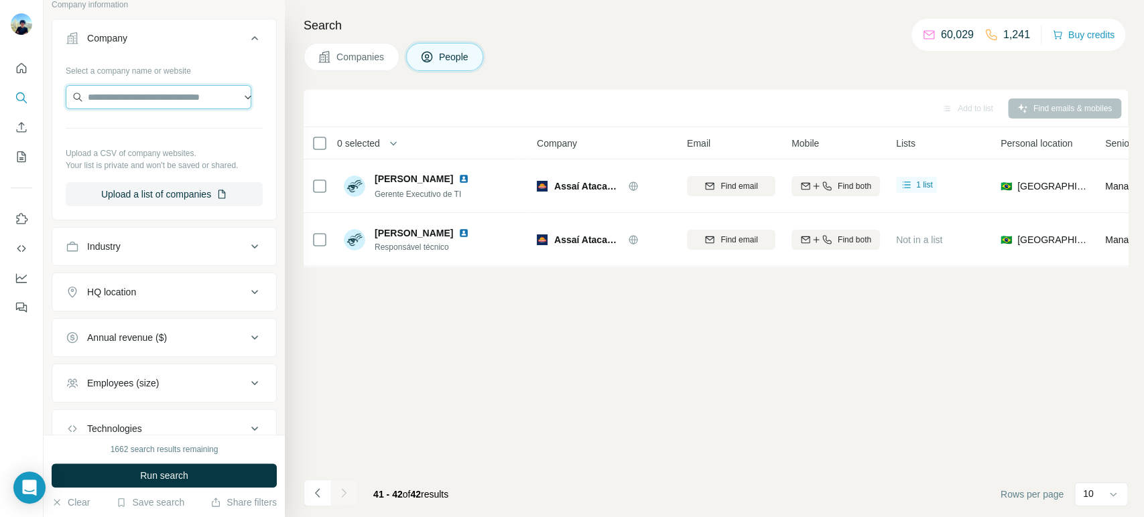
click at [139, 98] on input "text" at bounding box center [159, 97] width 186 height 24
paste input "**********"
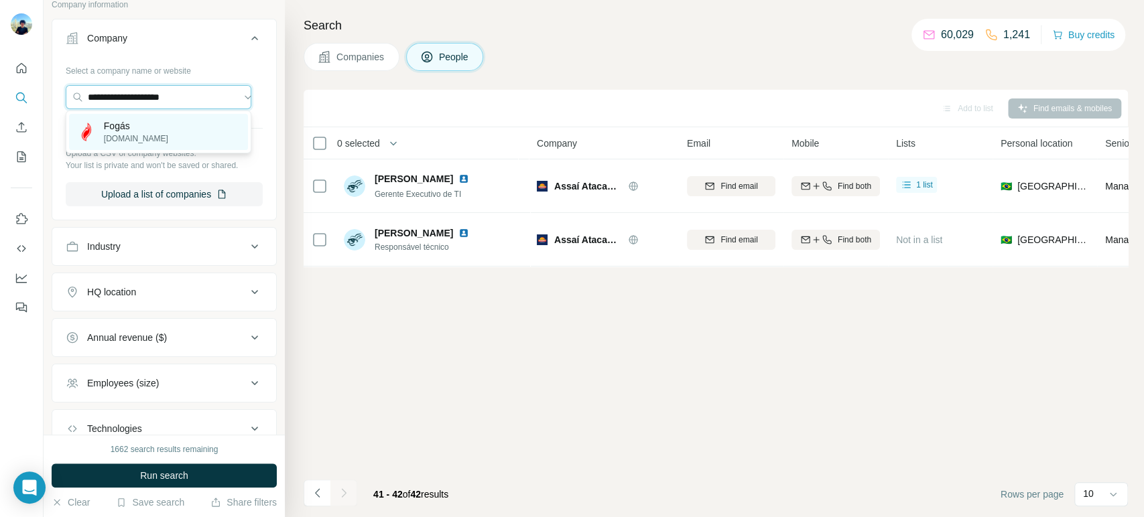
type input "**********"
click at [171, 126] on div "Fogás fogas.com.br" at bounding box center [158, 132] width 179 height 36
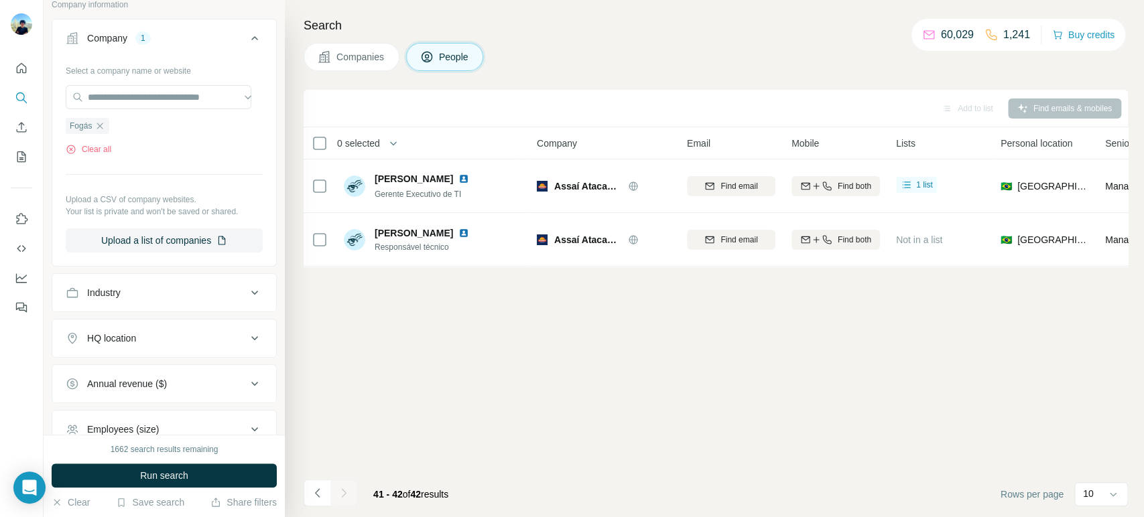
drag, startPoint x: 165, startPoint y: 468, endPoint x: 176, endPoint y: 472, distance: 11.4
click at [165, 465] on span "Run search" at bounding box center [164, 475] width 48 height 13
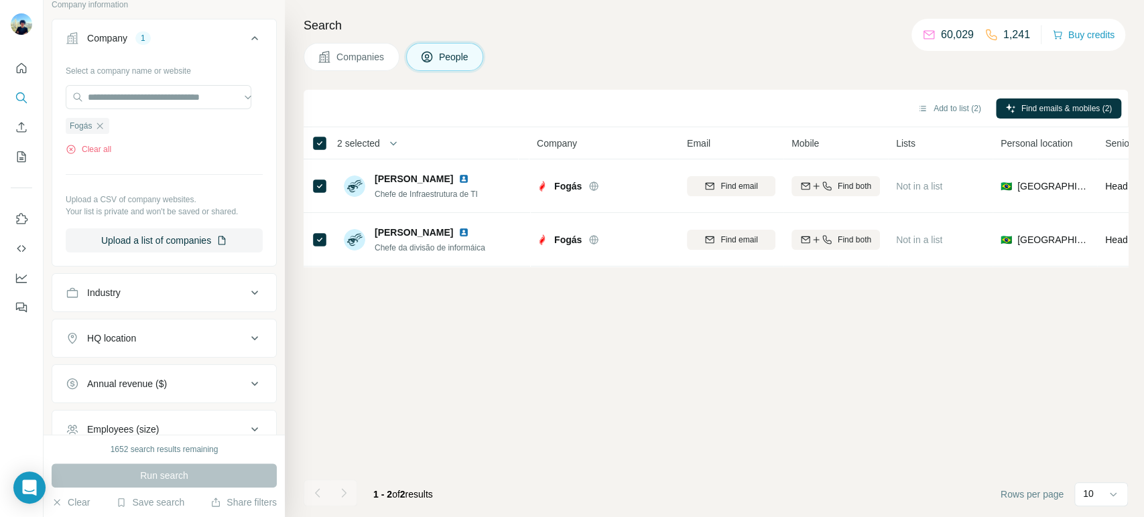
click at [938, 96] on div "Add to list (2) Find emails & mobiles (2)" at bounding box center [715, 107] width 811 height 23
click at [933, 107] on button "Add to list (2)" at bounding box center [949, 108] width 82 height 20
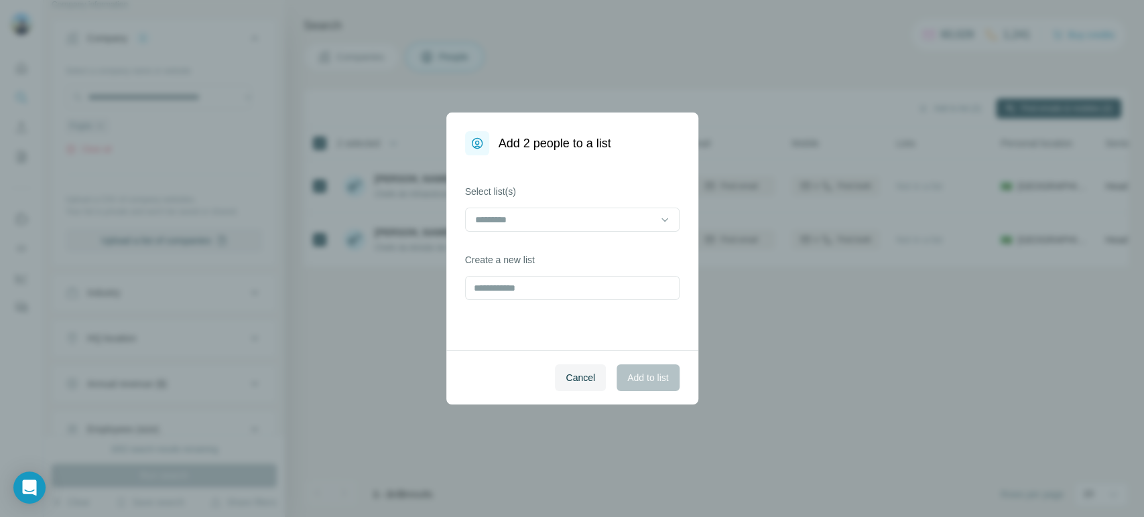
click at [461, 230] on div "Select list(s) Create a new list" at bounding box center [572, 252] width 252 height 195
click at [515, 219] on input at bounding box center [564, 219] width 181 height 15
click at [533, 249] on div "Summit 03" at bounding box center [572, 249] width 192 height 13
click at [649, 381] on span "Add to list" at bounding box center [647, 377] width 41 height 13
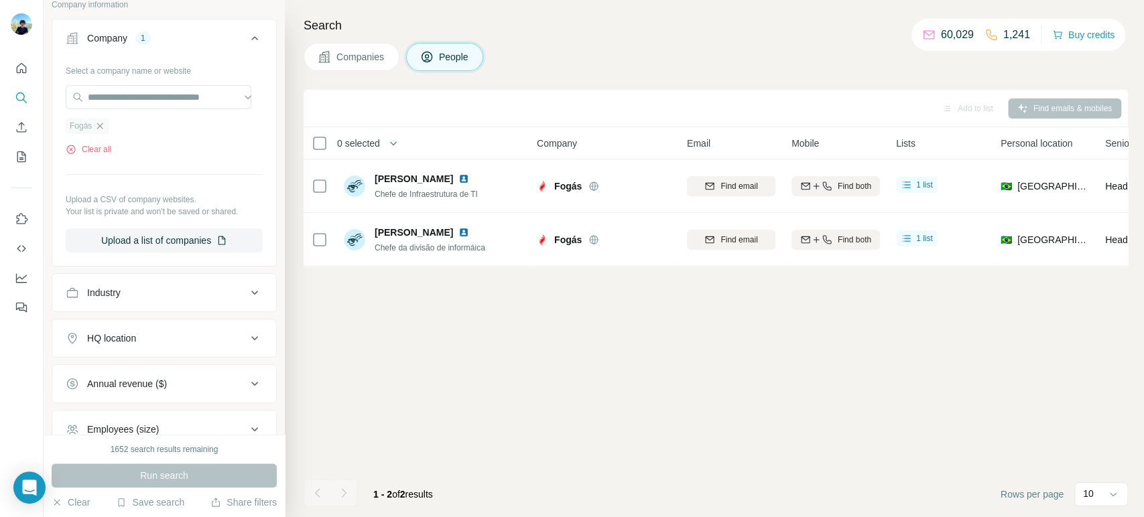
click at [102, 126] on icon "button" at bounding box center [99, 126] width 11 height 11
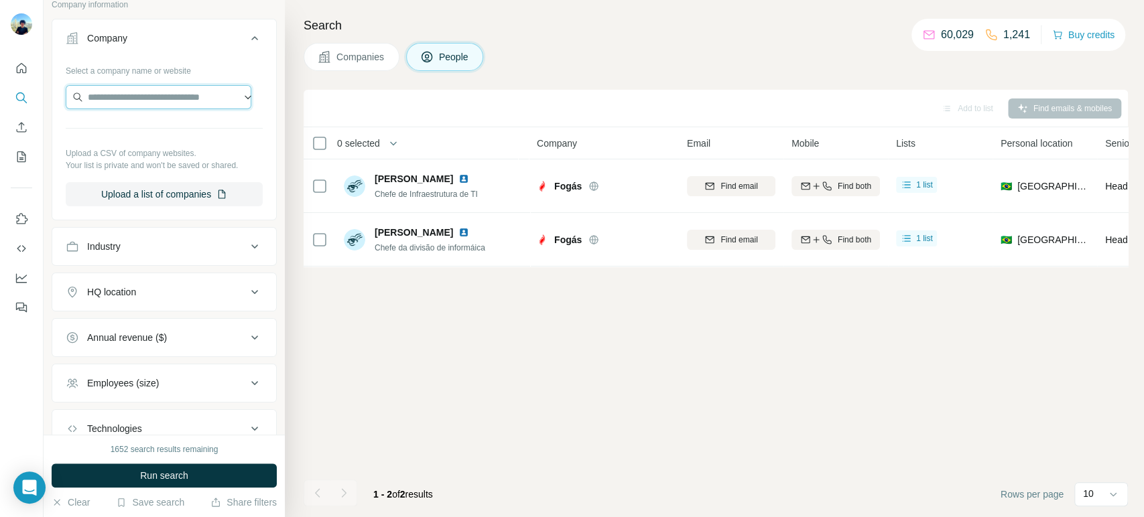
click at [122, 95] on input "text" at bounding box center [159, 97] width 186 height 24
paste input "**********"
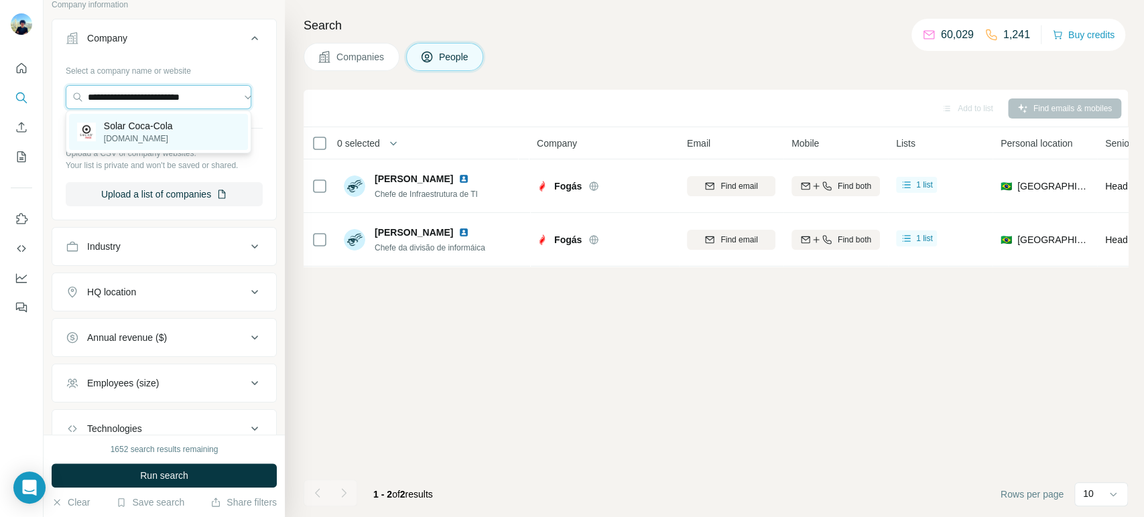
type input "**********"
click at [129, 133] on div "Solar Coca-Cola solarbr.com.br" at bounding box center [138, 131] width 69 height 25
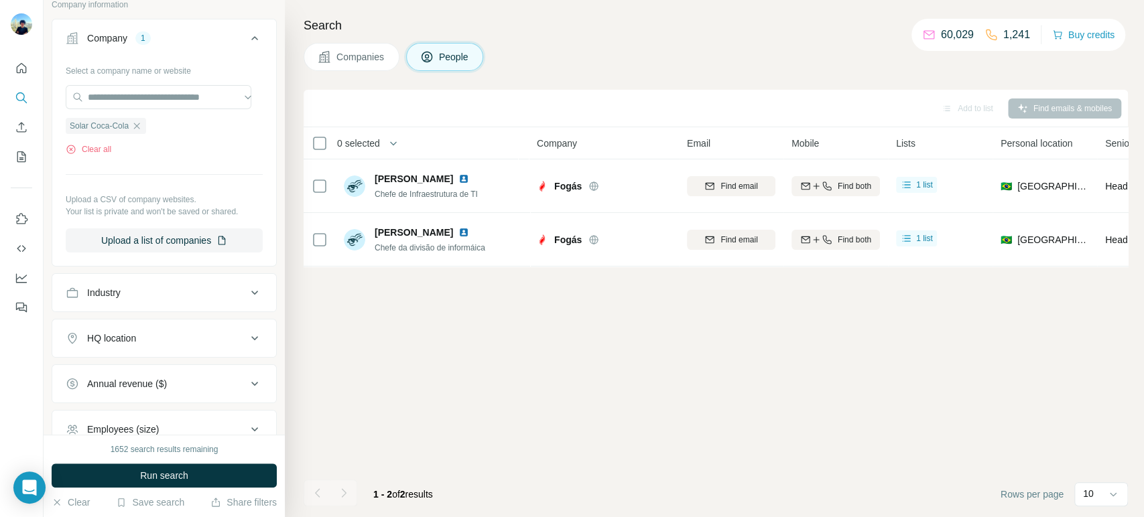
click at [167, 465] on button "Run search" at bounding box center [164, 476] width 225 height 24
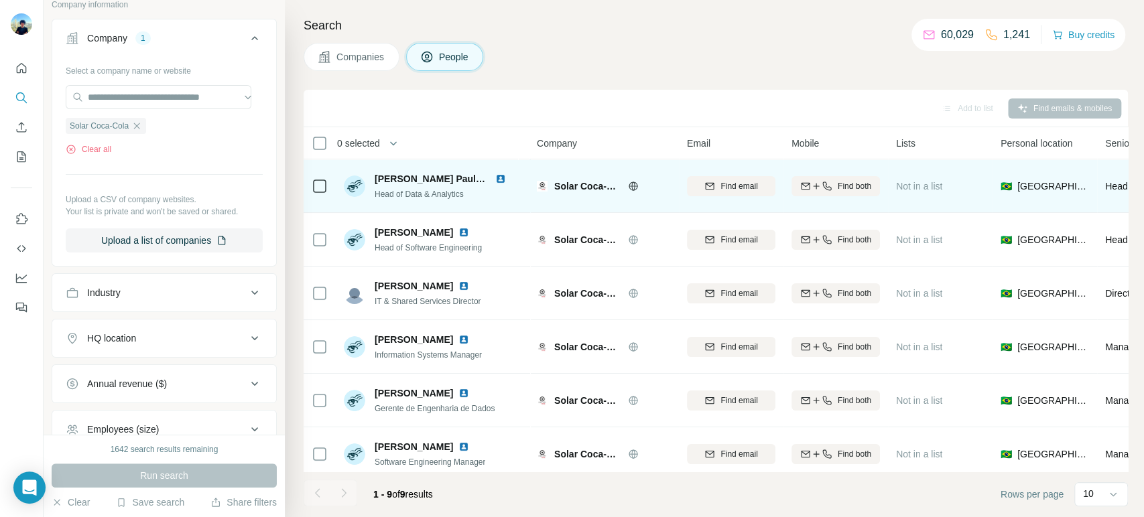
click at [327, 176] on td at bounding box center [319, 186] width 32 height 54
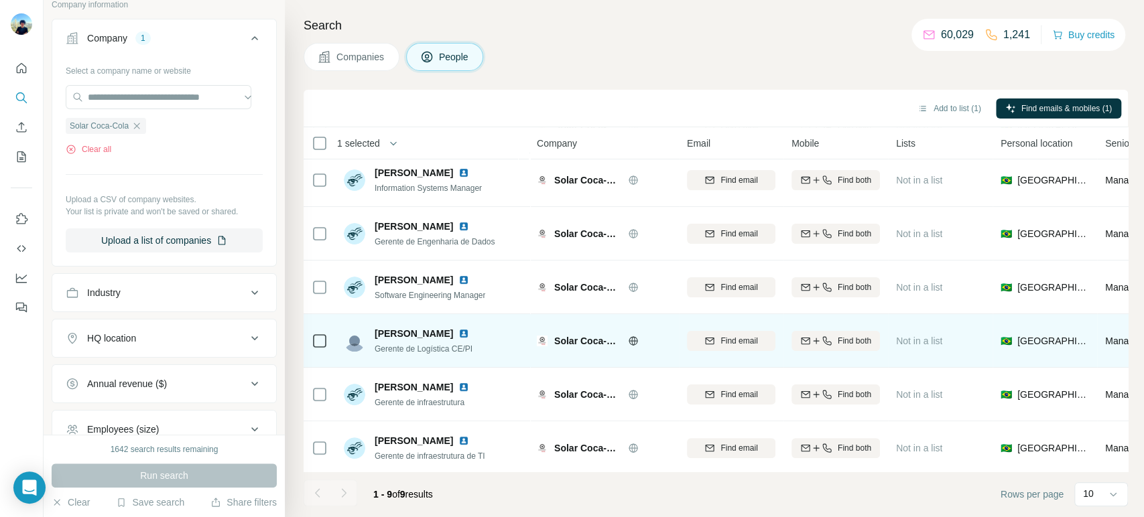
scroll to position [177, 0]
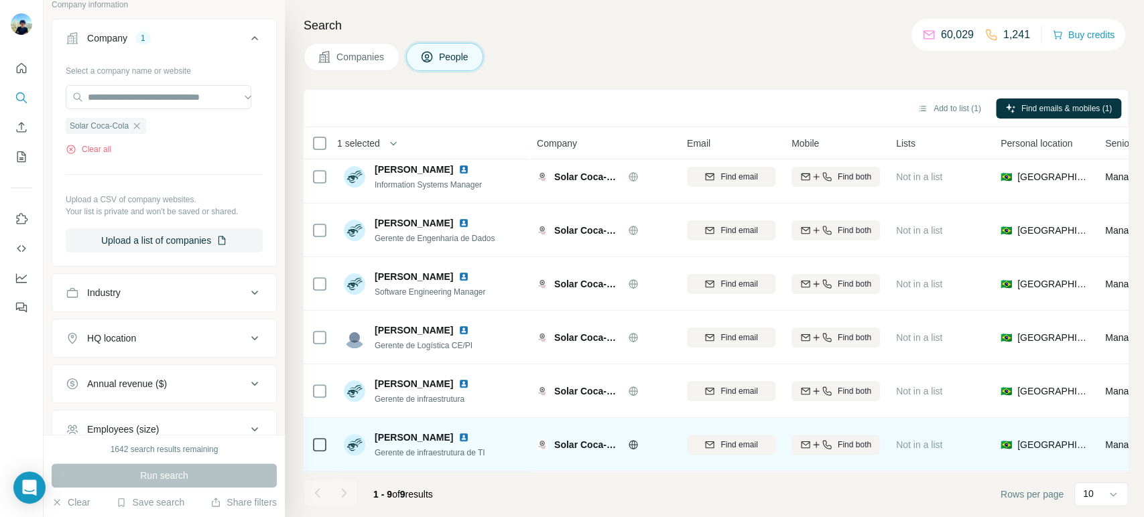
click at [312, 427] on div at bounding box center [320, 444] width 16 height 37
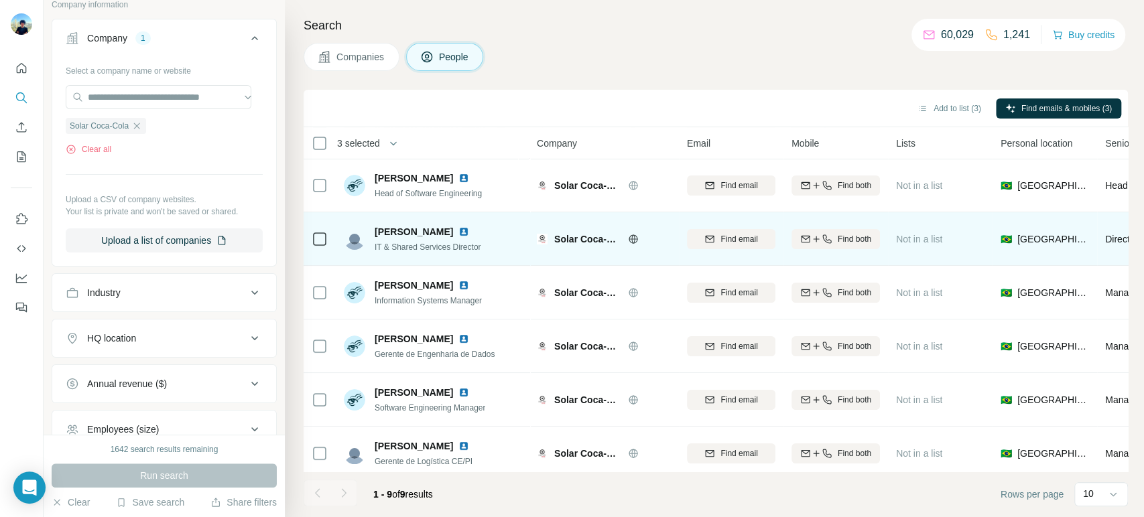
scroll to position [28, 0]
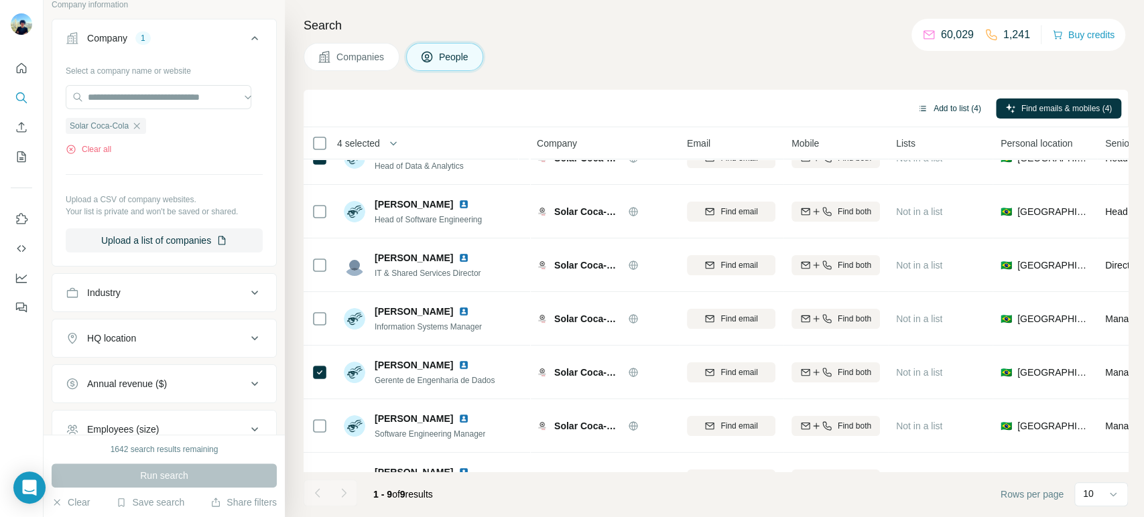
click at [974, 112] on button "Add to list (4)" at bounding box center [949, 108] width 82 height 20
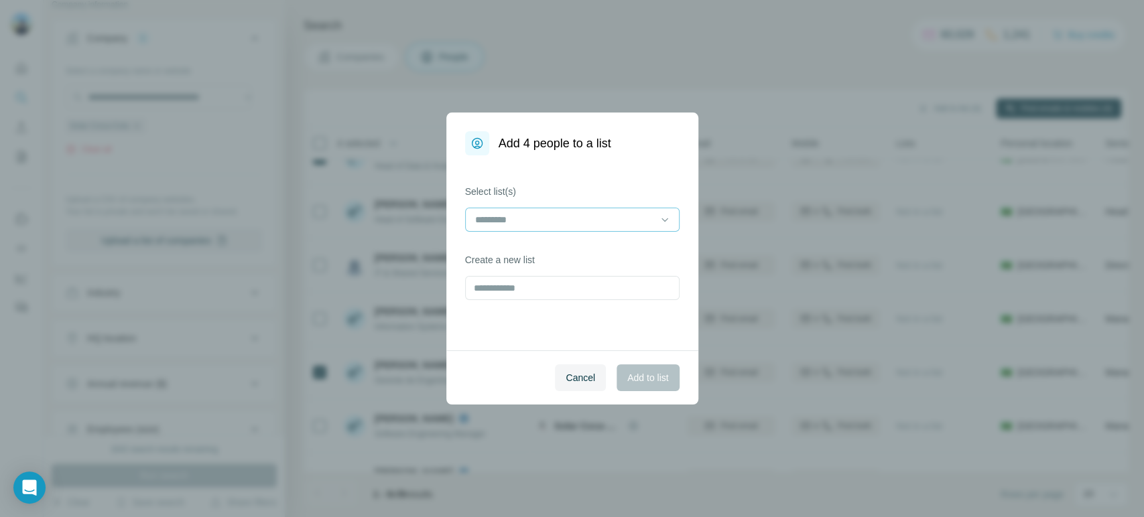
click at [637, 229] on div at bounding box center [564, 219] width 181 height 23
click at [529, 255] on div "Summit 03" at bounding box center [572, 249] width 192 height 13
click at [636, 358] on div "Cancel Add to list" at bounding box center [572, 377] width 252 height 54
click at [641, 374] on span "Add to list" at bounding box center [647, 377] width 41 height 13
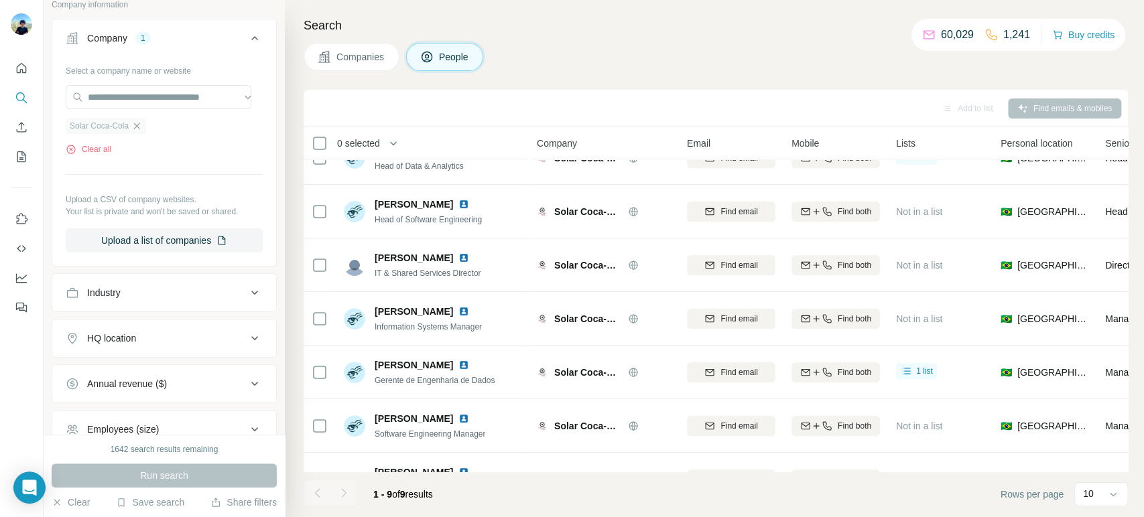
click at [142, 122] on div "Solar Coca-Cola" at bounding box center [106, 126] width 80 height 16
click at [141, 127] on icon "button" at bounding box center [136, 126] width 11 height 11
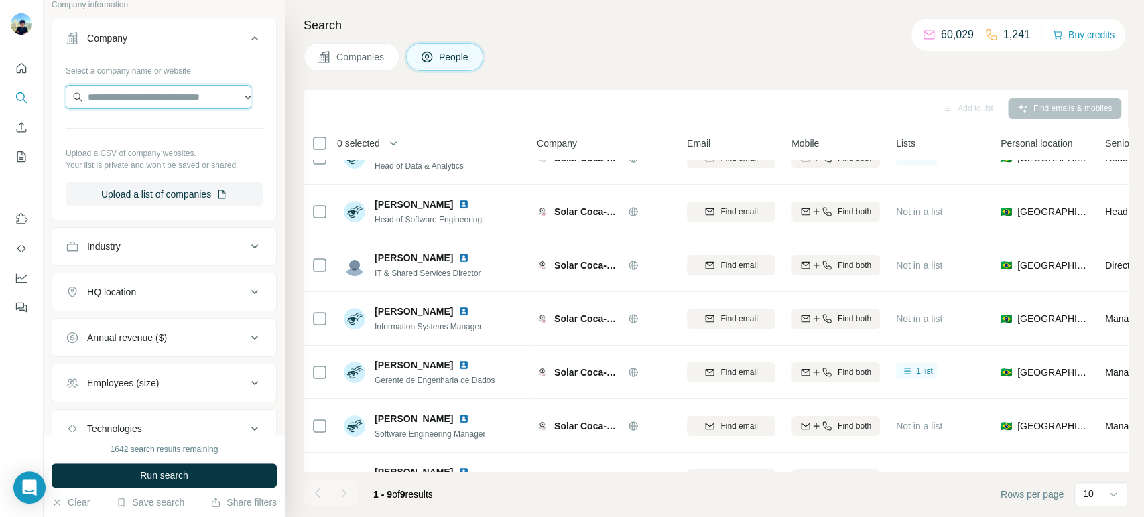
click at [156, 101] on input "text" at bounding box center [159, 97] width 186 height 24
paste input "**********"
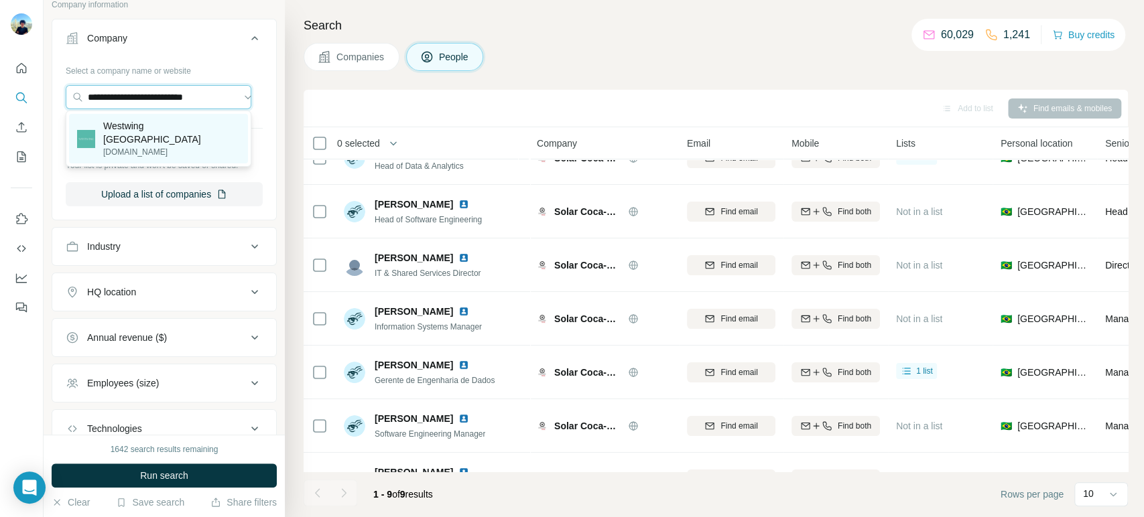
type input "**********"
click at [151, 132] on p "Westwing Brasil" at bounding box center [171, 132] width 137 height 27
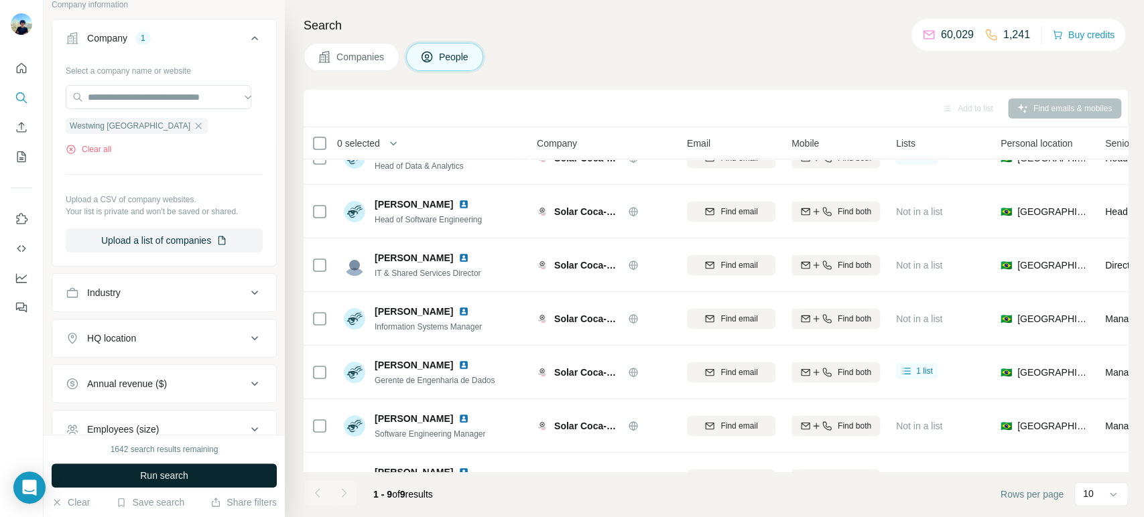
click at [149, 465] on span "Run search" at bounding box center [164, 475] width 48 height 13
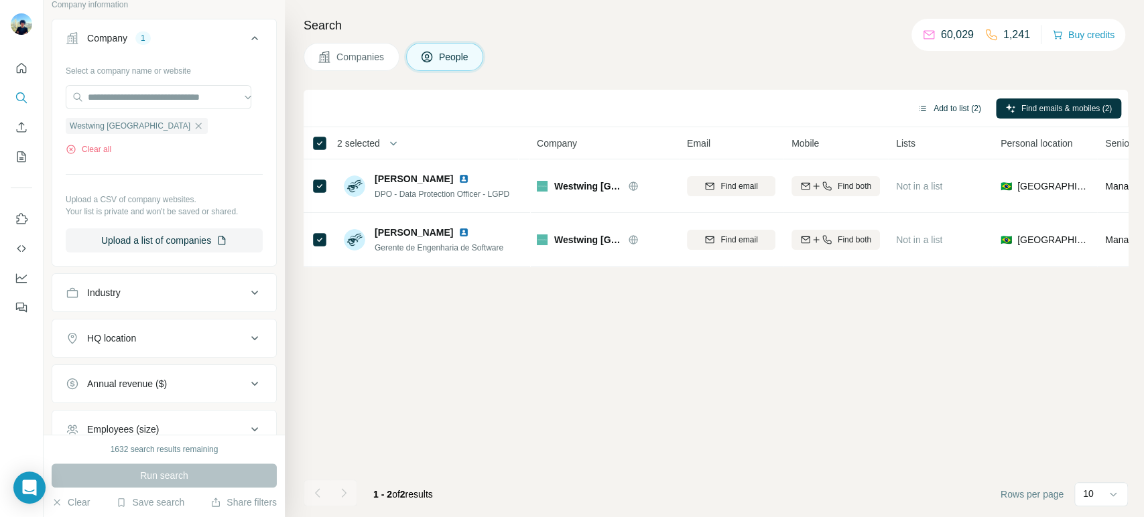
click at [958, 109] on button "Add to list (2)" at bounding box center [949, 108] width 82 height 20
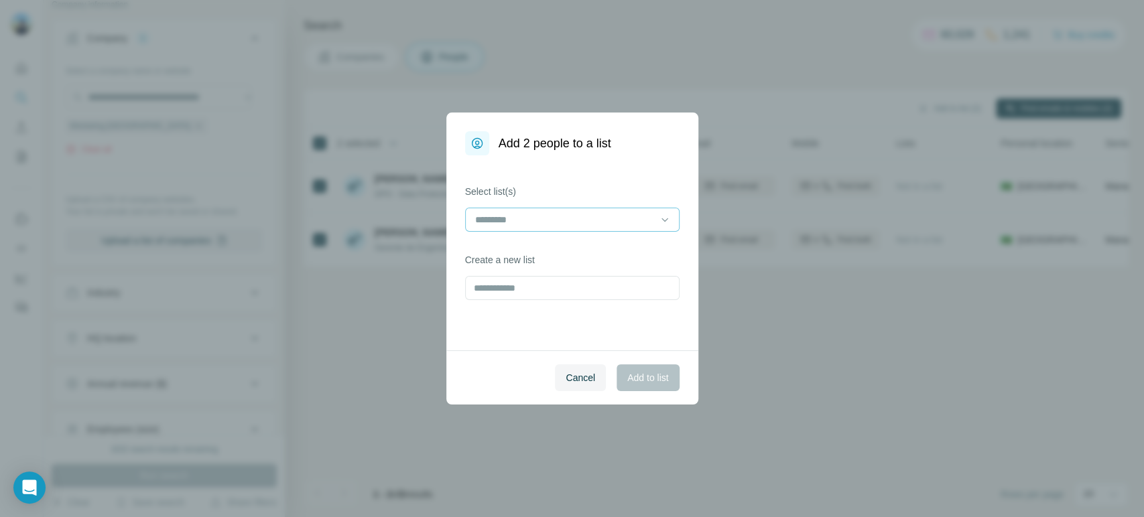
click at [628, 211] on div at bounding box center [564, 219] width 181 height 23
click at [500, 253] on p "Summit 03" at bounding box center [498, 249] width 45 height 13
click at [641, 383] on span "Add to list" at bounding box center [647, 377] width 41 height 13
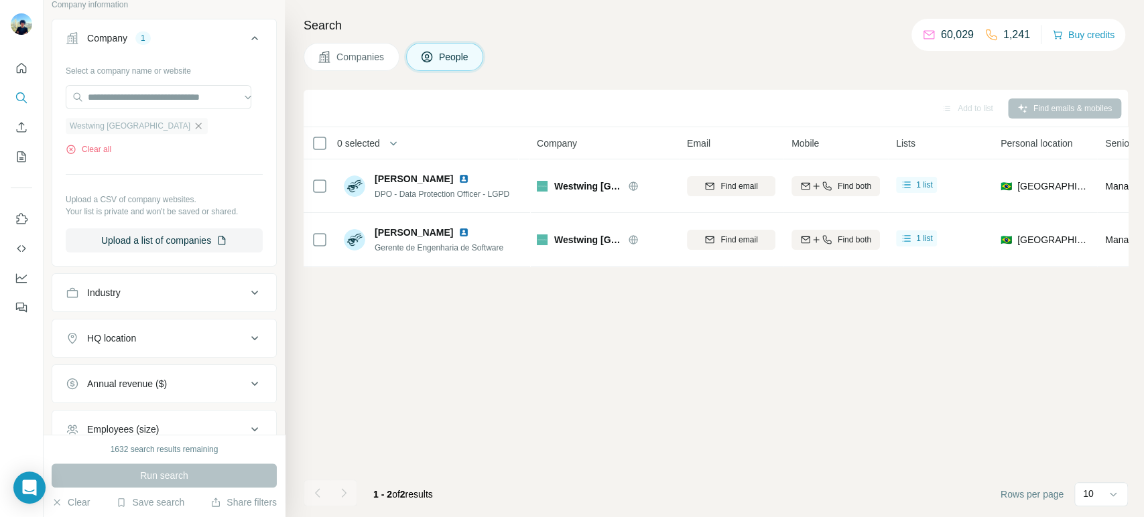
click at [193, 127] on icon "button" at bounding box center [198, 126] width 11 height 11
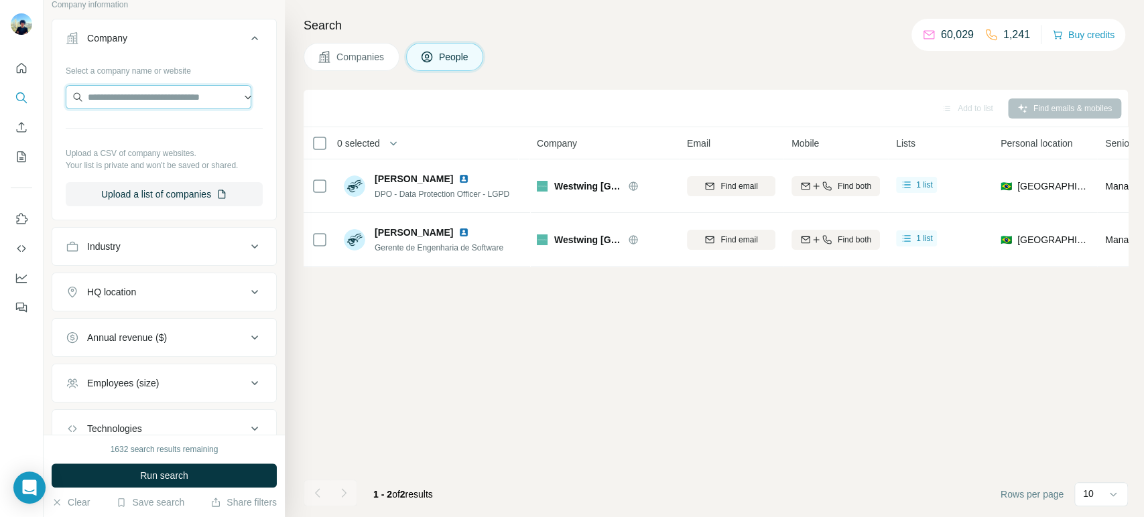
click at [150, 90] on input "text" at bounding box center [159, 97] width 186 height 24
paste input "**********"
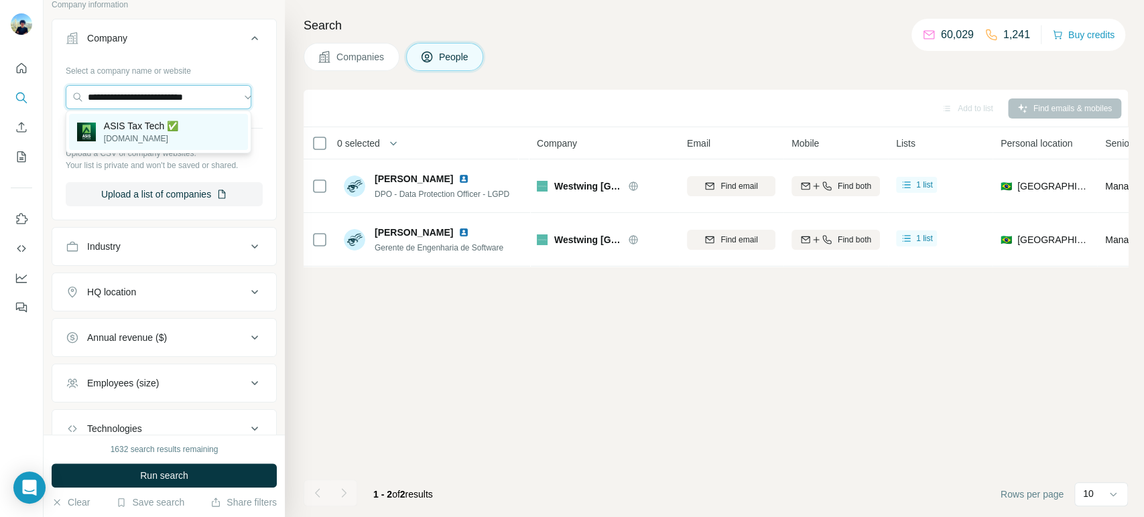
type input "**********"
click at [126, 123] on p "ASIS Tax Tech ✅" at bounding box center [141, 125] width 74 height 13
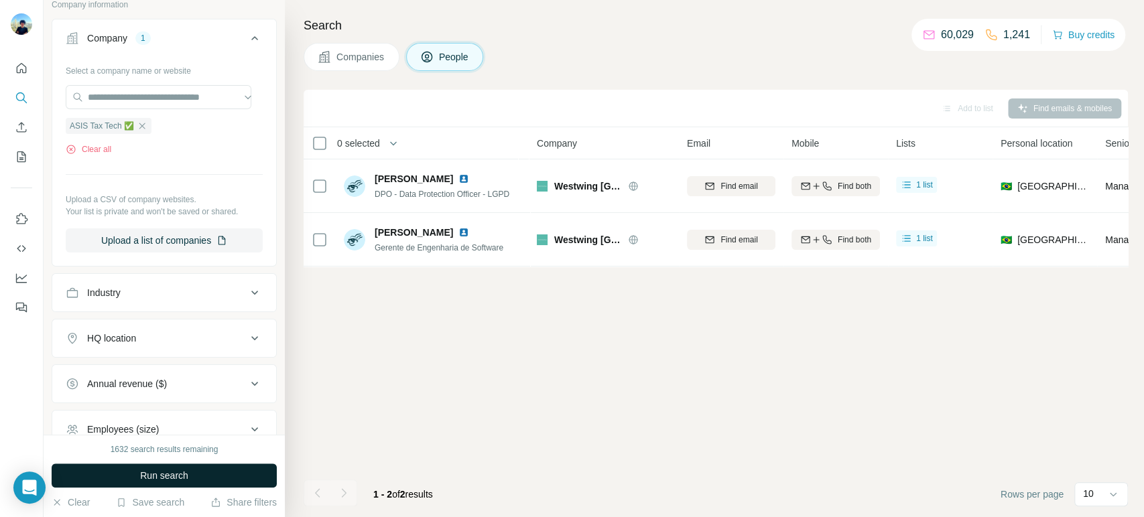
click at [117, 465] on button "Run search" at bounding box center [164, 476] width 225 height 24
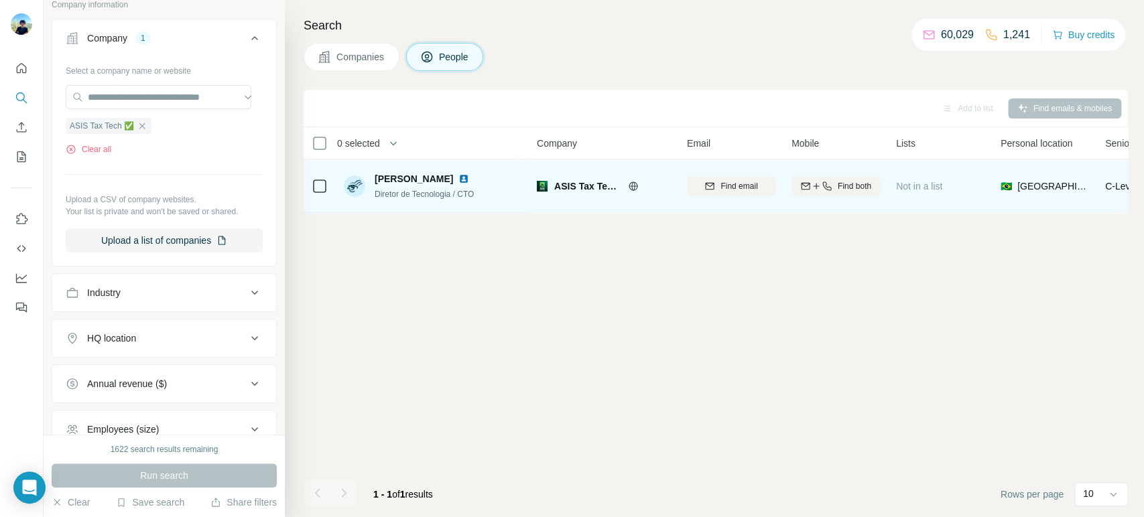
click at [327, 188] on icon at bounding box center [320, 186] width 16 height 16
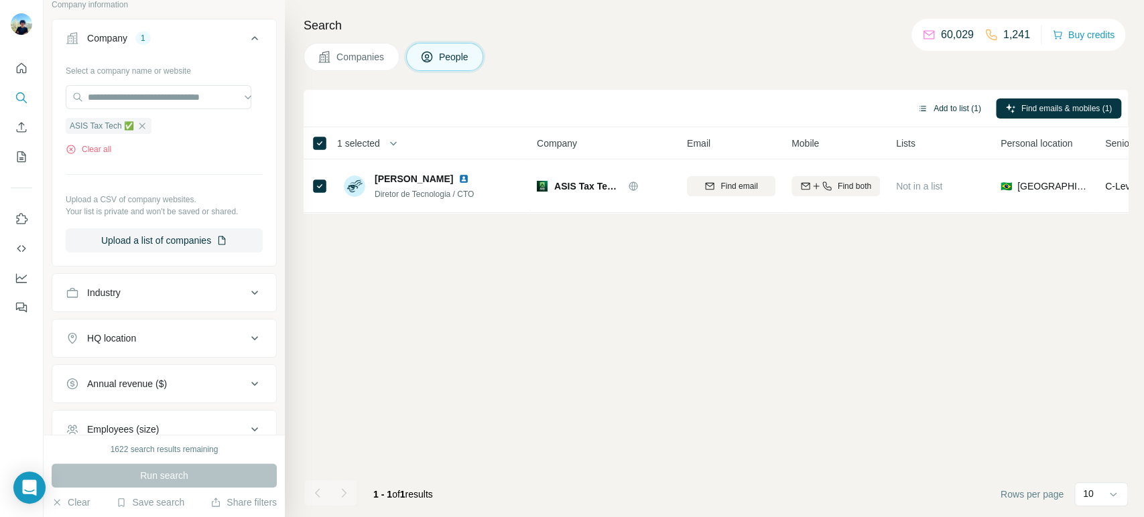
click at [932, 103] on button "Add to list (1)" at bounding box center [949, 108] width 82 height 20
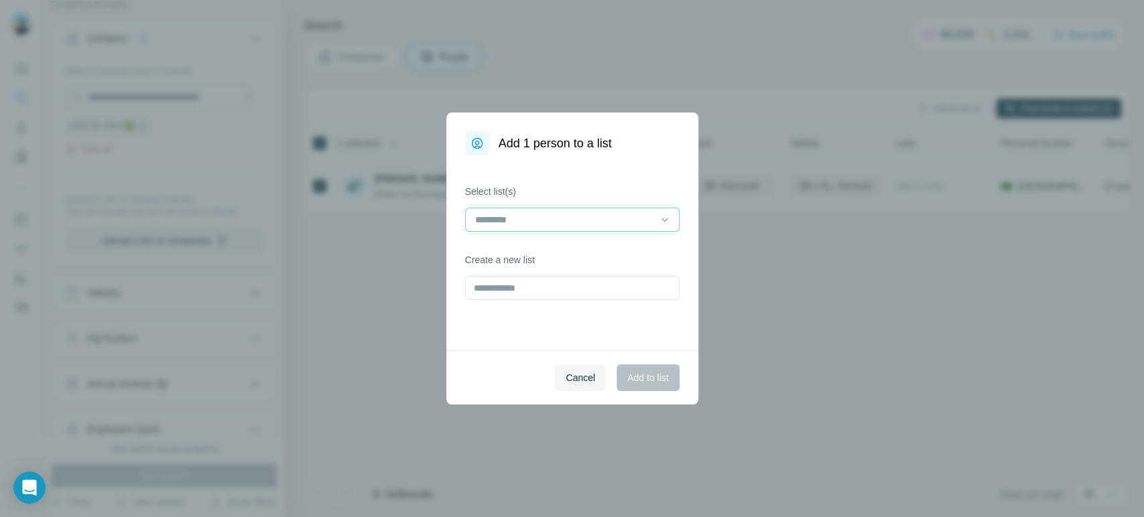
click at [541, 217] on input at bounding box center [564, 219] width 181 height 15
click at [490, 246] on p "Summit 03" at bounding box center [498, 249] width 45 height 13
click at [626, 374] on button "Add to list" at bounding box center [647, 377] width 62 height 27
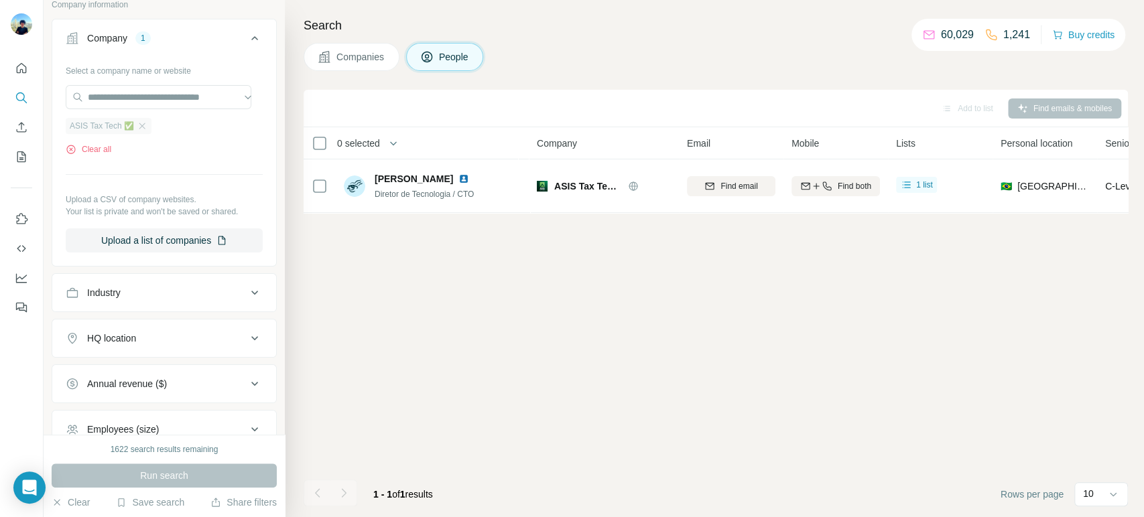
click at [149, 130] on div "ASIS Tax Tech ✅" at bounding box center [109, 126] width 86 height 16
click at [136, 120] on div "ASIS Tax Tech ✅" at bounding box center [109, 126] width 86 height 16
click at [144, 121] on icon "button" at bounding box center [142, 126] width 11 height 11
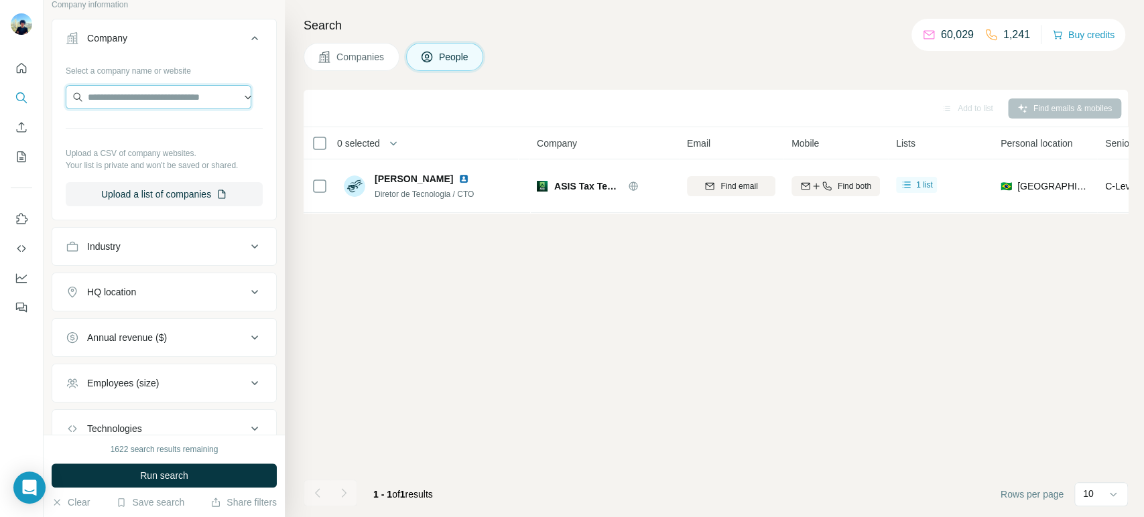
click at [148, 100] on input "text" at bounding box center [159, 97] width 186 height 24
paste input "**********"
type input "**********"
click at [124, 154] on p "Upload a CSV of company websites." at bounding box center [164, 153] width 197 height 12
click at [165, 103] on input "text" at bounding box center [159, 97] width 186 height 24
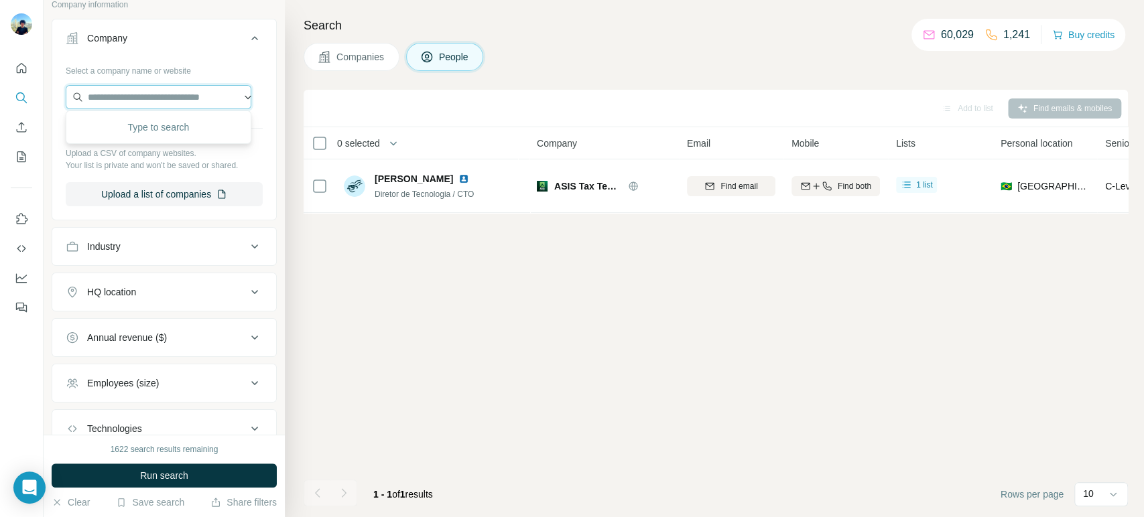
paste input "**********"
type input "**********"
click at [146, 131] on p "Assesso" at bounding box center [136, 125] width 64 height 13
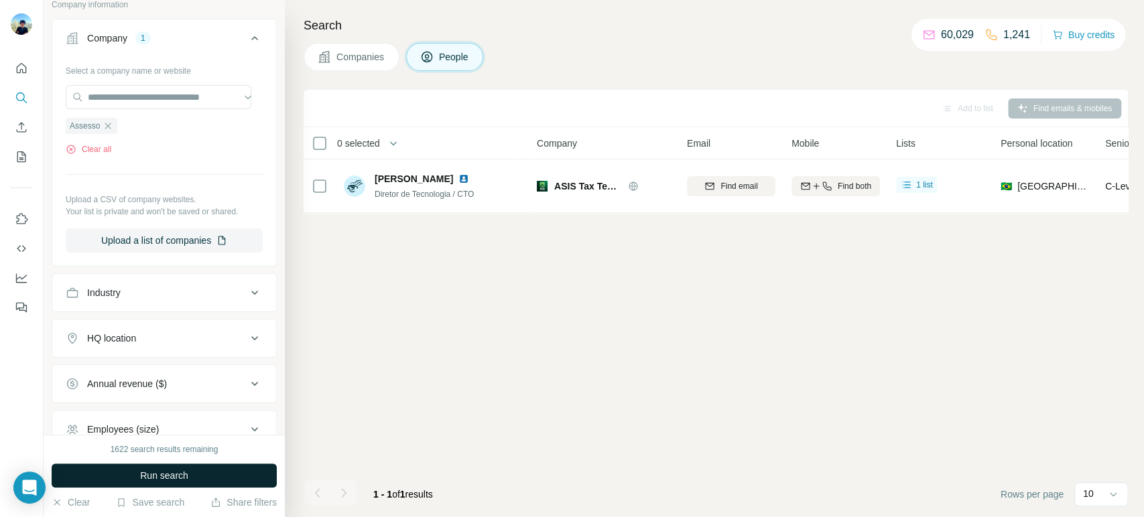
click at [159, 465] on button "Run search" at bounding box center [164, 476] width 225 height 24
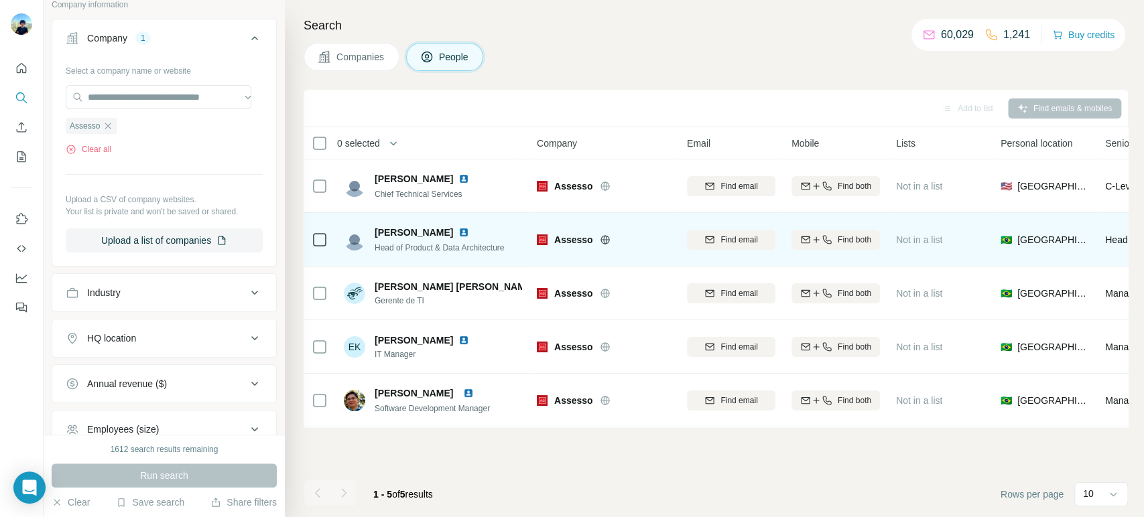
click at [328, 243] on td at bounding box center [319, 240] width 32 height 54
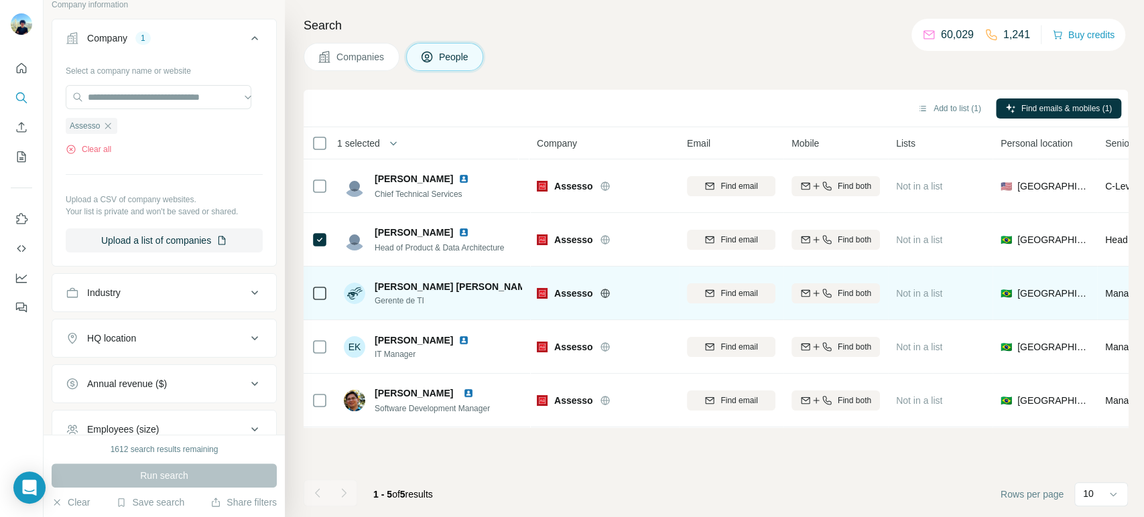
click at [320, 283] on div at bounding box center [320, 293] width 16 height 37
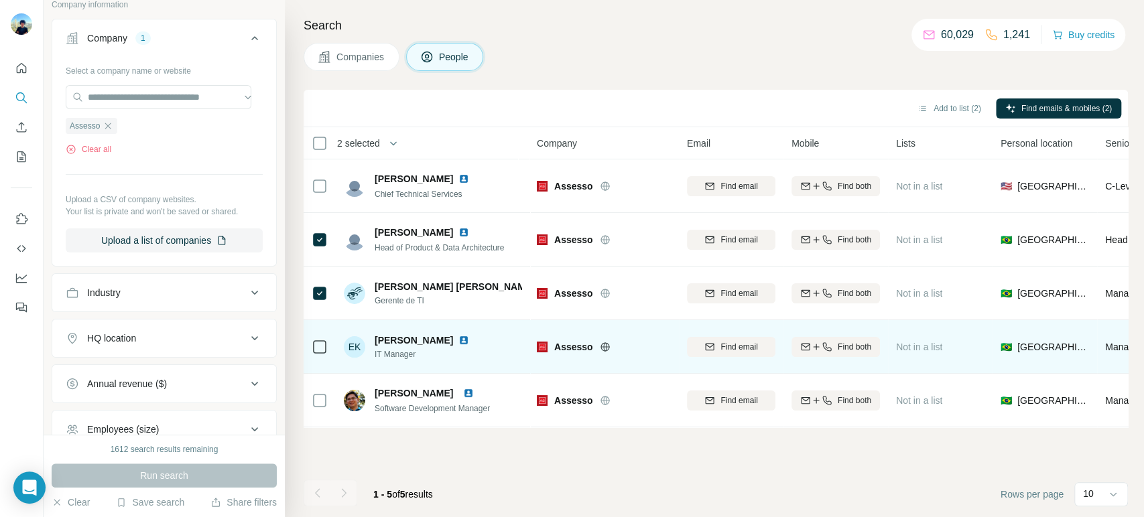
click at [309, 358] on td at bounding box center [319, 347] width 32 height 54
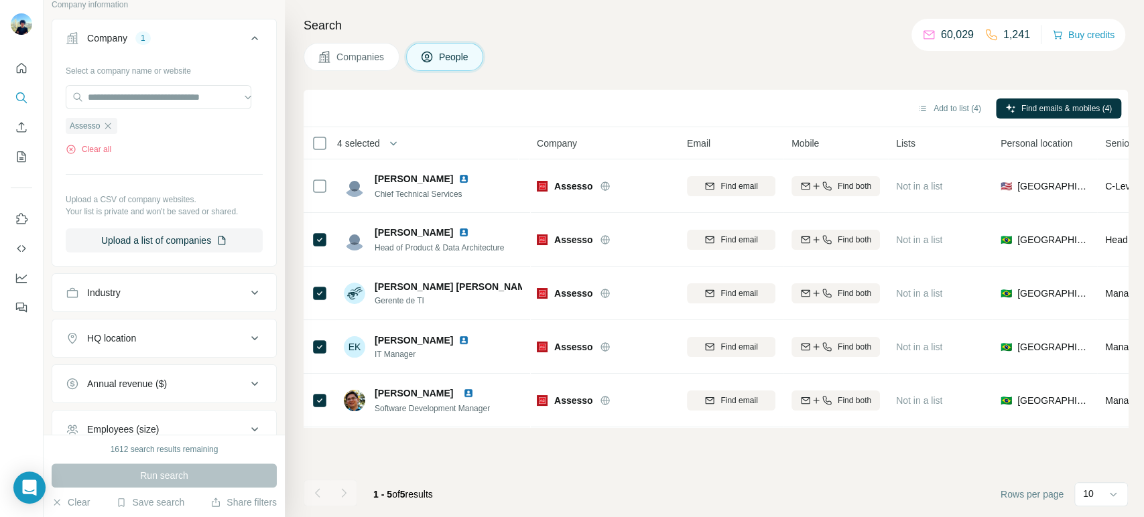
click at [953, 118] on div "Add to list (4) Find emails & mobiles (4)" at bounding box center [715, 107] width 811 height 23
click at [949, 109] on button "Add to list (4)" at bounding box center [949, 108] width 82 height 20
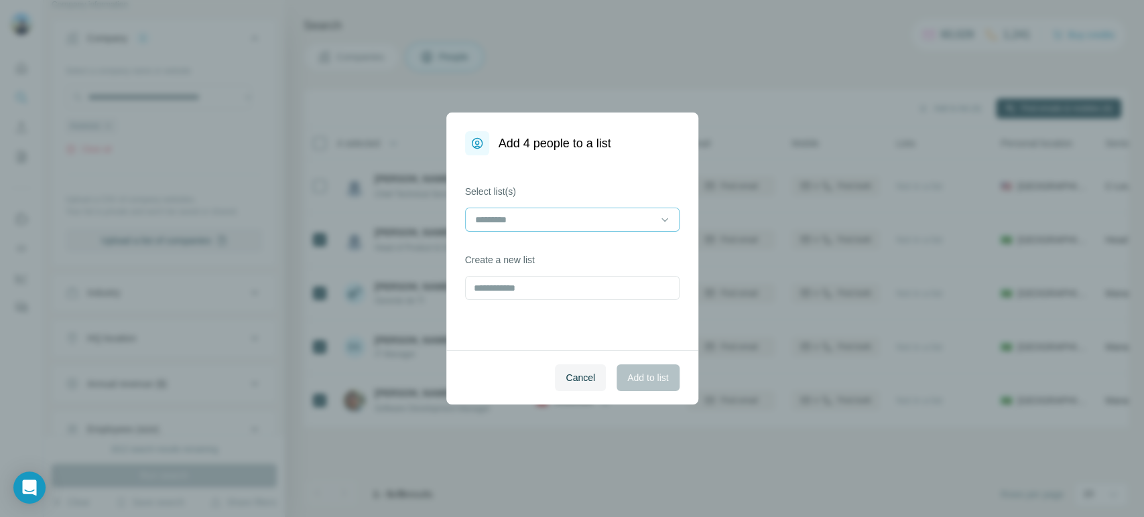
click at [616, 224] on input at bounding box center [564, 219] width 181 height 15
click at [554, 243] on div "Summit 03" at bounding box center [572, 249] width 192 height 13
click at [630, 370] on button "Add to list" at bounding box center [647, 377] width 62 height 27
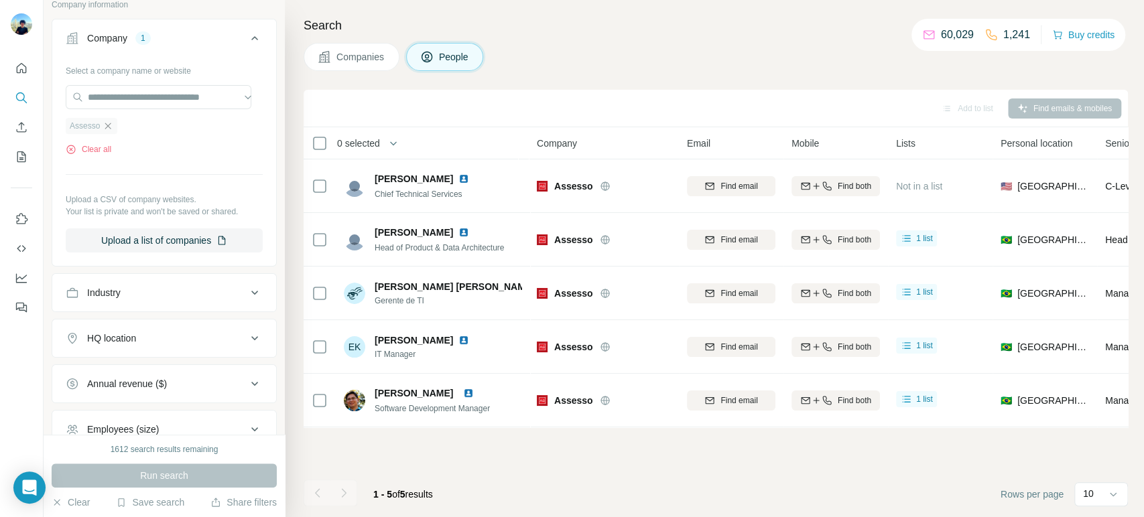
click at [107, 121] on icon "button" at bounding box center [108, 126] width 11 height 11
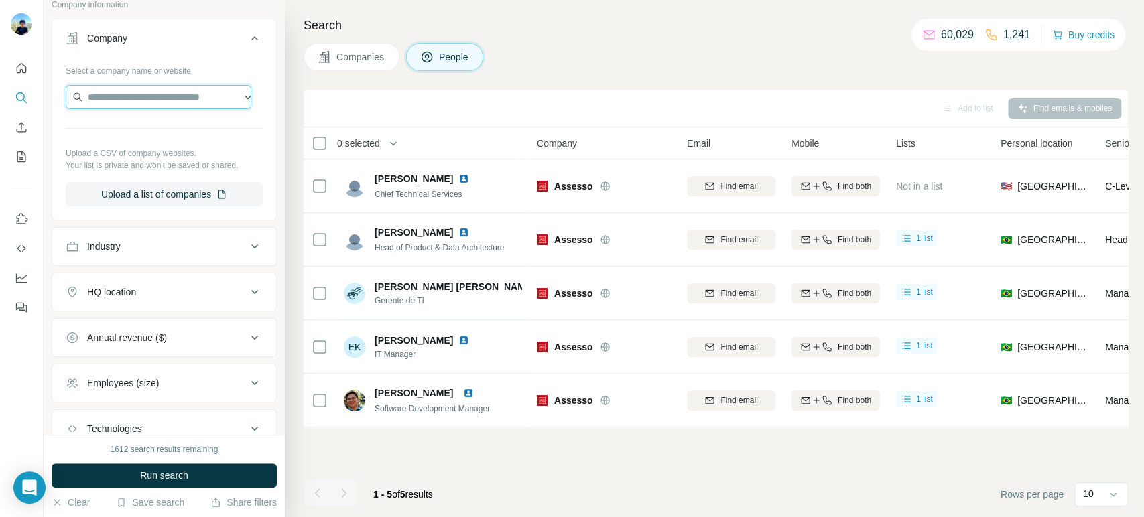
click at [134, 106] on input "text" at bounding box center [159, 97] width 186 height 24
paste input "**********"
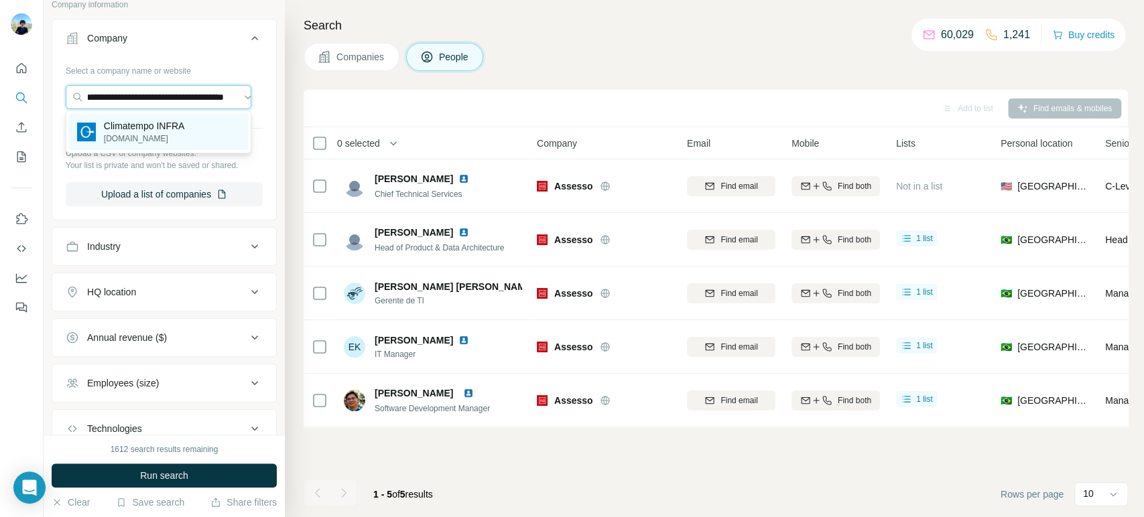
type input "**********"
click at [185, 138] on p "climatempoconsultoria.com.br" at bounding box center [144, 139] width 81 height 12
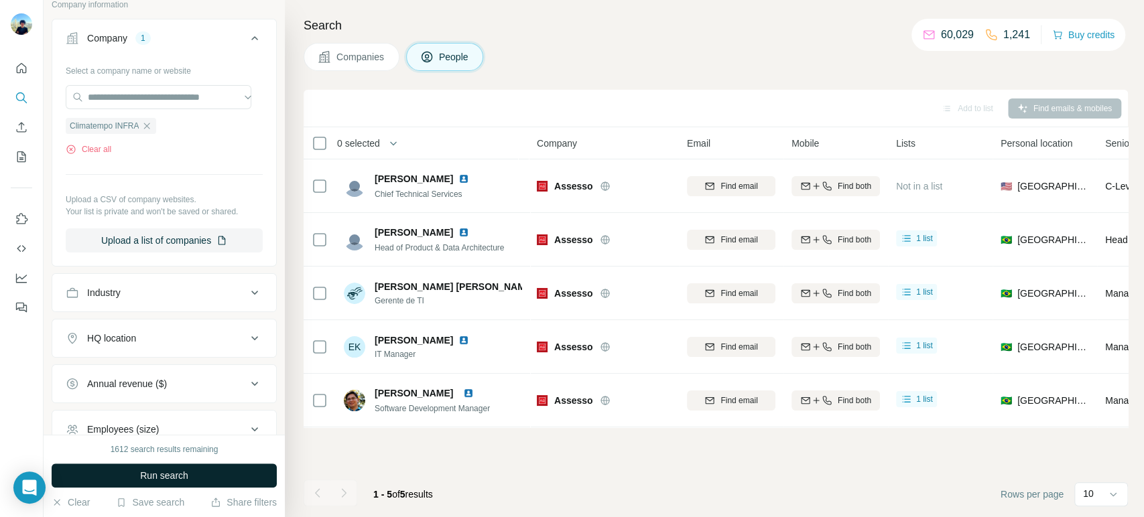
click at [144, 465] on span "Run search" at bounding box center [164, 475] width 48 height 13
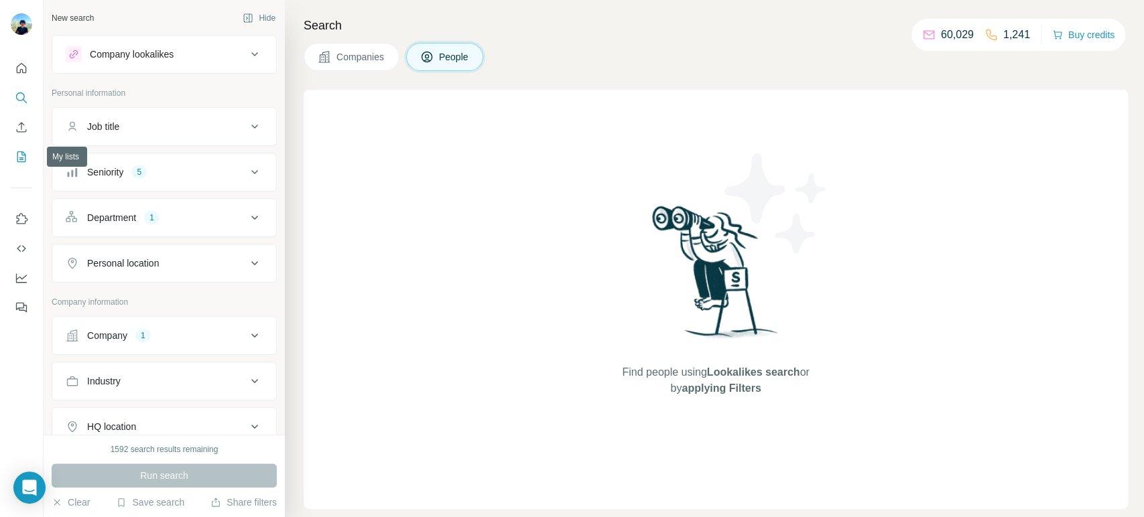
click at [16, 158] on icon "My lists" at bounding box center [21, 156] width 13 height 13
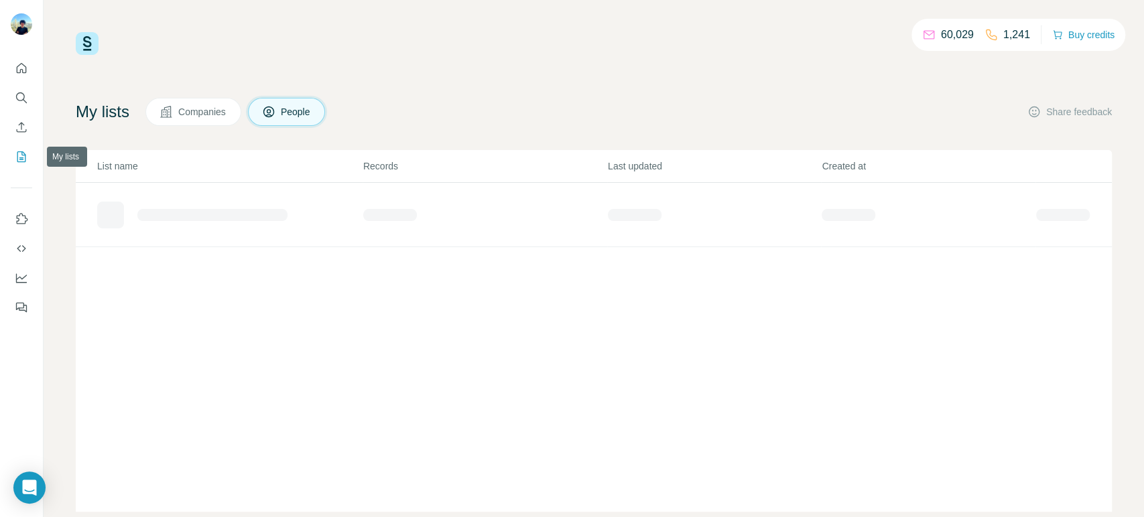
click at [23, 158] on icon "My lists" at bounding box center [22, 155] width 7 height 9
